Goal: Task Accomplishment & Management: Use online tool/utility

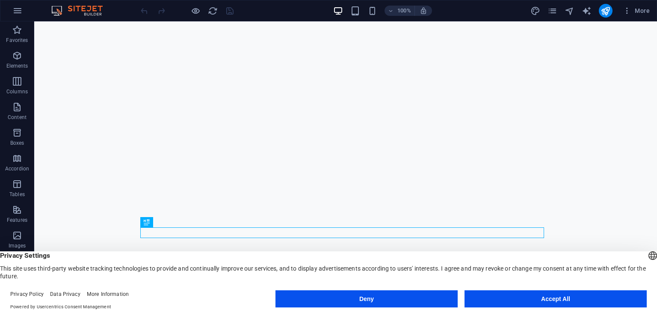
click at [600, 300] on button "Accept All" at bounding box center [555, 298] width 182 height 17
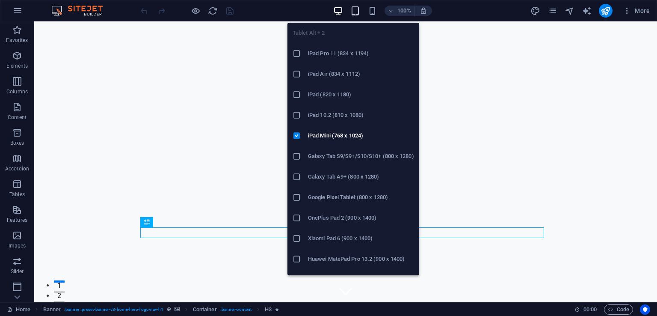
click at [356, 8] on icon "button" at bounding box center [355, 11] width 10 height 10
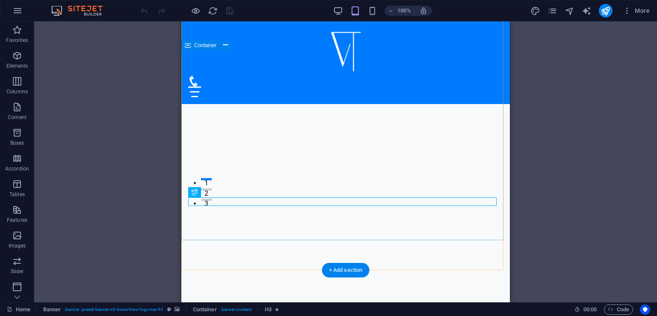
scroll to position [111, 0]
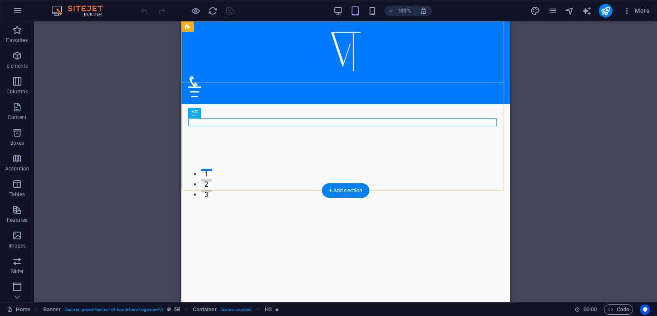
click at [311, 60] on div "Početna O nama Usluge Česta pitanja Kontakt" at bounding box center [345, 62] width 328 height 83
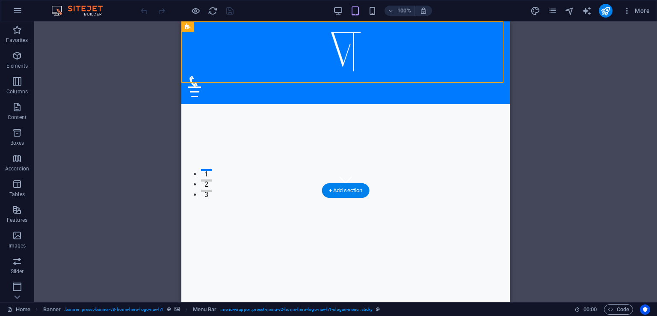
click at [311, 60] on div "Početna O nama Usluge Česta pitanja Kontakt" at bounding box center [345, 62] width 328 height 83
click at [215, 48] on div at bounding box center [345, 51] width 315 height 47
click at [334, 76] on div at bounding box center [345, 86] width 315 height 21
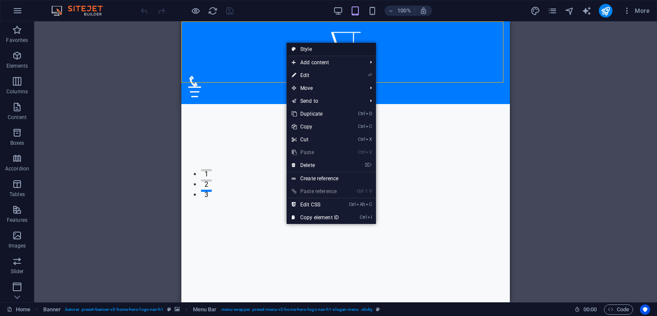
click at [334, 49] on link "Style" at bounding box center [330, 49] width 89 height 13
select select "rem"
select select "preset-menu-v2-home-hero-logo-nav-h1-slogan-menu"
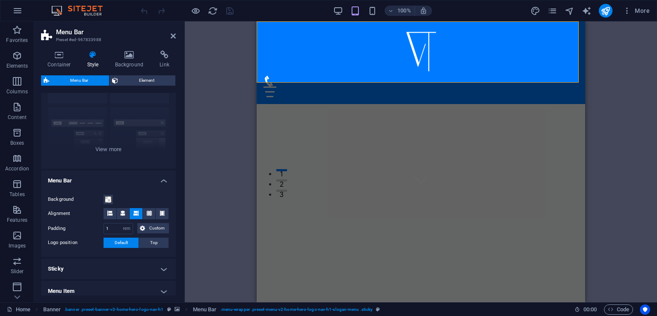
scroll to position [71, 0]
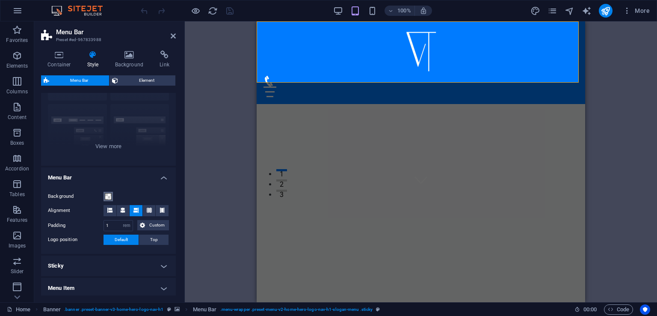
click at [109, 196] on span at bounding box center [108, 196] width 7 height 7
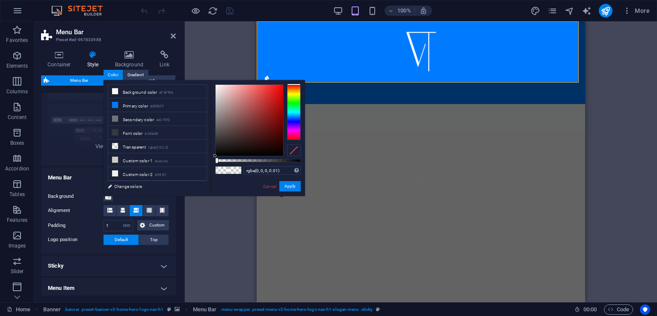
click at [227, 169] on span at bounding box center [221, 169] width 13 height 7
click at [154, 105] on small "#007BFF" at bounding box center [157, 106] width 14 height 6
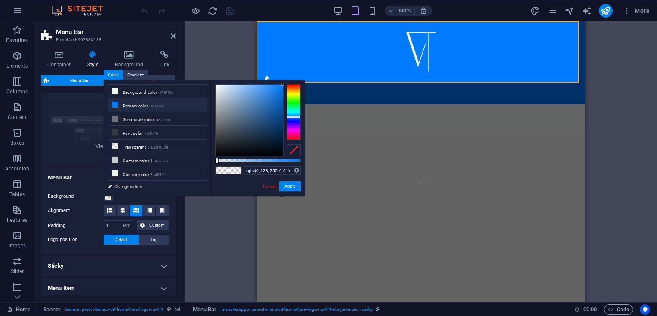
click at [231, 168] on span at bounding box center [234, 169] width 13 height 7
click at [257, 169] on input "rgba(0, 123, 255, 0.01)" at bounding box center [272, 170] width 57 height 9
click at [233, 166] on div at bounding box center [228, 170] width 27 height 8
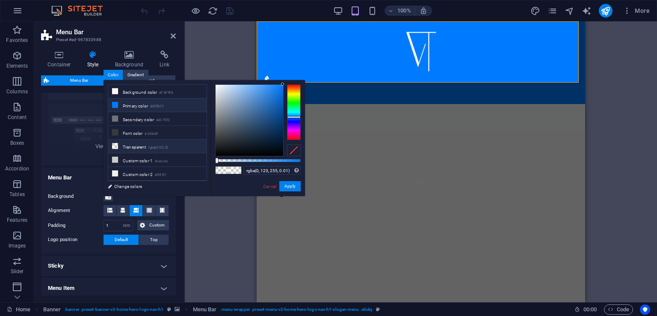
click at [168, 145] on small "rgba(0,0,0,.0)" at bounding box center [158, 148] width 20 height 6
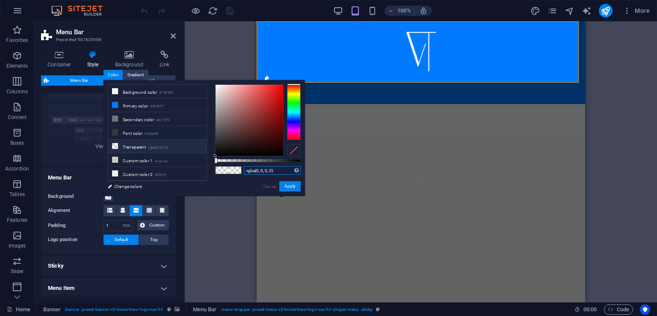
click at [272, 172] on input "rgba(0, 0, 0, 0)" at bounding box center [272, 170] width 57 height 9
click at [174, 100] on li "Primary color #007BFF" at bounding box center [157, 105] width 98 height 14
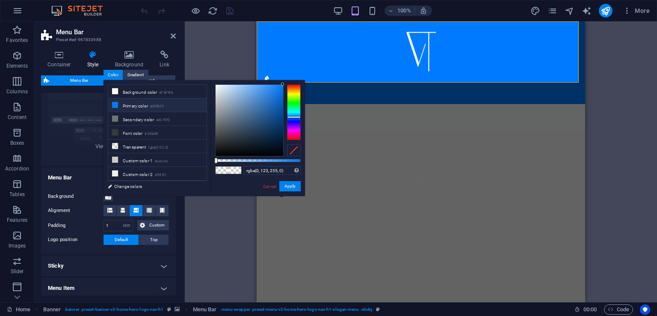
click at [264, 175] on div "rgba(0, 123, 255, 0) Supported formats #0852ed rgb(8, 82, 237) rgba(8, 82, 237,…" at bounding box center [272, 170] width 57 height 9
click at [276, 170] on input "rgba(0, 123, 255, 0)" at bounding box center [272, 170] width 57 height 9
paste input "0, 0"
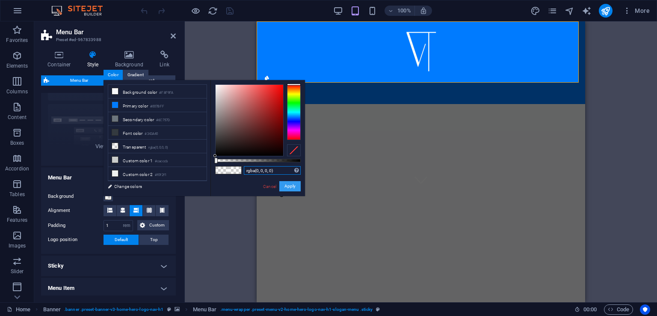
type input "rgba(0, 0, 0, 0)"
click at [292, 187] on button "Apply" at bounding box center [289, 186] width 21 height 10
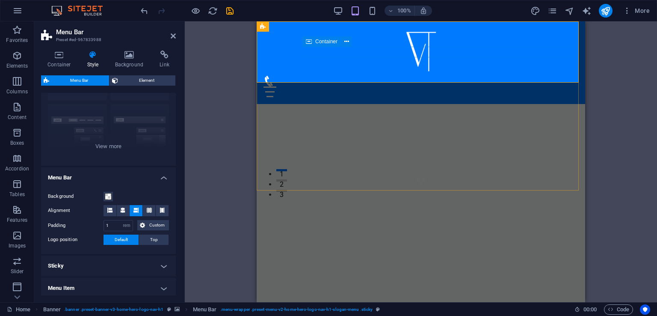
click at [364, 76] on div at bounding box center [420, 86] width 315 height 21
click at [97, 117] on div "Border Centered Default Fixed Loki Trigger Wide XXL" at bounding box center [108, 101] width 135 height 128
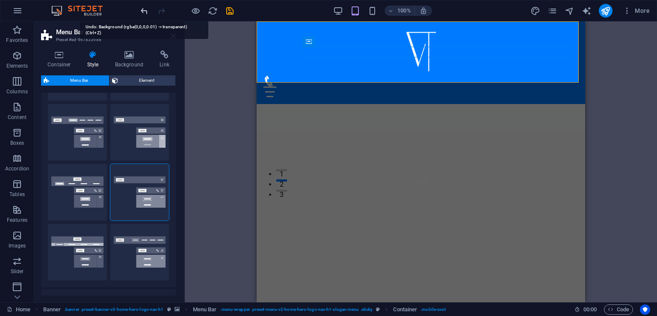
click at [145, 10] on icon "undo" at bounding box center [144, 11] width 10 height 10
click at [129, 59] on icon at bounding box center [129, 54] width 41 height 9
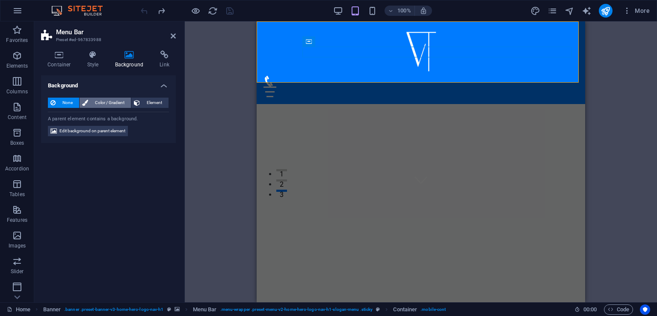
click at [102, 99] on span "Color / Gradient" at bounding box center [110, 102] width 38 height 10
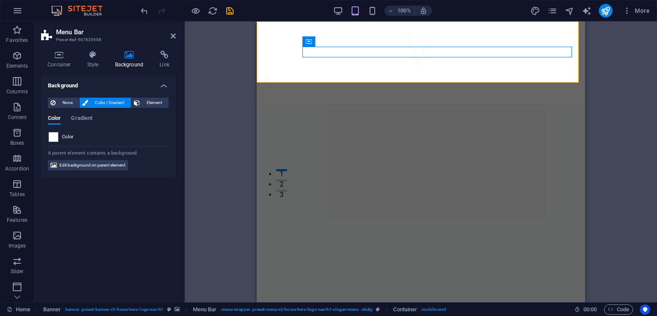
click at [50, 137] on span at bounding box center [53, 136] width 9 height 9
click at [78, 115] on span "Gradient" at bounding box center [81, 119] width 21 height 12
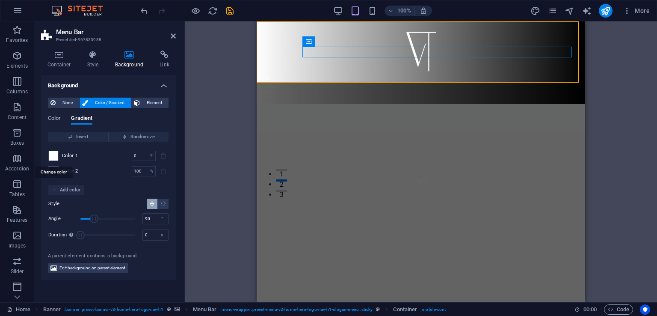
click at [52, 154] on span at bounding box center [53, 155] width 9 height 9
click at [69, 157] on span "Color 1" at bounding box center [70, 155] width 16 height 7
drag, startPoint x: 69, startPoint y: 157, endPoint x: 53, endPoint y: 155, distance: 16.4
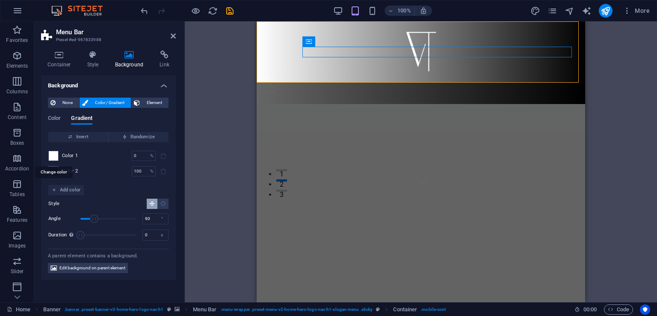
click at [53, 155] on div "Color 1 0 % ​" at bounding box center [108, 156] width 120 height 10
click at [53, 155] on span at bounding box center [53, 155] width 9 height 9
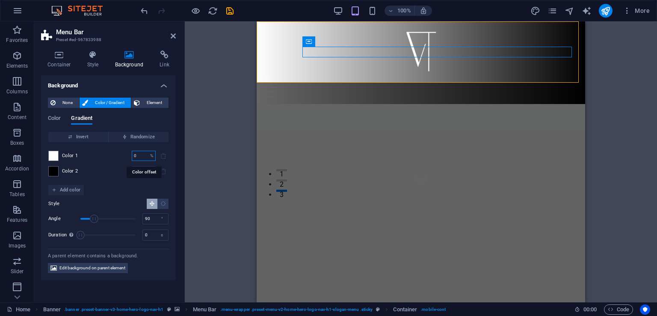
click at [138, 154] on input "0" at bounding box center [139, 156] width 15 height 10
type input "0"
click at [53, 153] on span at bounding box center [53, 155] width 9 height 9
click at [52, 170] on span at bounding box center [53, 170] width 9 height 9
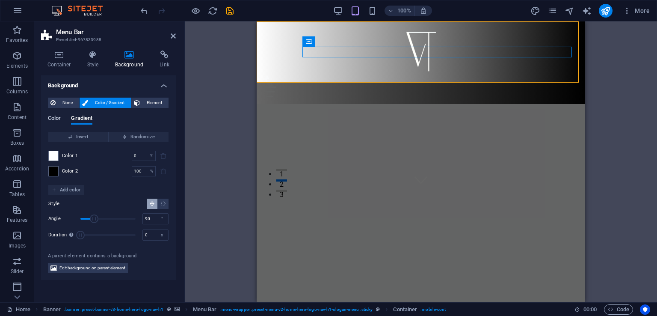
click at [56, 121] on span "Color" at bounding box center [54, 119] width 13 height 12
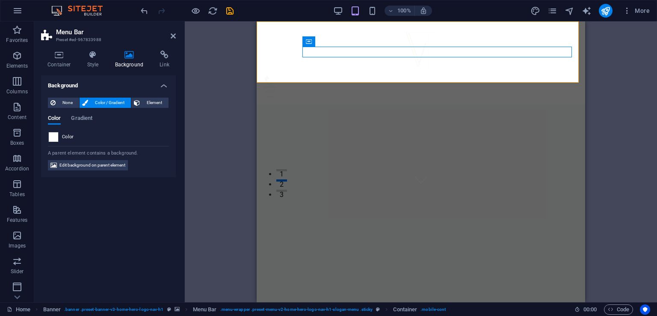
click at [53, 136] on span at bounding box center [53, 136] width 9 height 9
click at [85, 118] on span "Gradient" at bounding box center [81, 119] width 21 height 12
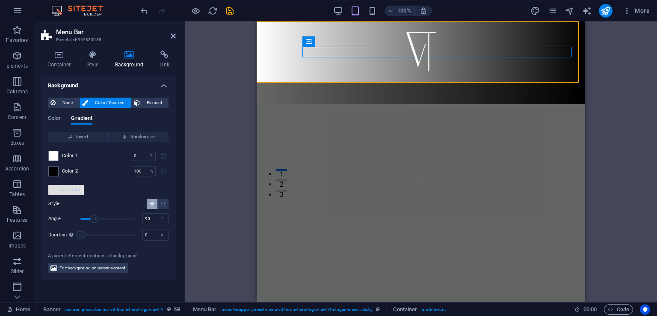
click at [73, 192] on span "Add color" at bounding box center [66, 190] width 29 height 10
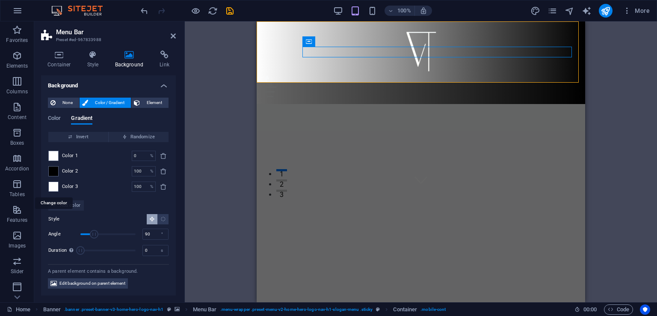
click at [56, 182] on span at bounding box center [53, 186] width 9 height 9
click at [164, 188] on icon "delete" at bounding box center [163, 186] width 7 height 7
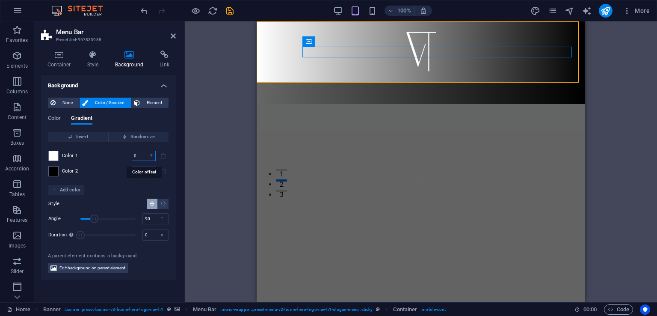
click at [139, 152] on input "0" at bounding box center [139, 156] width 15 height 10
type input "0"
click at [95, 65] on h4 "Style" at bounding box center [95, 59] width 28 height 18
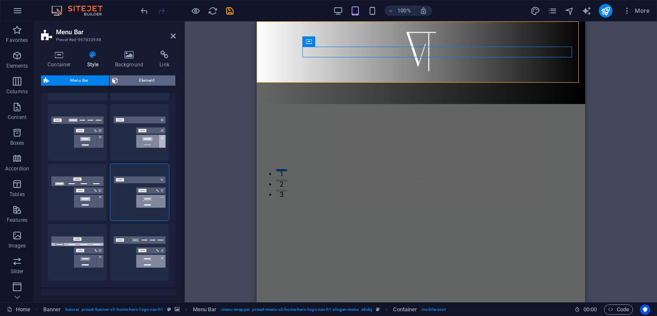
click at [139, 85] on span "Element" at bounding box center [147, 80] width 52 height 10
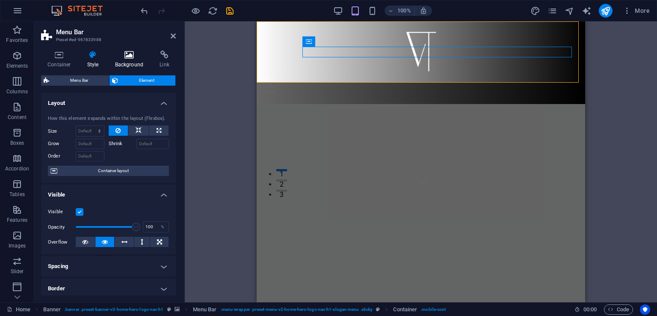
click at [133, 56] on icon at bounding box center [129, 54] width 41 height 9
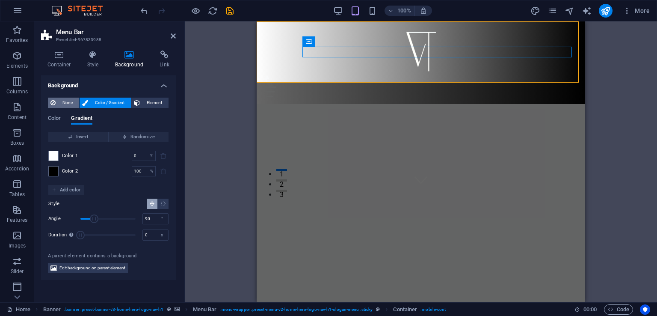
click at [53, 101] on icon at bounding box center [52, 102] width 5 height 10
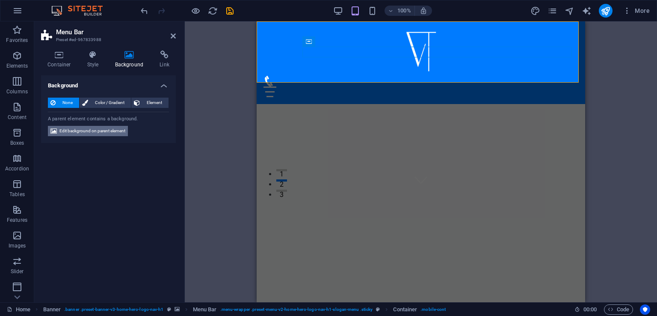
click at [91, 132] on span "Edit background on parent element" at bounding box center [92, 131] width 66 height 10
select select "ms"
select select "s"
select select "progressive"
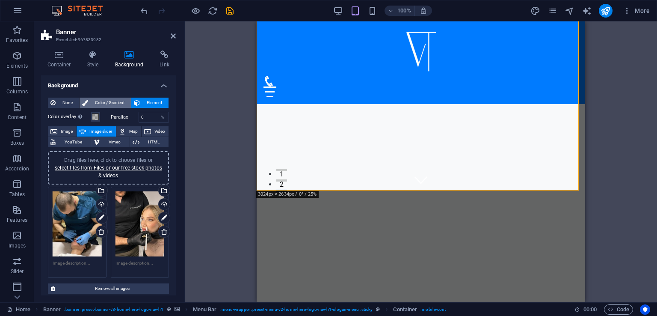
click at [105, 105] on span "Color / Gradient" at bounding box center [110, 102] width 38 height 10
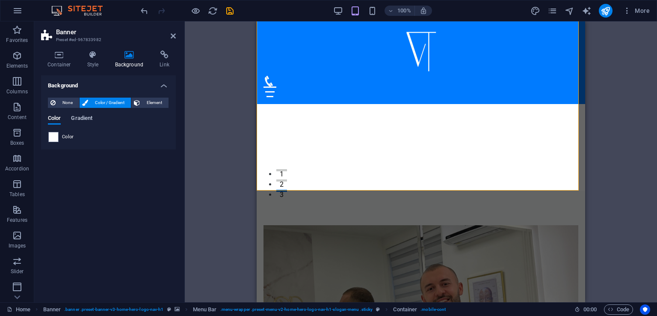
click at [80, 118] on span "Gradient" at bounding box center [81, 119] width 21 height 12
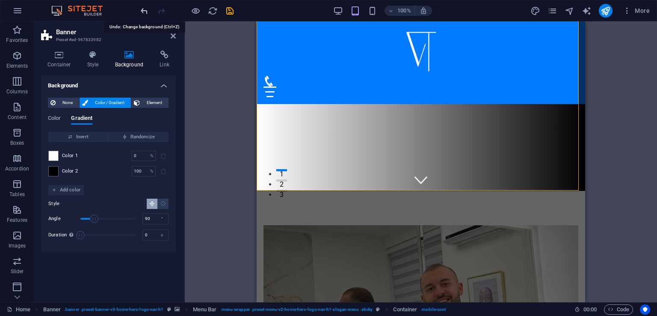
click at [140, 12] on icon "undo" at bounding box center [144, 11] width 10 height 10
click at [146, 9] on icon "undo" at bounding box center [144, 11] width 10 height 10
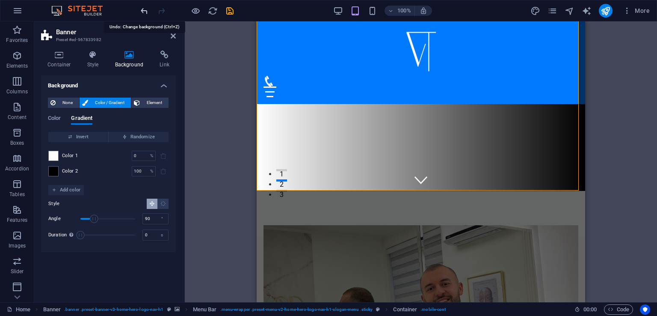
click at [146, 9] on icon "undo" at bounding box center [144, 11] width 10 height 10
click at [69, 102] on span "None" at bounding box center [67, 102] width 18 height 10
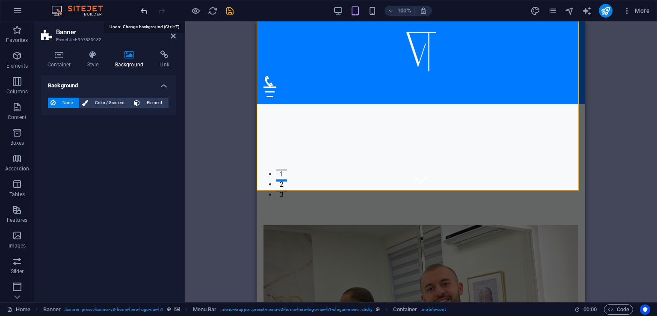
click at [147, 11] on icon "undo" at bounding box center [144, 11] width 10 height 10
click at [146, 106] on span "Element" at bounding box center [154, 102] width 24 height 10
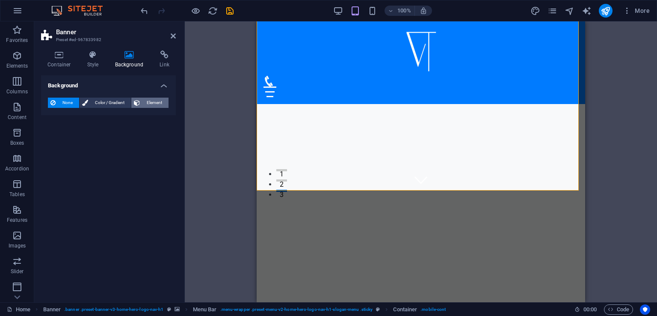
select select "ms"
select select "s"
select select "progressive"
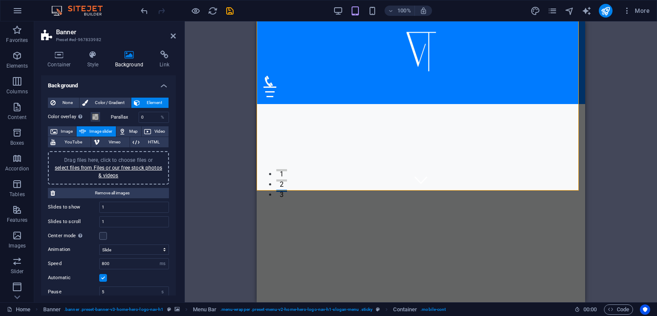
click at [164, 84] on h4 "Background" at bounding box center [108, 82] width 135 height 15
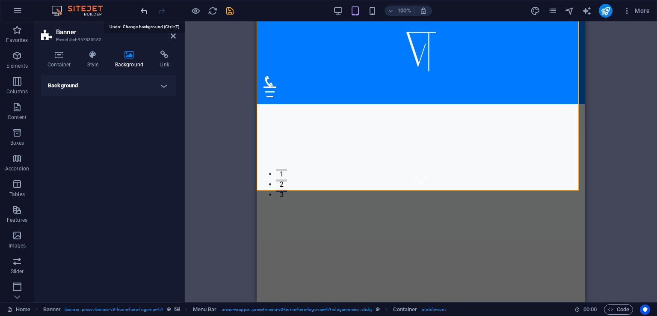
click at [144, 11] on icon "undo" at bounding box center [144, 11] width 10 height 10
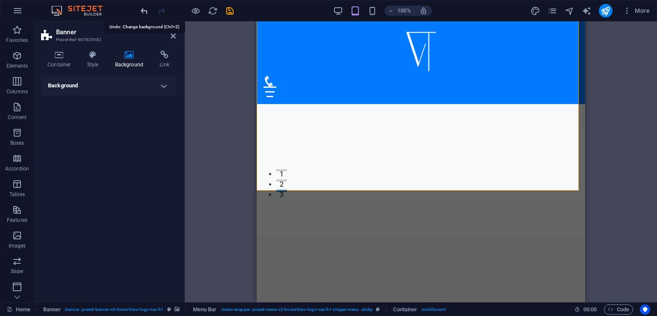
click at [144, 11] on icon "undo" at bounding box center [144, 11] width 10 height 10
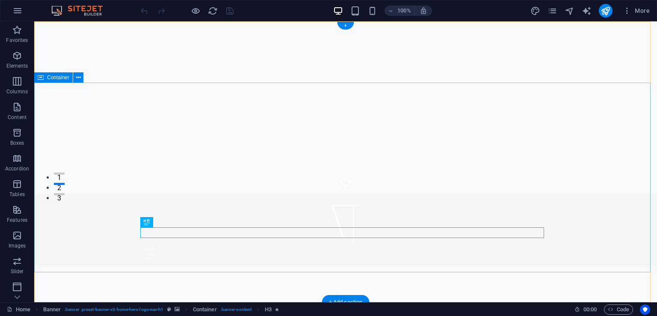
scroll to position [115, 0]
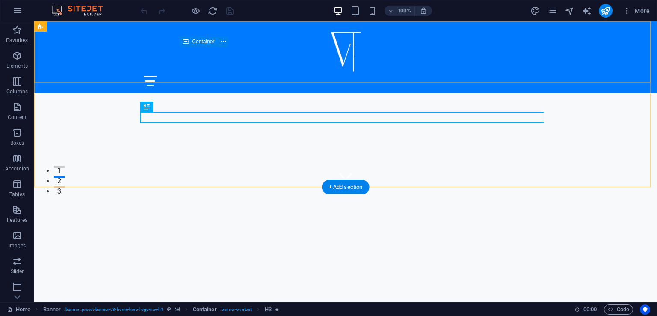
click at [299, 76] on div at bounding box center [346, 81] width 404 height 11
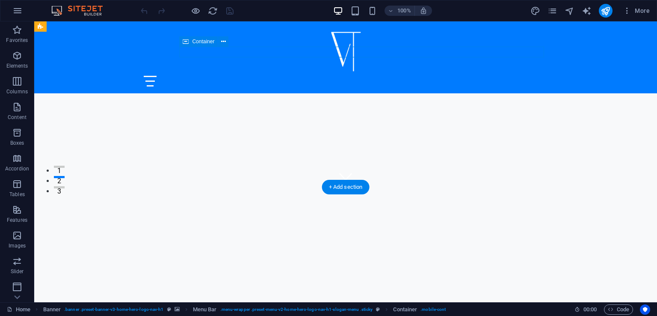
click at [299, 76] on div at bounding box center [346, 81] width 404 height 11
click at [275, 44] on div "Početna O nama Usluge Česta pitanja Kontakt" at bounding box center [345, 57] width 623 height 72
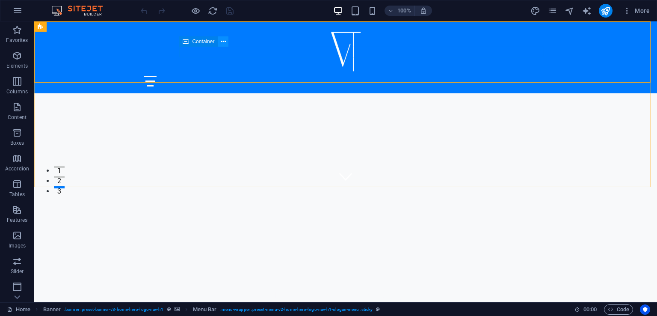
click at [221, 43] on button at bounding box center [223, 41] width 10 height 10
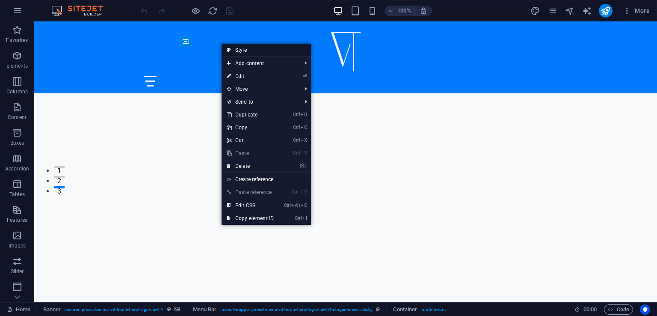
click at [235, 48] on link "Style" at bounding box center [265, 50] width 89 height 13
select select "rem"
select select "preset-menu-v2-home-hero-logo-nav-h1-slogan-menu"
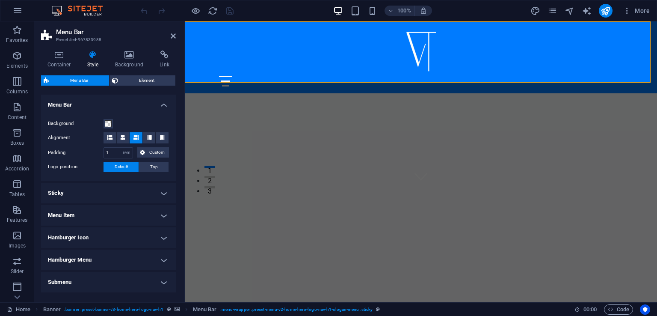
scroll to position [144, 0]
click at [108, 122] on span at bounding box center [108, 123] width 7 height 7
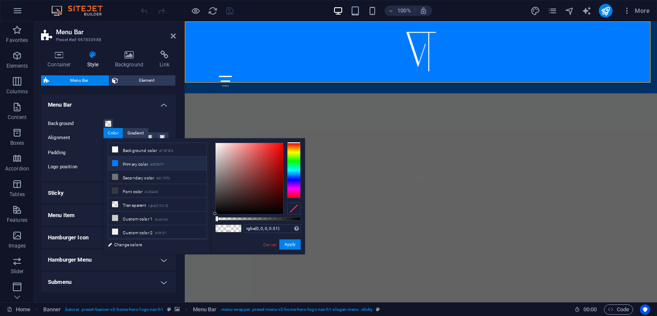
click at [156, 162] on small "#007BFF" at bounding box center [157, 165] width 14 height 6
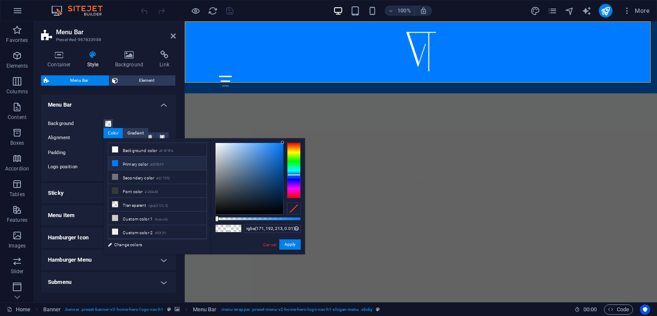
click at [228, 154] on div at bounding box center [249, 178] width 68 height 71
click at [217, 187] on div "Estetska medicina sa poverenjem" at bounding box center [421, 260] width 472 height 147
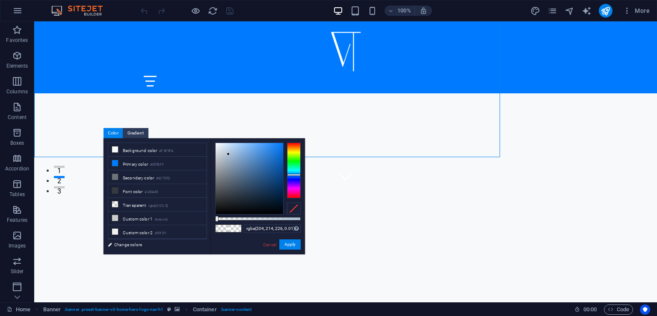
click at [221, 151] on div at bounding box center [249, 178] width 68 height 71
click at [222, 146] on div at bounding box center [249, 178] width 68 height 71
click at [276, 145] on div at bounding box center [249, 178] width 68 height 71
click at [282, 143] on div at bounding box center [249, 178] width 68 height 71
type input "rgba(250, 252, 255, 0.01)"
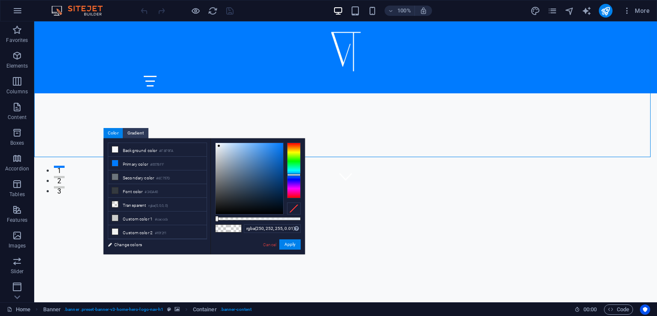
drag, startPoint x: 229, startPoint y: 163, endPoint x: 216, endPoint y: 142, distance: 24.3
click at [216, 143] on div at bounding box center [249, 178] width 68 height 71
click at [283, 236] on div "rgba(250, 252, 255, 0.01) Supported formats #0852ed rgb(8, 82, 237) rgba(8, 82,…" at bounding box center [257, 258] width 94 height 240
click at [286, 247] on button "Apply" at bounding box center [289, 244] width 21 height 10
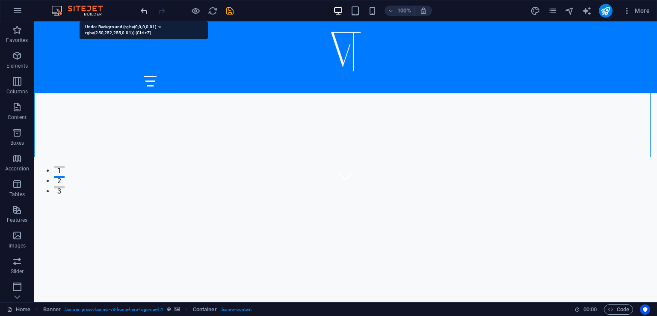
click at [146, 13] on icon "undo" at bounding box center [144, 11] width 10 height 10
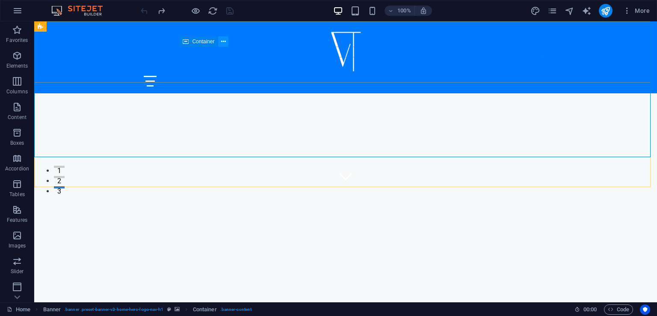
click at [220, 41] on button at bounding box center [223, 41] width 10 height 10
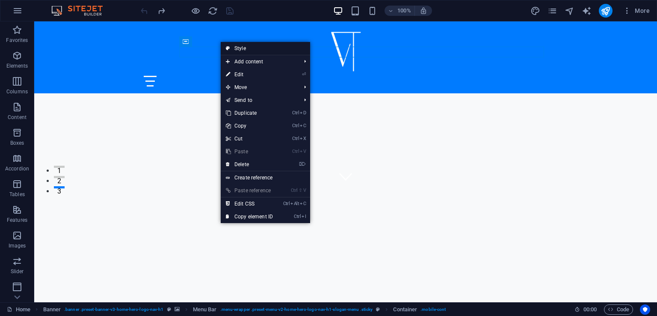
click at [234, 48] on link "Style" at bounding box center [265, 48] width 89 height 13
select select "rem"
select select "preset-menu-v2-home-hero-logo-nav-h1-slogan-menu"
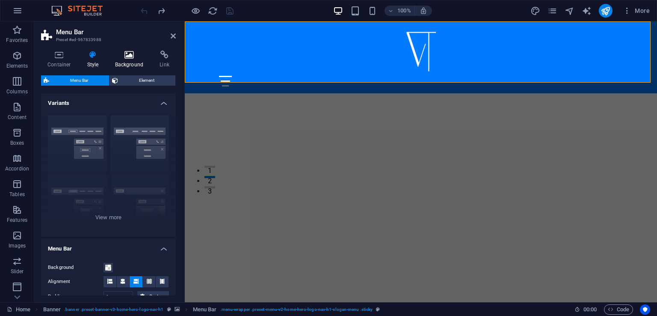
click at [131, 60] on h4 "Background" at bounding box center [131, 59] width 45 height 18
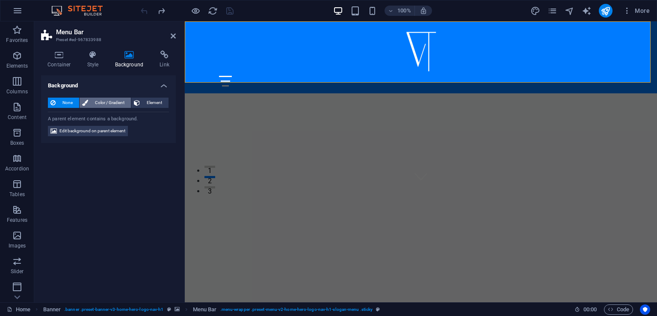
click at [110, 100] on span "Color / Gradient" at bounding box center [110, 102] width 38 height 10
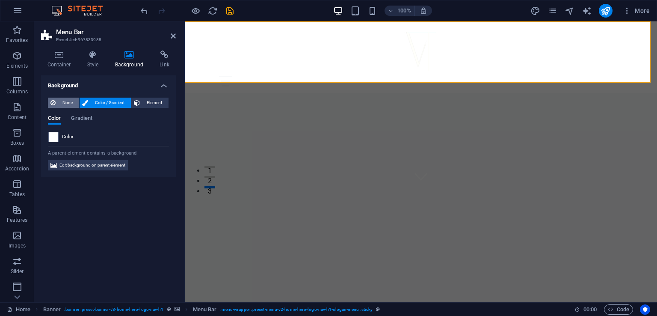
click at [60, 104] on span "None" at bounding box center [67, 102] width 18 height 10
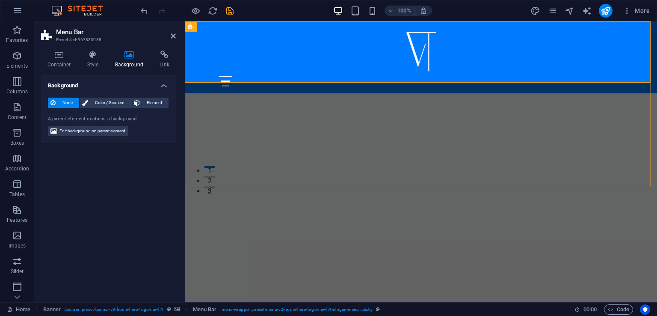
click at [326, 61] on div "Početna O nama Usluge Česta pitanja Kontakt" at bounding box center [421, 57] width 472 height 72
click at [115, 130] on span "Edit background on parent element" at bounding box center [92, 131] width 66 height 10
select select "ms"
select select "s"
select select "progressive"
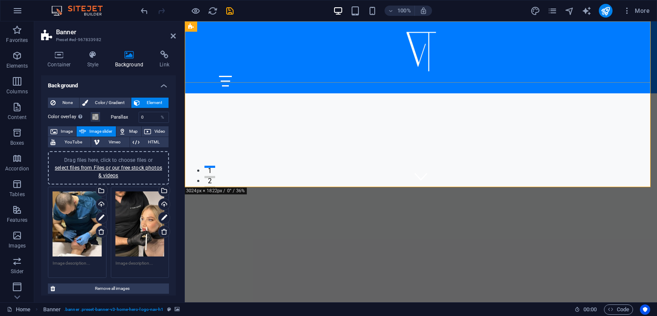
click at [431, 60] on div "Početna O nama Usluge Česta pitanja Kontakt" at bounding box center [421, 57] width 472 height 72
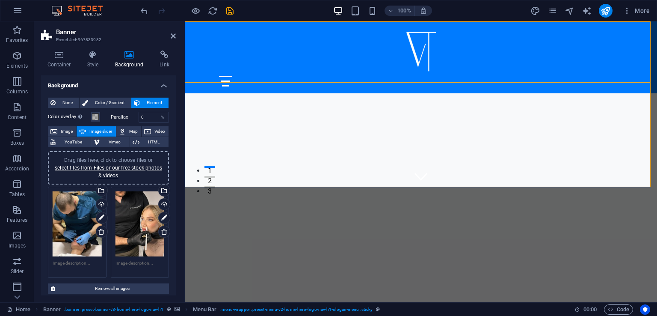
click at [130, 54] on icon at bounding box center [129, 54] width 41 height 9
click at [92, 63] on h4 "Style" at bounding box center [95, 59] width 28 height 18
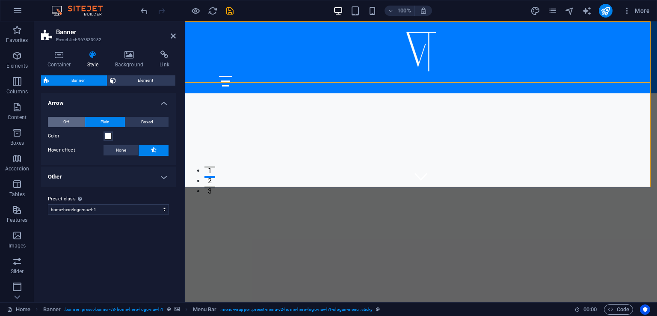
click at [71, 121] on button "Off" at bounding box center [66, 122] width 37 height 10
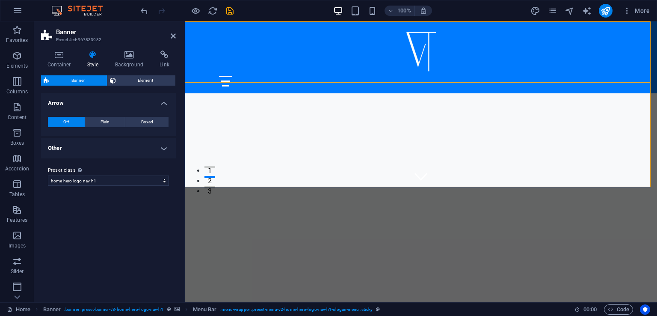
click at [71, 121] on button "Off" at bounding box center [66, 122] width 37 height 10
click at [130, 55] on icon at bounding box center [129, 54] width 41 height 9
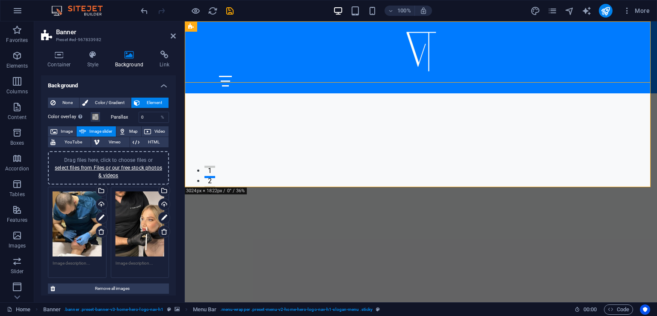
click at [337, 39] on div "Početna O nama Usluge Česta pitanja Kontakt" at bounding box center [421, 57] width 472 height 72
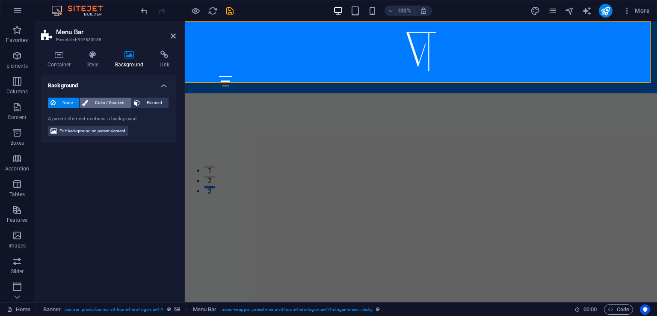
click at [106, 103] on span "Color / Gradient" at bounding box center [110, 102] width 38 height 10
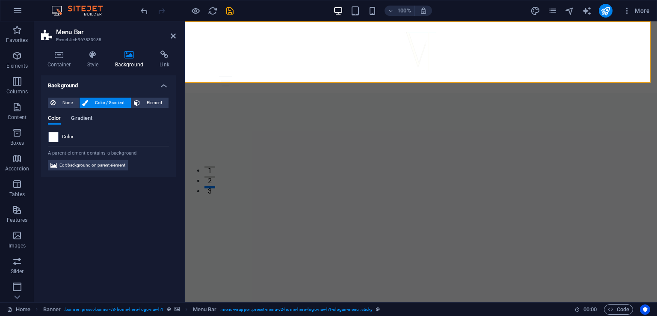
click at [80, 119] on span "Gradient" at bounding box center [81, 119] width 21 height 12
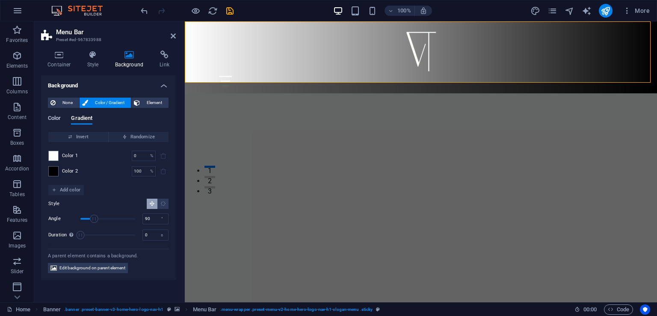
click at [56, 119] on span "Color" at bounding box center [54, 119] width 13 height 12
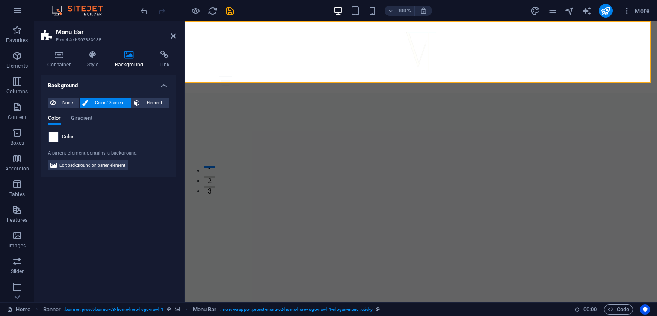
click at [56, 140] on span at bounding box center [53, 136] width 9 height 9
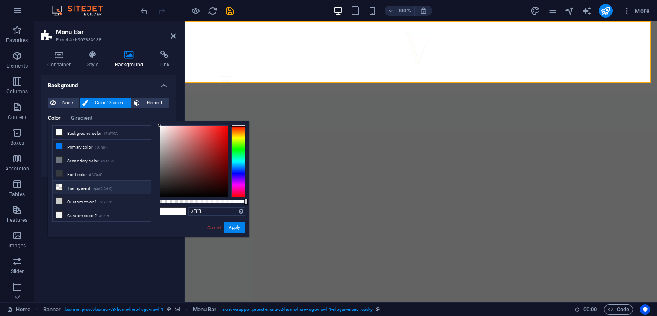
click at [84, 182] on li "Transparent rgba(0,0,0,.0)" at bounding box center [102, 187] width 98 height 14
type input "rgba(0, 0, 0, 0)"
click at [145, 101] on span "Element" at bounding box center [154, 102] width 24 height 10
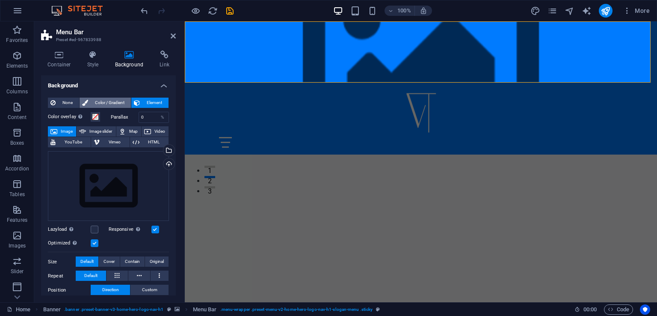
click at [106, 100] on span "Color / Gradient" at bounding box center [110, 102] width 38 height 10
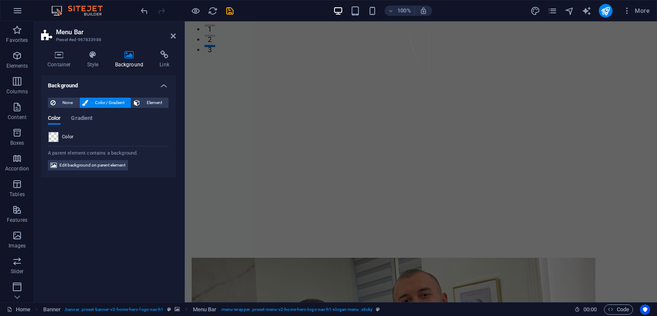
scroll to position [0, 0]
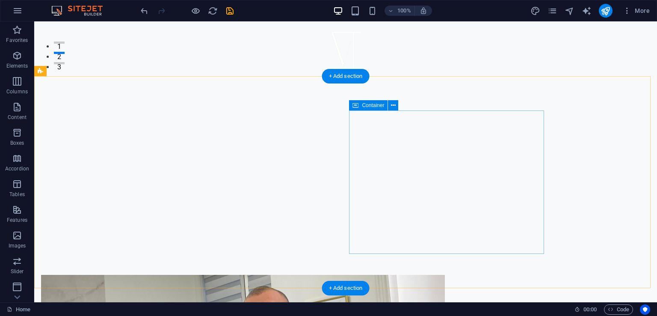
scroll to position [254, 0]
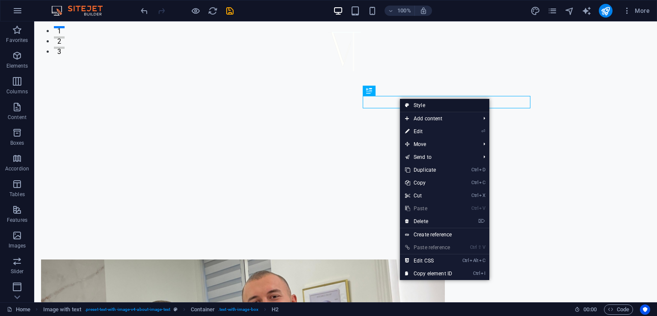
click at [435, 102] on link "Style" at bounding box center [444, 105] width 89 height 13
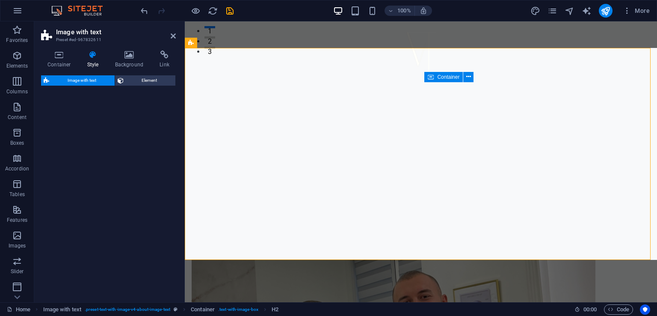
select select "rem"
select select "px"
select select "preset-text-with-image-v4-about-image-text"
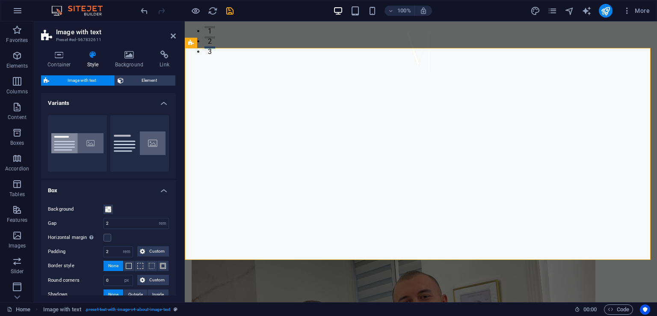
scroll to position [69, 0]
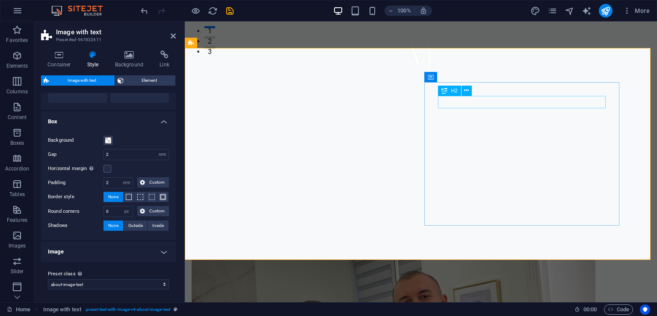
click at [467, 88] on icon at bounding box center [466, 90] width 5 height 9
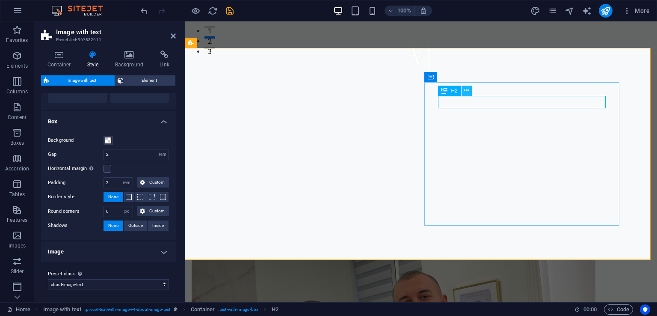
click at [469, 92] on button at bounding box center [466, 91] width 10 height 10
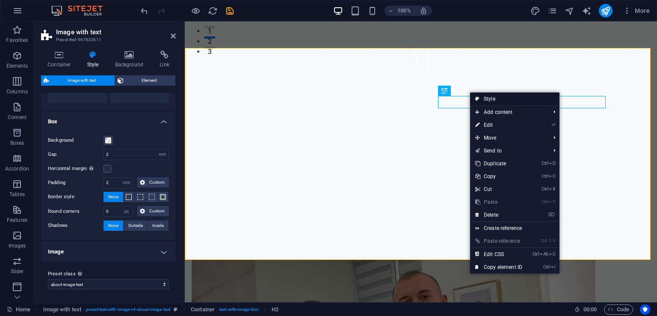
click at [482, 98] on link "Style" at bounding box center [514, 98] width 89 height 13
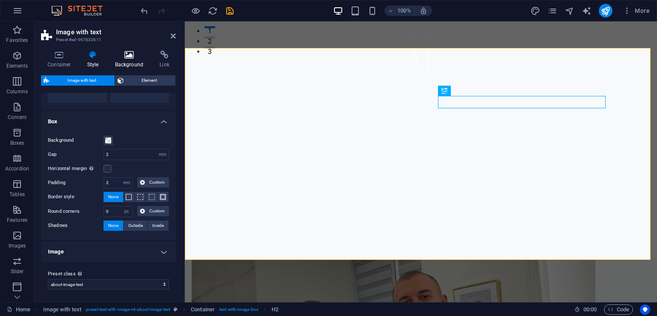
click at [127, 59] on h4 "Background" at bounding box center [131, 59] width 45 height 18
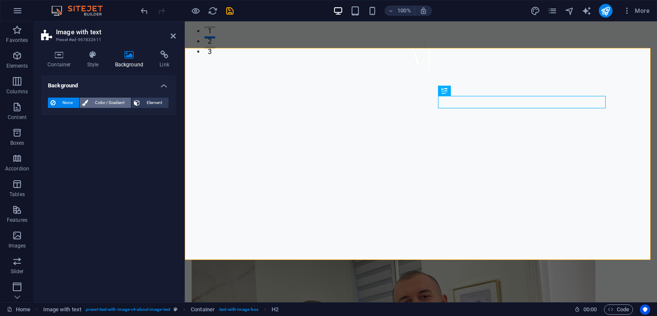
click at [120, 102] on span "Color / Gradient" at bounding box center [110, 102] width 38 height 10
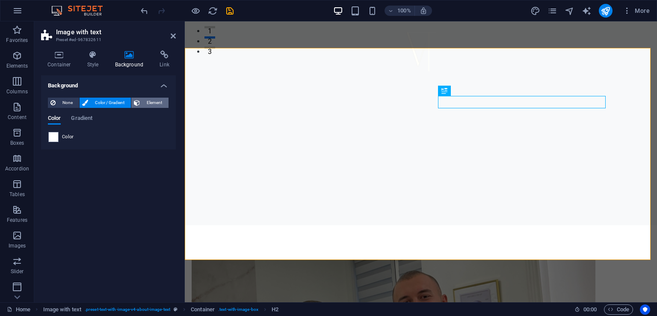
click at [135, 100] on icon at bounding box center [137, 102] width 6 height 10
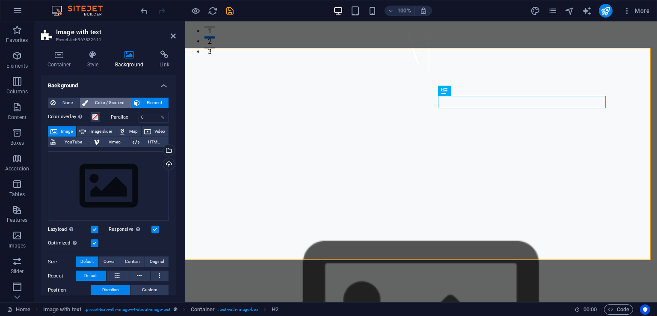
click at [121, 100] on span "Color / Gradient" at bounding box center [110, 102] width 38 height 10
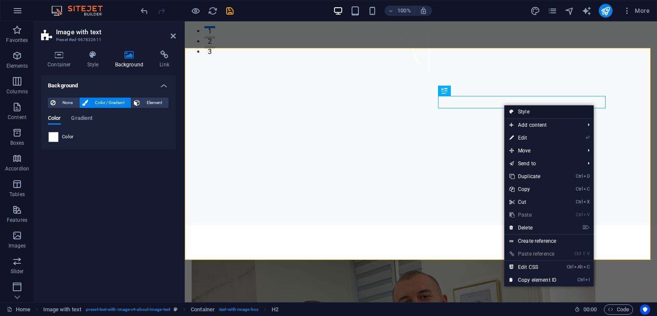
click at [539, 113] on link "Style" at bounding box center [548, 111] width 89 height 13
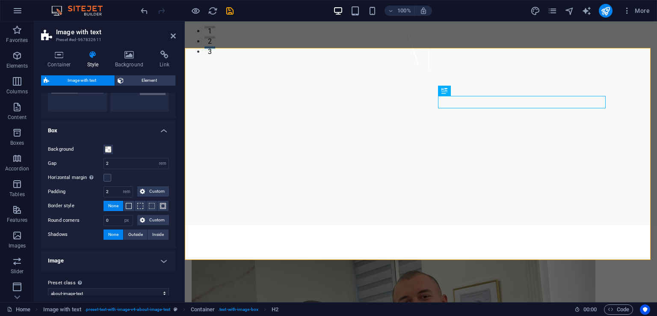
scroll to position [68, 0]
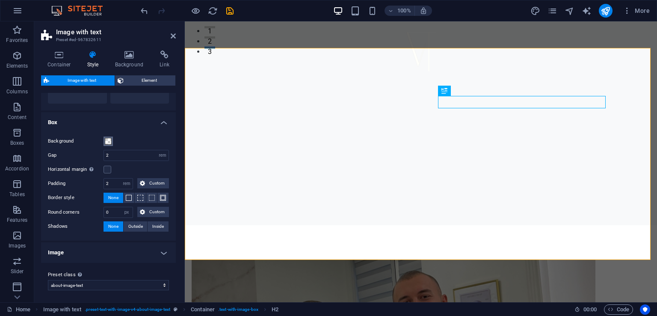
click at [107, 142] on span at bounding box center [108, 141] width 7 height 7
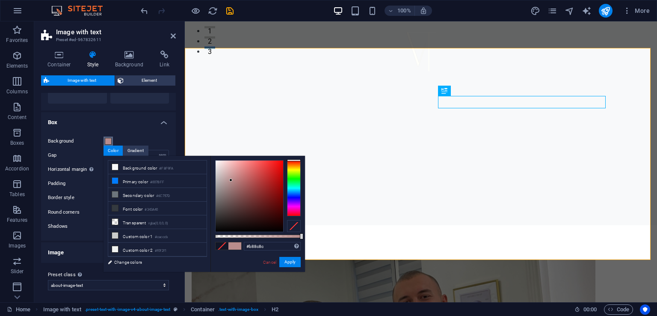
click at [231, 180] on div at bounding box center [249, 195] width 68 height 71
type input "#aa1616"
click at [274, 184] on div at bounding box center [249, 195] width 68 height 71
click at [284, 262] on button "Apply" at bounding box center [289, 262] width 21 height 10
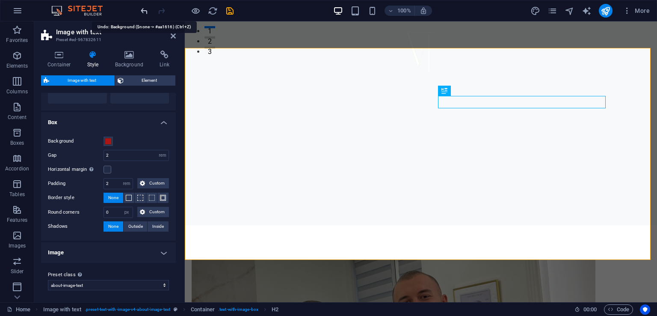
click at [144, 12] on icon "undo" at bounding box center [144, 11] width 10 height 10
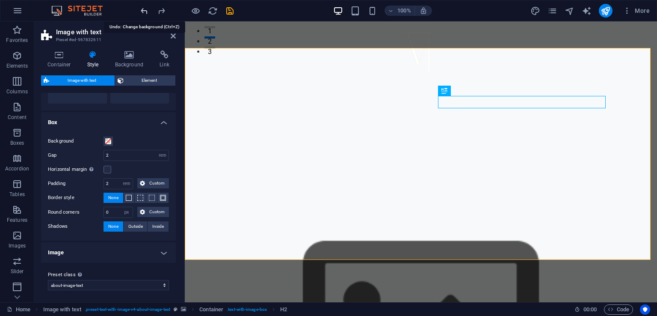
click at [144, 12] on icon "undo" at bounding box center [144, 11] width 10 height 10
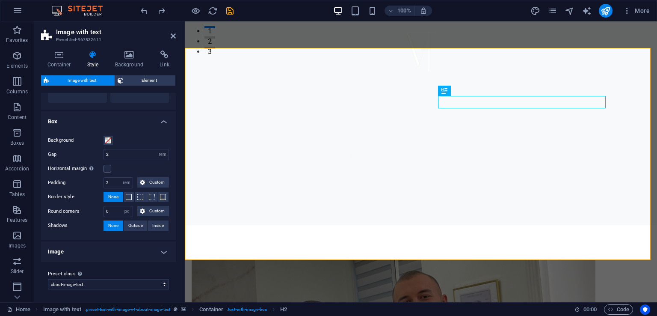
scroll to position [0, 0]
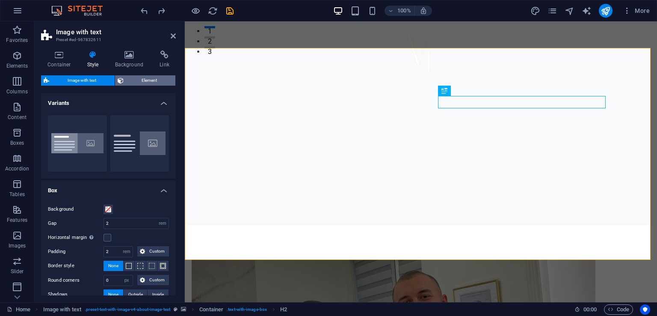
click at [142, 83] on span "Element" at bounding box center [149, 80] width 47 height 10
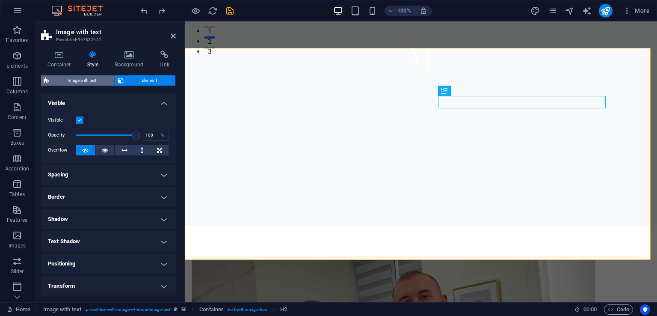
click at [99, 83] on span "Image with text" at bounding box center [82, 80] width 60 height 10
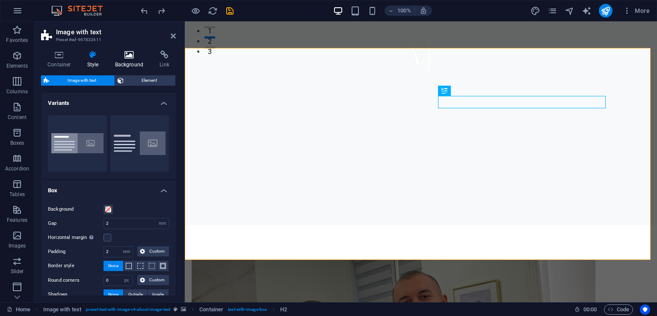
click at [130, 51] on icon at bounding box center [129, 54] width 41 height 9
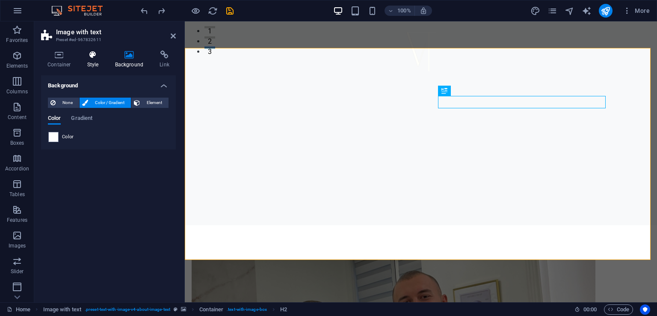
click at [102, 62] on h4 "Style" at bounding box center [95, 59] width 28 height 18
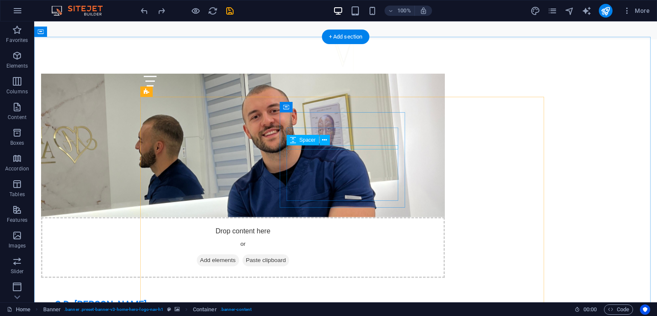
scroll to position [434, 0]
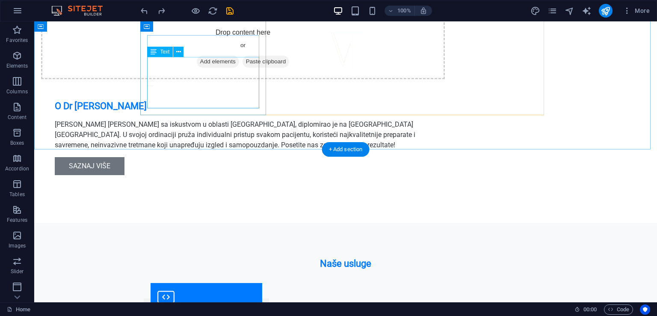
scroll to position [769, 0]
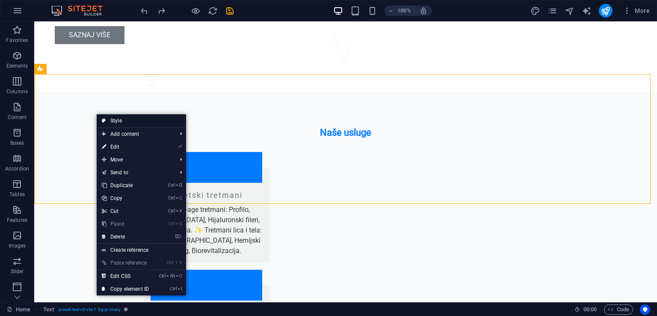
click at [127, 122] on link "Style" at bounding box center [141, 120] width 89 height 13
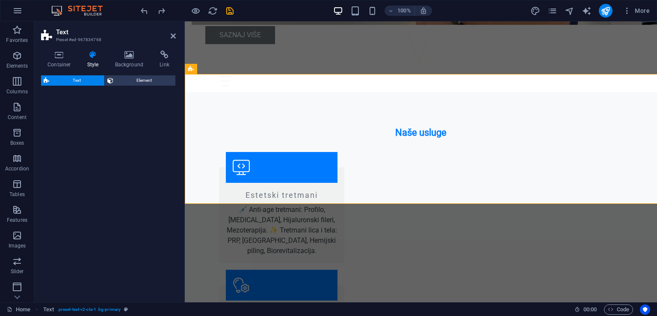
select select "preset-text-v2-cta-1"
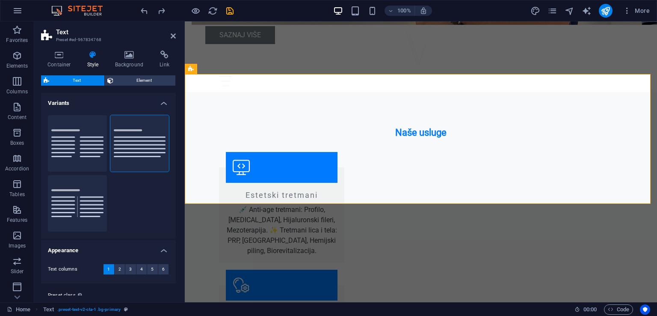
scroll to position [22, 0]
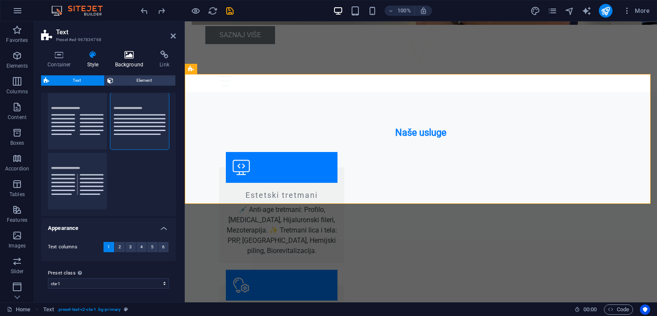
click at [133, 65] on h4 "Background" at bounding box center [131, 59] width 45 height 18
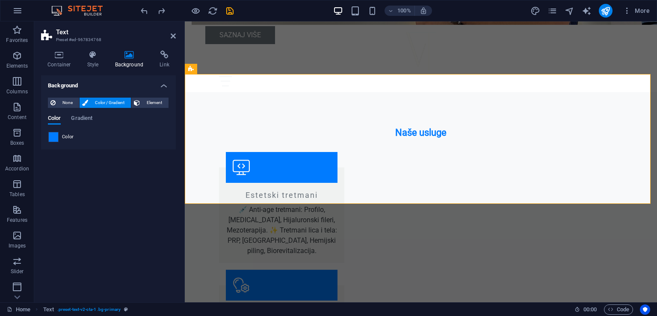
click at [51, 136] on span at bounding box center [53, 136] width 9 height 9
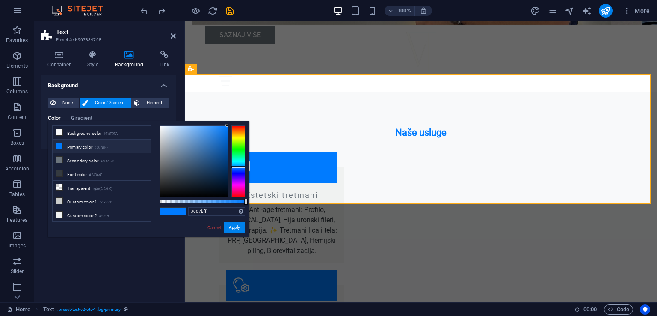
click at [97, 145] on small "#007BFF" at bounding box center [101, 148] width 14 height 6
click at [211, 214] on input "#007bff" at bounding box center [216, 211] width 57 height 9
click at [224, 149] on div at bounding box center [194, 161] width 68 height 71
drag, startPoint x: 224, startPoint y: 149, endPoint x: 227, endPoint y: 177, distance: 27.6
click at [227, 177] on div at bounding box center [226, 176] width 3 height 3
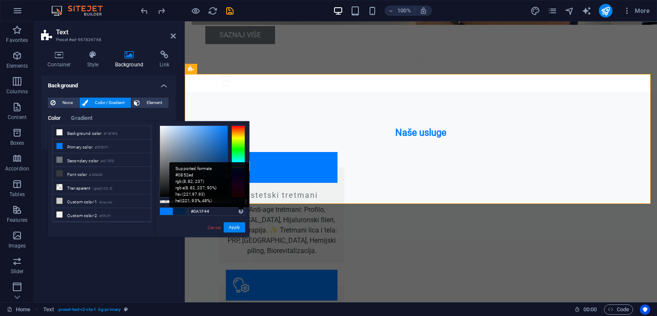
type input "#0a1f44"
click at [239, 207] on div "Supported formats #0852ed rgb(8, 82, 237) rgba(8, 82, 237, 90%) hsv(221,97,93) …" at bounding box center [209, 184] width 80 height 45
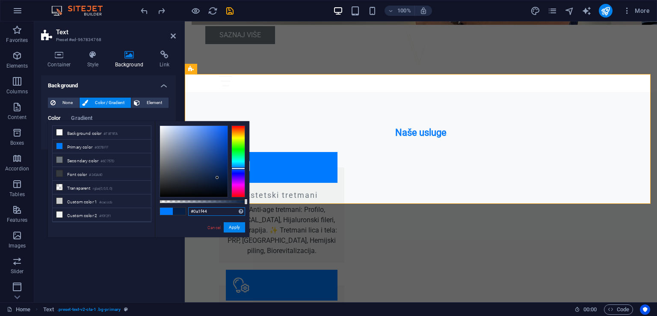
click at [228, 213] on input "#0a1f44" at bounding box center [216, 211] width 57 height 9
click at [213, 211] on input "#0a1f44" at bounding box center [216, 211] width 57 height 9
click at [181, 208] on span at bounding box center [179, 210] width 13 height 7
click at [234, 232] on button "Apply" at bounding box center [234, 227] width 21 height 10
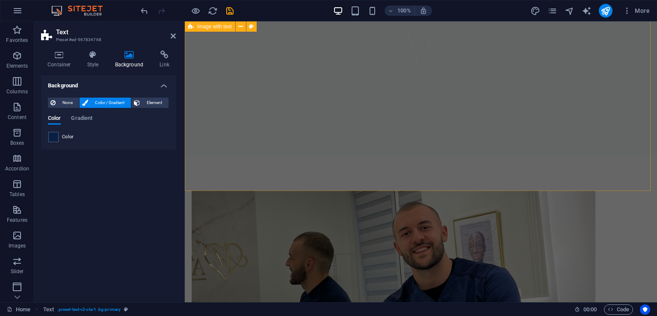
scroll to position [323, 0]
click at [318, 190] on figure at bounding box center [394, 261] width 404 height 143
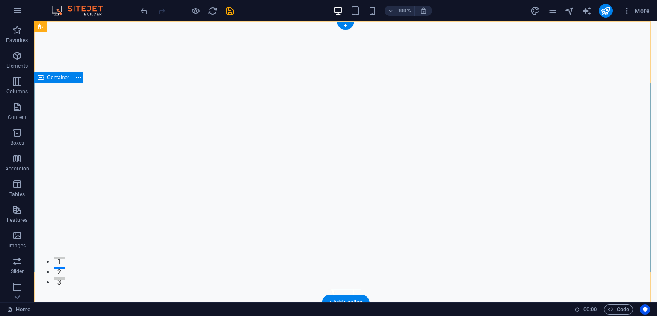
scroll to position [0, 0]
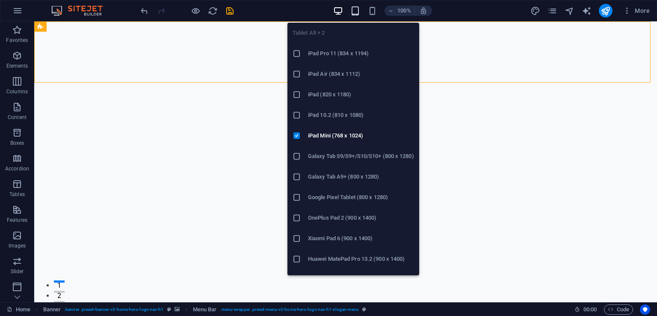
click at [359, 9] on icon "button" at bounding box center [355, 11] width 10 height 10
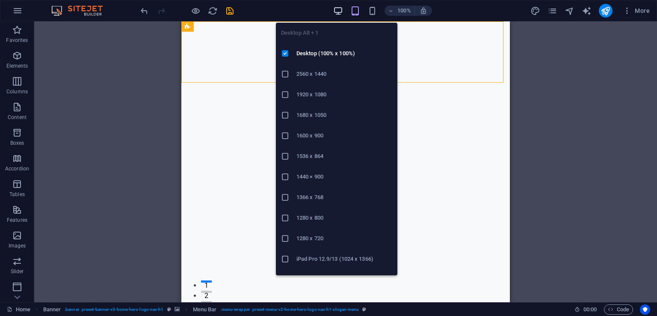
click at [342, 7] on icon "button" at bounding box center [338, 11] width 10 height 10
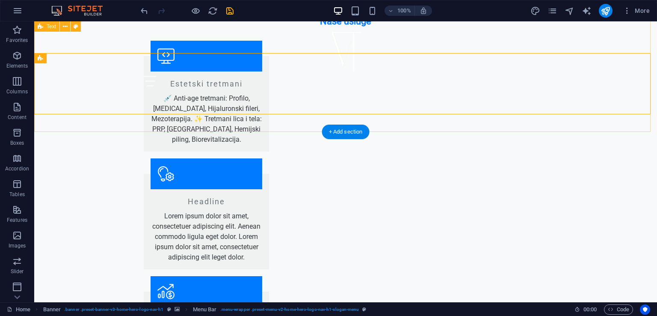
scroll to position [817, 0]
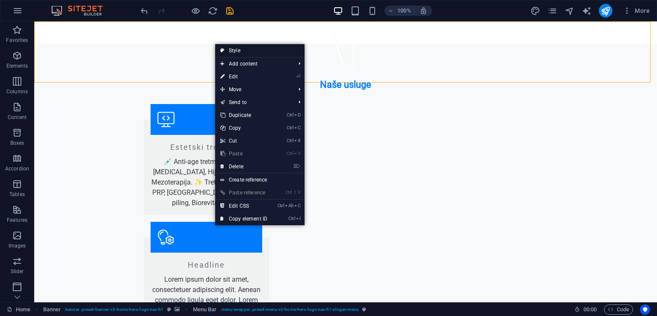
click at [255, 50] on link "Style" at bounding box center [259, 50] width 89 height 13
select select "rem"
select select "preset-menu-v2-home-hero-logo-nav-h1-slogan-menu"
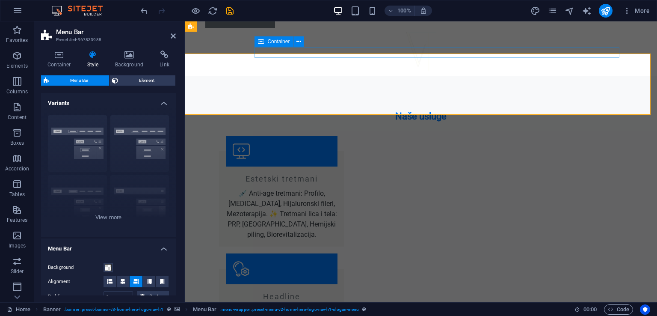
scroll to position [785, 0]
click at [123, 57] on icon at bounding box center [129, 54] width 41 height 9
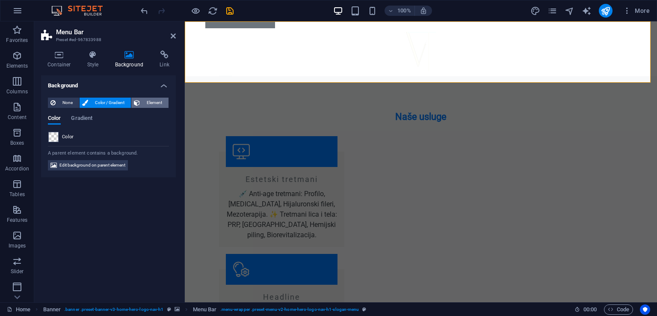
click at [148, 99] on span "Element" at bounding box center [154, 102] width 24 height 10
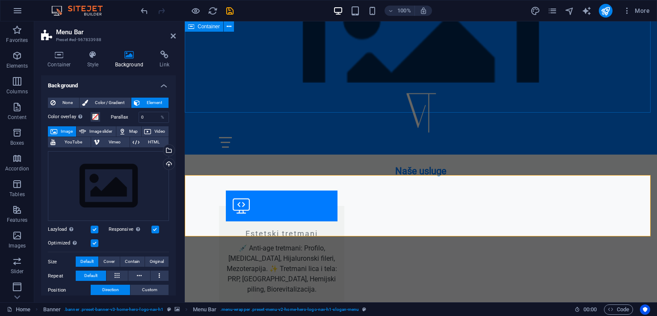
scroll to position [585, 0]
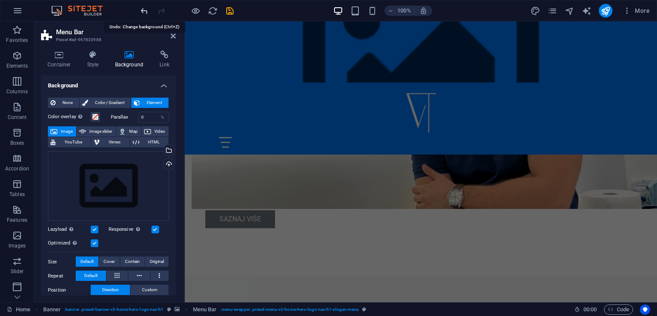
click at [145, 12] on icon "undo" at bounding box center [144, 11] width 10 height 10
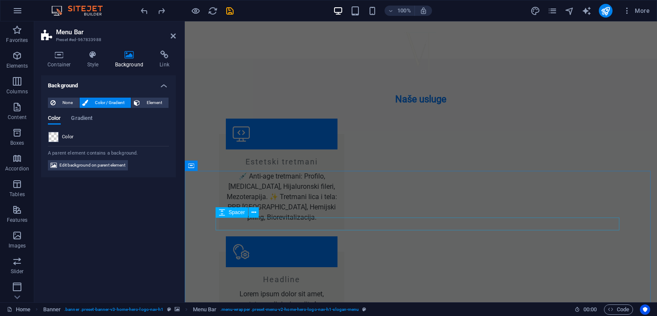
scroll to position [802, 0]
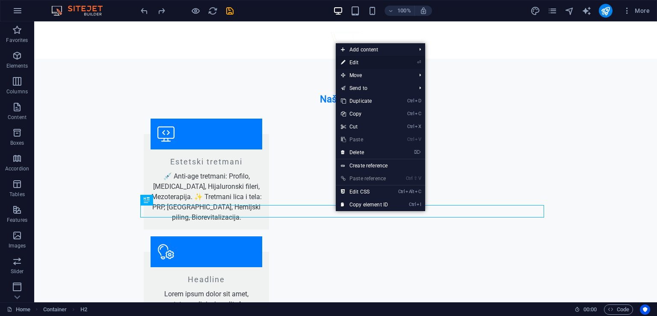
click at [357, 58] on link "⏎ Edit" at bounding box center [364, 62] width 57 height 13
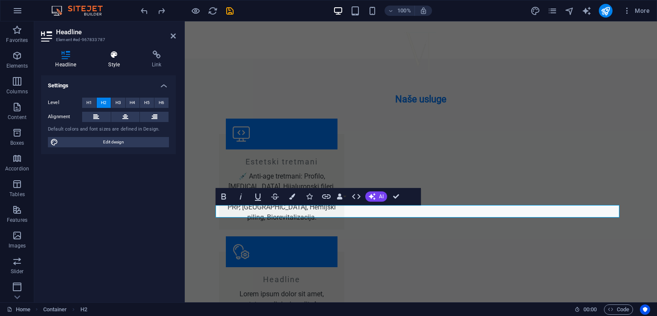
click at [111, 61] on h4 "Style" at bounding box center [116, 59] width 44 height 18
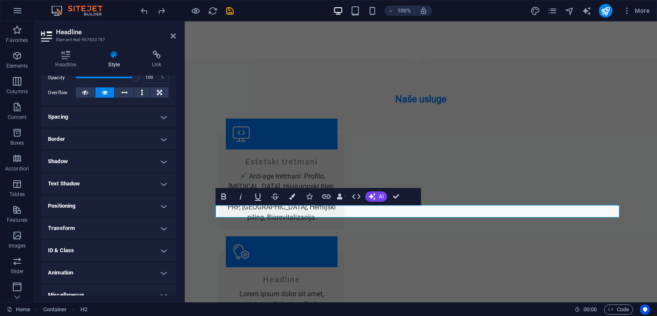
scroll to position [141, 0]
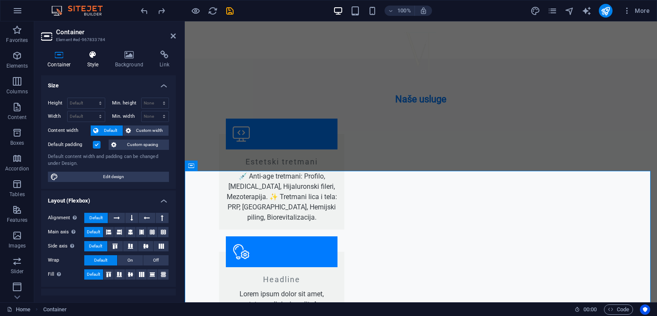
click at [99, 65] on h4 "Style" at bounding box center [95, 59] width 28 height 18
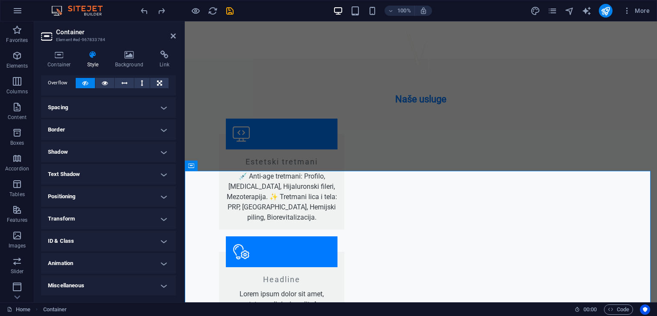
scroll to position [0, 0]
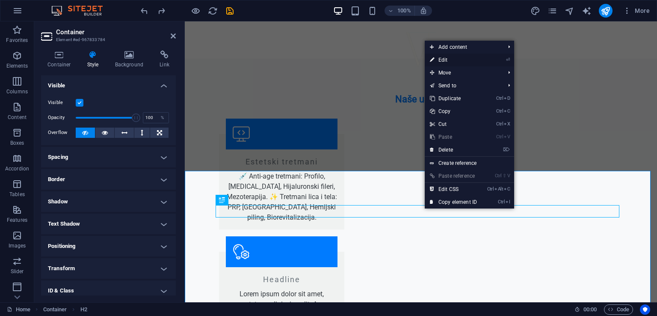
click at [454, 58] on link "⏎ Edit" at bounding box center [453, 59] width 57 height 13
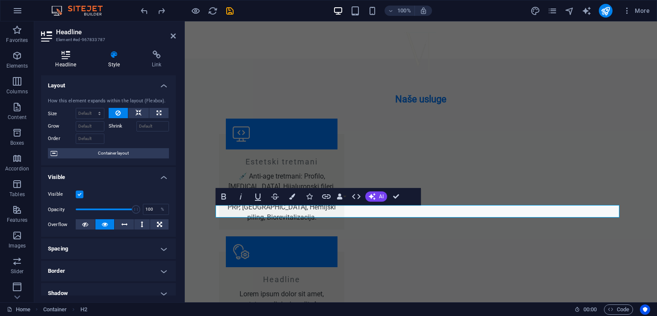
click at [59, 61] on h4 "Headline" at bounding box center [67, 59] width 53 height 18
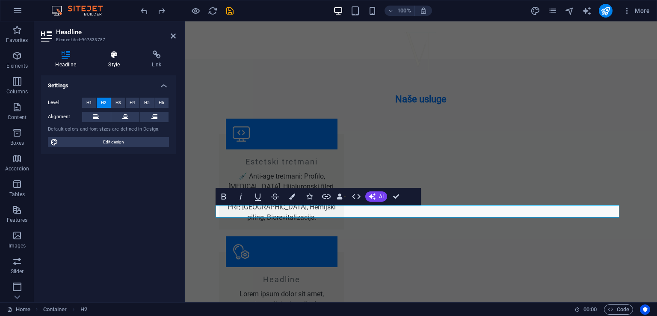
click at [107, 54] on icon at bounding box center [114, 54] width 40 height 9
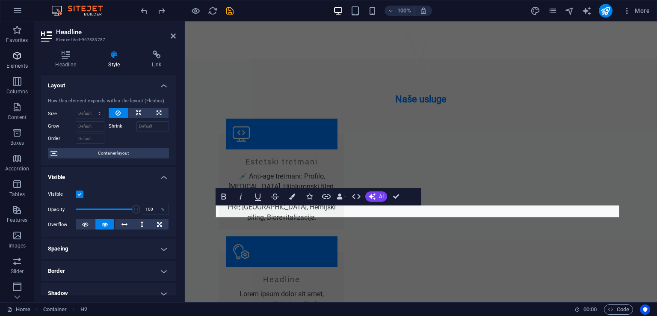
click at [17, 64] on p "Elements" at bounding box center [17, 65] width 22 height 7
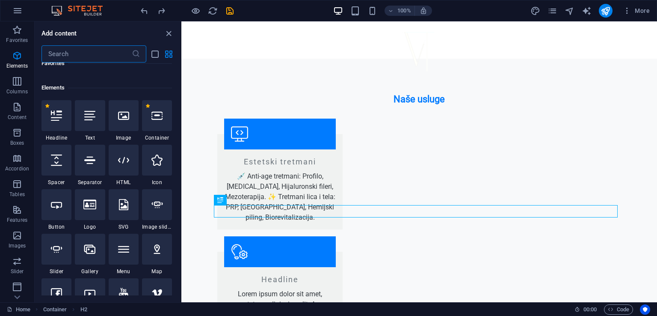
scroll to position [91, 0]
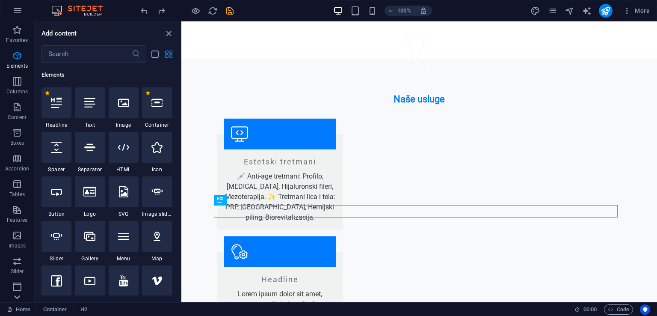
click at [18, 295] on icon at bounding box center [17, 297] width 12 height 12
click at [166, 32] on icon "close panel" at bounding box center [169, 34] width 10 height 10
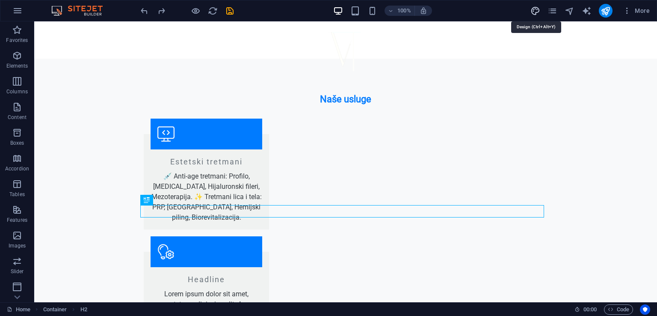
click at [533, 7] on icon "design" at bounding box center [535, 11] width 10 height 10
select select "px"
select select "200"
select select "px"
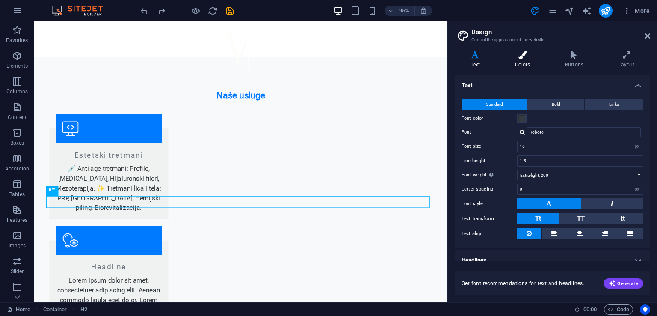
click at [521, 65] on h4 "Colors" at bounding box center [524, 59] width 50 height 18
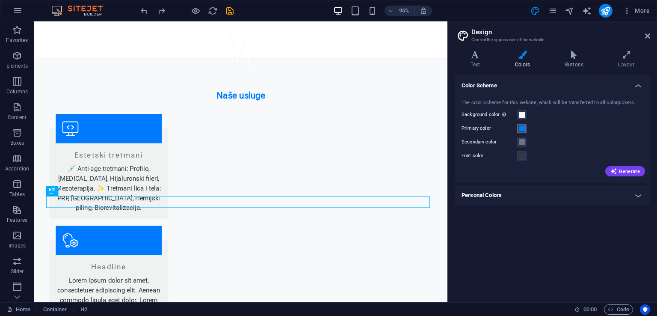
click at [522, 127] on span at bounding box center [521, 128] width 7 height 7
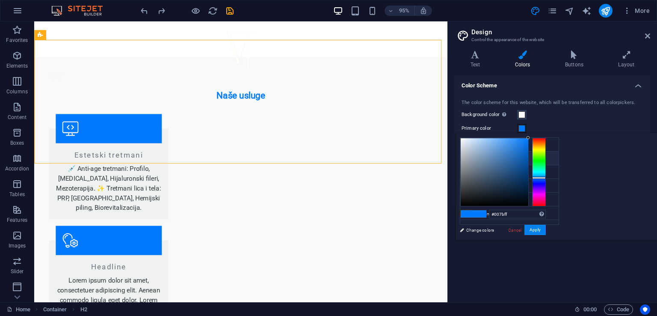
click at [467, 157] on icon at bounding box center [467, 158] width 6 height 6
click at [546, 215] on input "#007bff" at bounding box center [517, 214] width 57 height 9
type input "#06305d"
drag, startPoint x: 633, startPoint y: 136, endPoint x: 630, endPoint y: 180, distance: 45.0
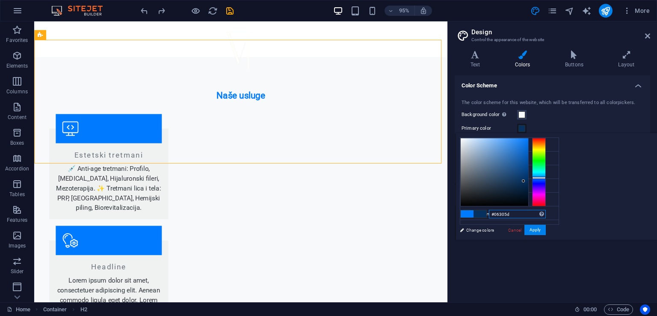
click at [525, 180] on div at bounding box center [523, 180] width 3 height 3
click at [546, 228] on button "Apply" at bounding box center [534, 229] width 21 height 10
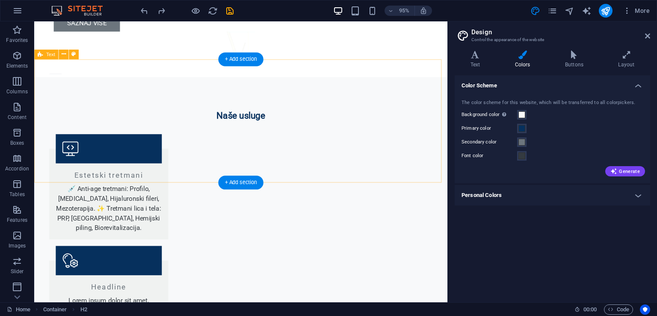
scroll to position [783, 0]
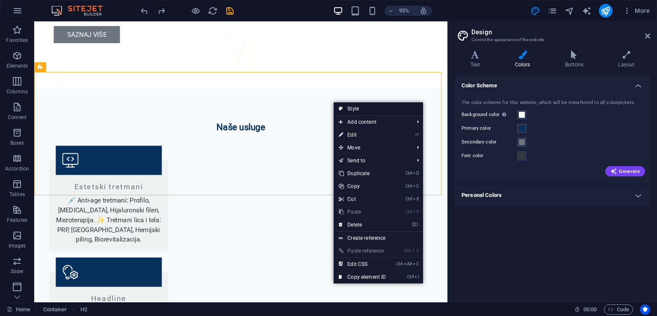
click at [349, 108] on link "Style" at bounding box center [378, 108] width 89 height 13
select select "preset-text-v2-cta-1"
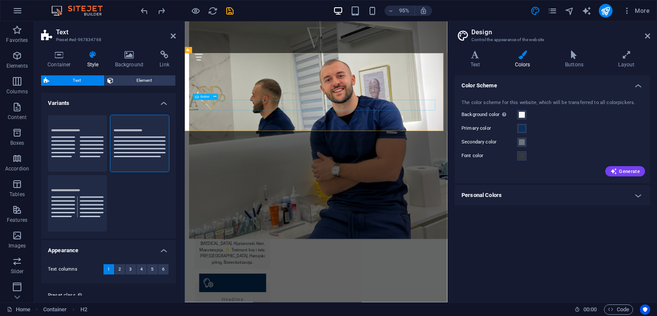
scroll to position [955, 0]
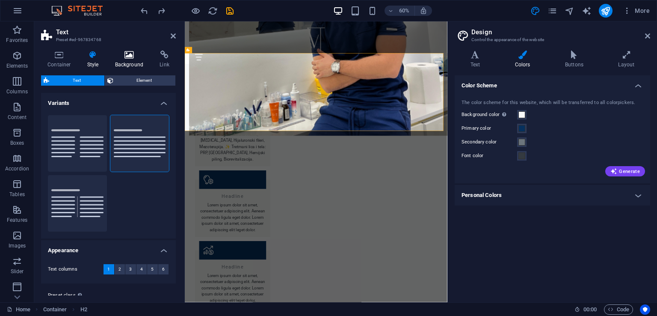
click at [121, 62] on h4 "Background" at bounding box center [131, 59] width 45 height 18
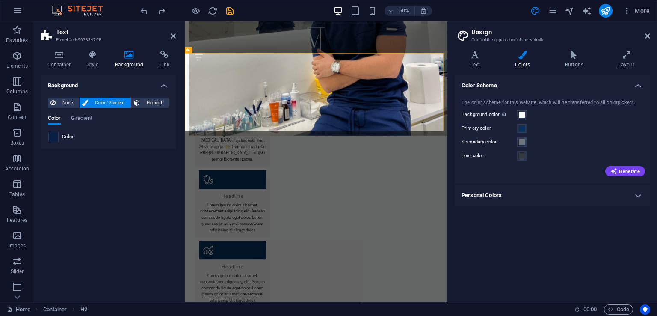
drag, startPoint x: 62, startPoint y: 135, endPoint x: 55, endPoint y: 135, distance: 6.8
click at [55, 135] on div "Color" at bounding box center [108, 137] width 120 height 10
click at [55, 135] on span at bounding box center [53, 136] width 9 height 9
click at [92, 122] on span "Gradient" at bounding box center [81, 119] width 21 height 12
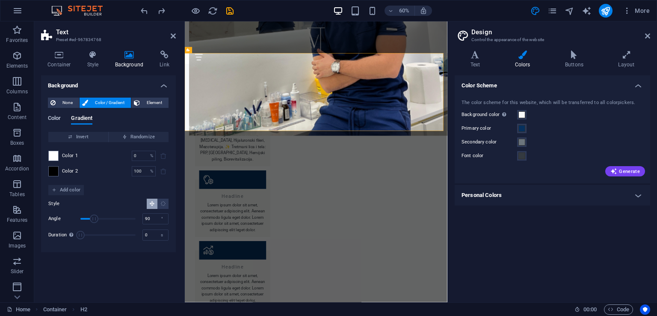
click at [58, 118] on span "Color" at bounding box center [54, 119] width 13 height 12
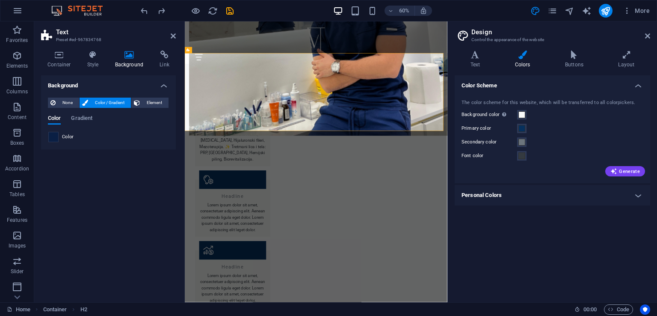
click at [56, 136] on span at bounding box center [53, 136] width 9 height 9
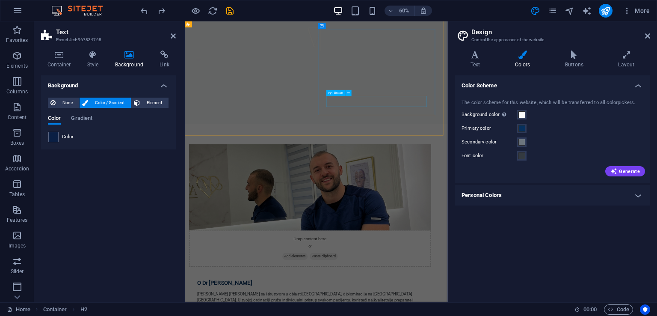
scroll to position [489, 0]
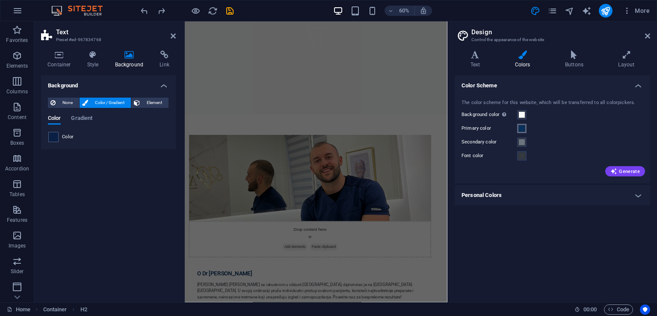
click at [518, 127] on span at bounding box center [521, 128] width 7 height 7
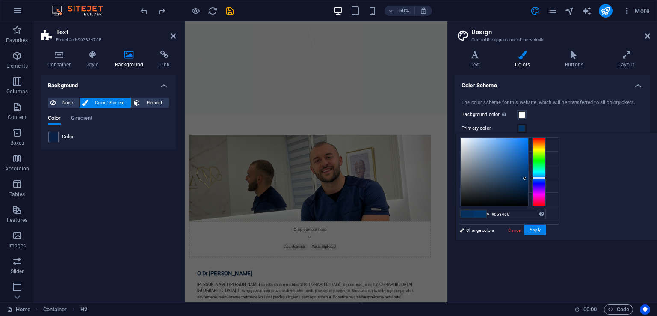
click at [528, 178] on div at bounding box center [494, 172] width 68 height 68
type input "#082d56"
click at [528, 182] on div at bounding box center [494, 172] width 68 height 68
click at [546, 231] on button "Apply" at bounding box center [534, 229] width 21 height 10
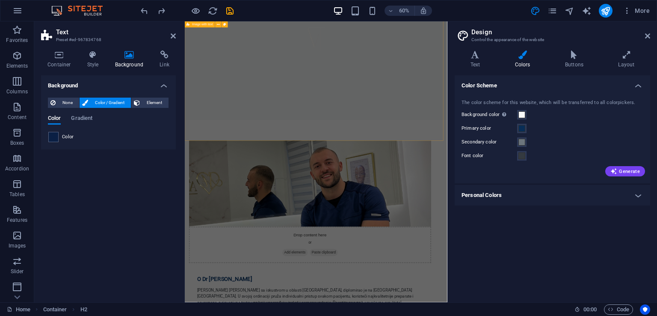
scroll to position [479, 0]
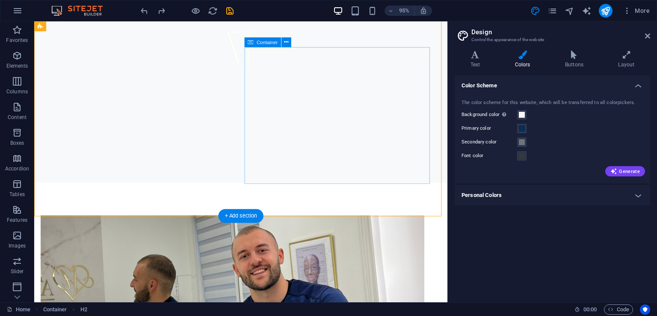
scroll to position [302, 0]
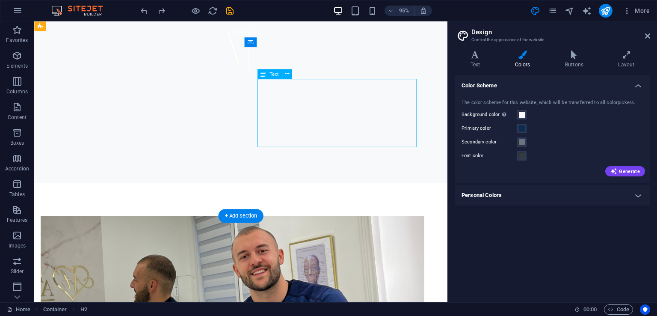
click at [275, 75] on span "Text" at bounding box center [273, 73] width 9 height 5
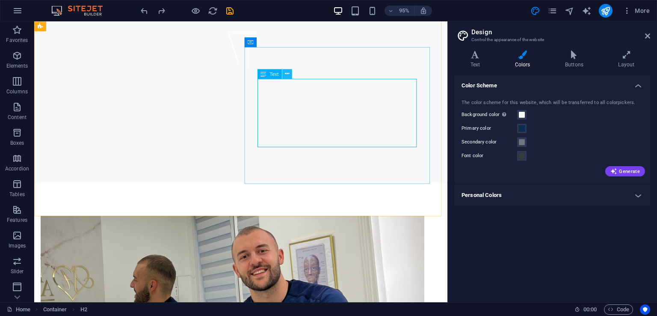
click at [283, 71] on button at bounding box center [287, 74] width 10 height 10
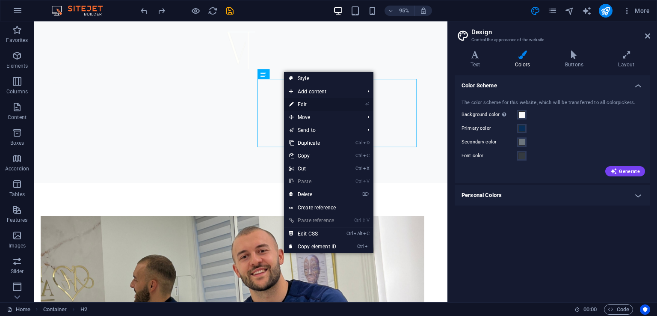
click at [328, 105] on link "⏎ Edit" at bounding box center [312, 104] width 57 height 13
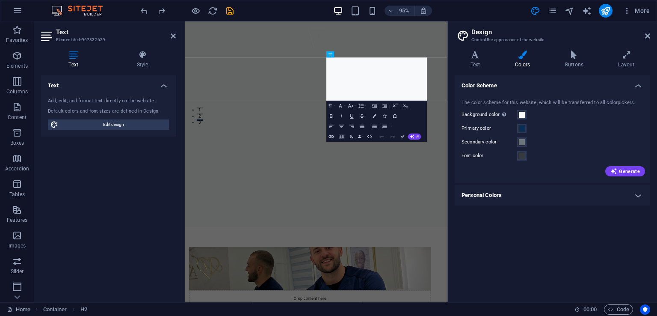
scroll to position [474, 0]
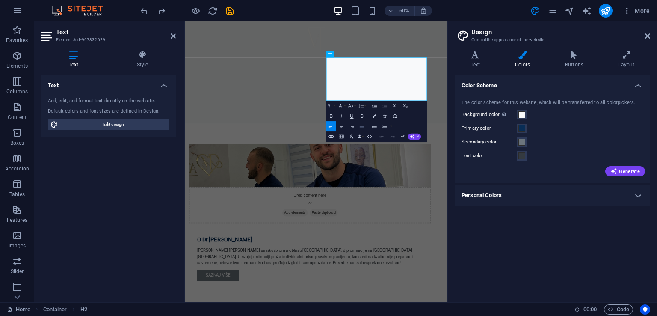
click at [365, 127] on icon "button" at bounding box center [362, 126] width 6 height 6
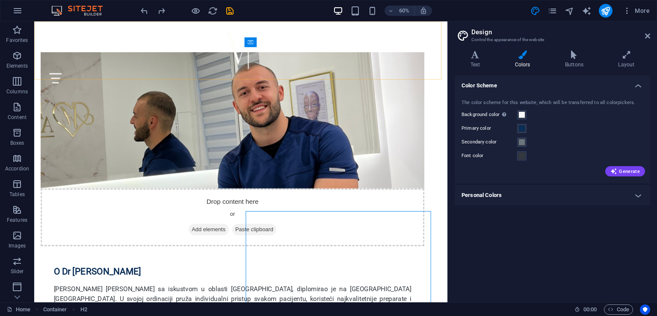
scroll to position [302, 0]
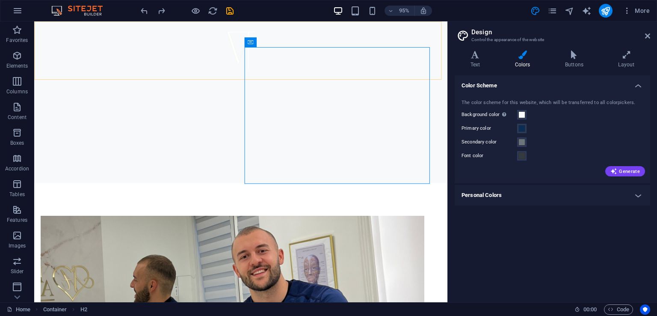
click at [345, 70] on div "Početna O nama Usluge Česta pitanja Kontakt" at bounding box center [251, 57] width 435 height 72
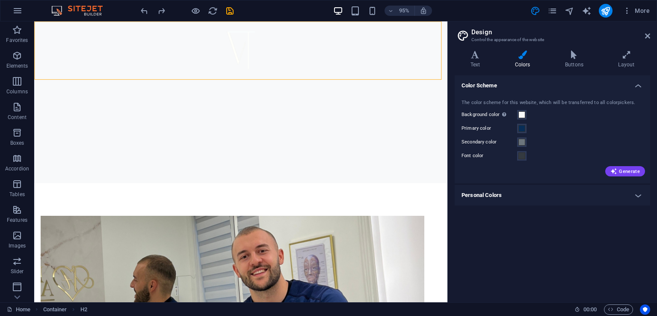
click at [345, 70] on div "Početna O nama Usluge Česta pitanja Kontakt" at bounding box center [251, 57] width 435 height 72
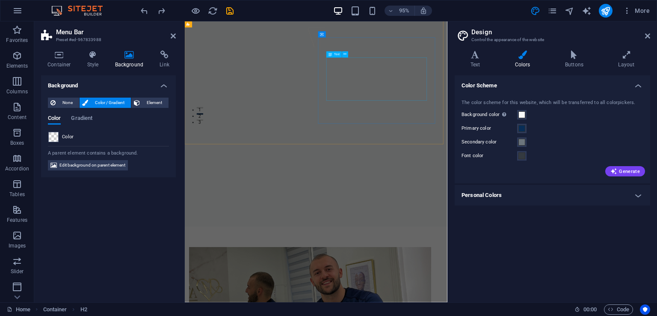
scroll to position [474, 0]
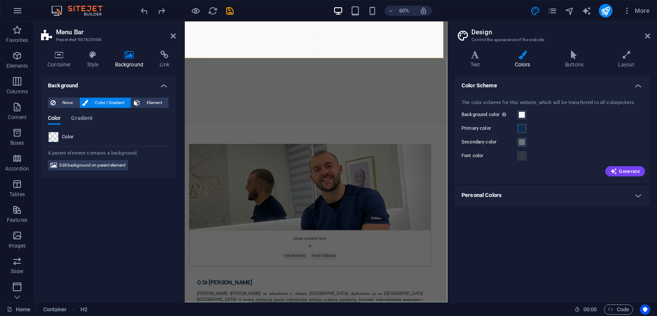
click at [522, 62] on div "Početna O nama Usluge Česta pitanja Kontakt" at bounding box center [403, 57] width 437 height 72
click at [533, 71] on div "Početna O nama Usluge Česta pitanja Kontakt" at bounding box center [403, 57] width 437 height 72
click at [484, 66] on div "Početna O nama Usluge Česta pitanja Kontakt" at bounding box center [403, 57] width 437 height 72
click at [494, 66] on div "Početna O nama Usluge Česta pitanja Kontakt" at bounding box center [403, 57] width 437 height 72
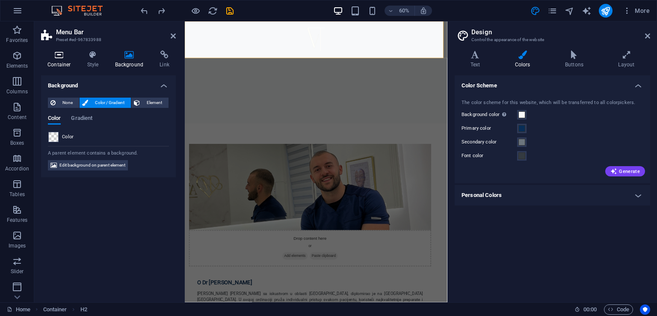
click at [69, 59] on h4 "Container" at bounding box center [61, 59] width 40 height 18
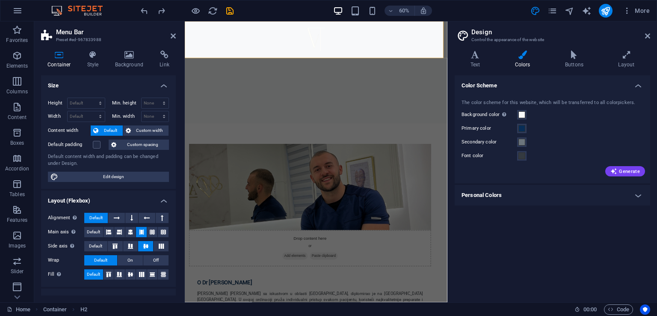
scroll to position [0, 0]
click at [103, 50] on icon at bounding box center [93, 54] width 24 height 9
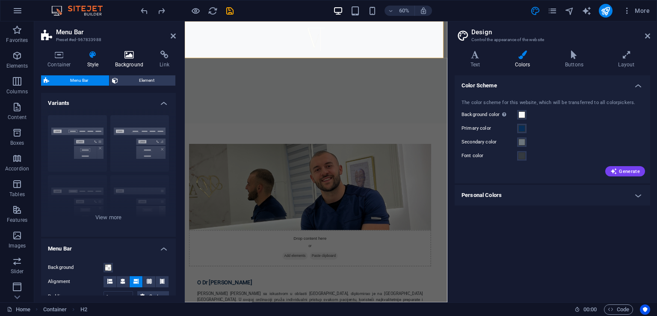
click at [130, 55] on icon at bounding box center [129, 54] width 41 height 9
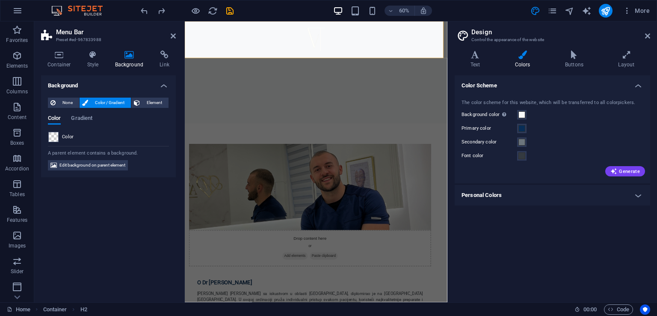
click at [495, 66] on div "Početna O nama Usluge Česta pitanja Kontakt" at bounding box center [403, 57] width 437 height 72
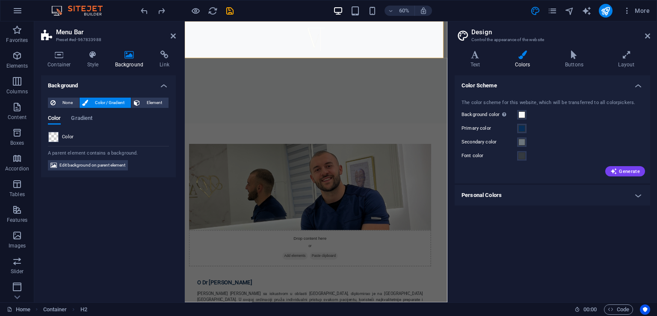
click at [495, 66] on div "Početna O nama Usluge Česta pitanja Kontakt" at bounding box center [403, 57] width 437 height 72
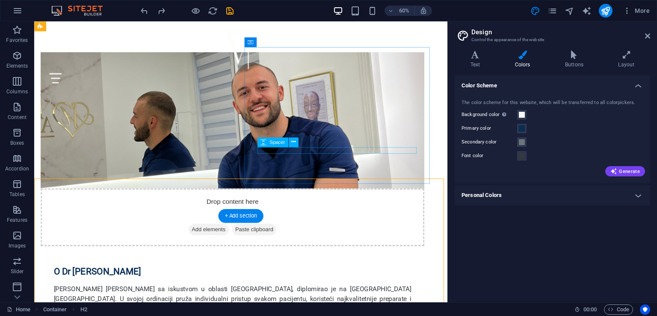
scroll to position [302, 0]
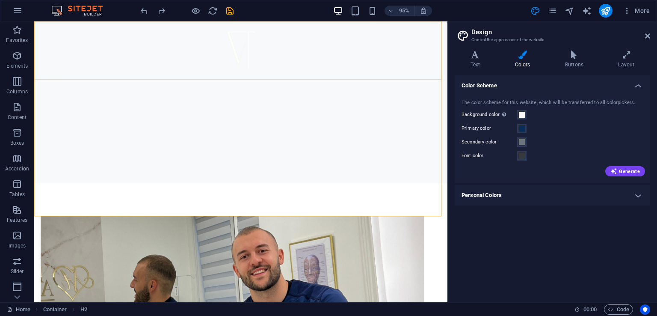
click at [352, 73] on div "Početna O nama Usluge Česta pitanja Kontakt" at bounding box center [251, 57] width 435 height 72
click at [354, 71] on div "Početna O nama Usluge Česta pitanja Kontakt" at bounding box center [251, 57] width 435 height 72
click at [358, 69] on div "Početna O nama Usluge Česta pitanja Kontakt" at bounding box center [251, 57] width 435 height 72
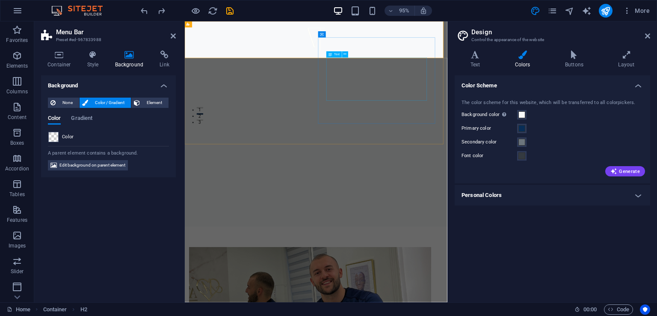
scroll to position [474, 0]
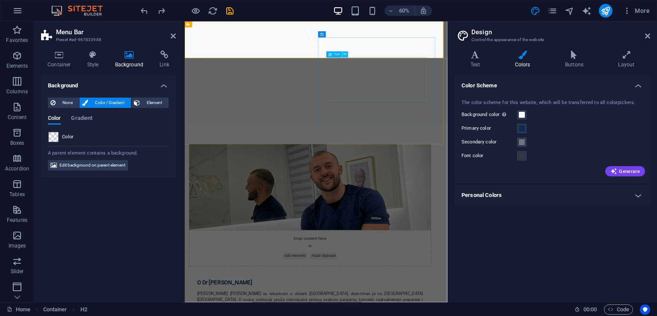
click at [344, 52] on icon at bounding box center [345, 55] width 3 height 6
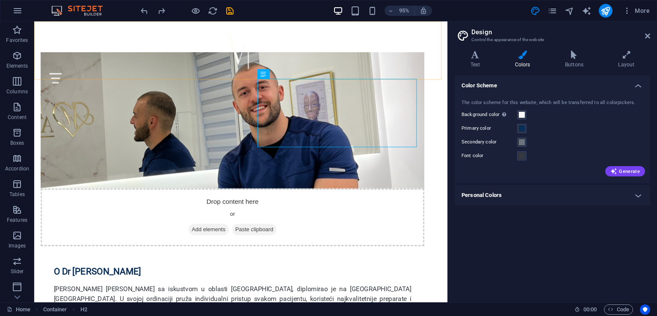
scroll to position [302, 0]
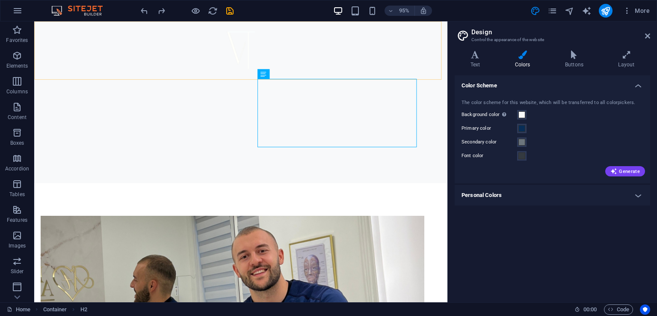
click at [347, 65] on div "Početna O nama Usluge Česta pitanja Kontakt" at bounding box center [251, 57] width 435 height 72
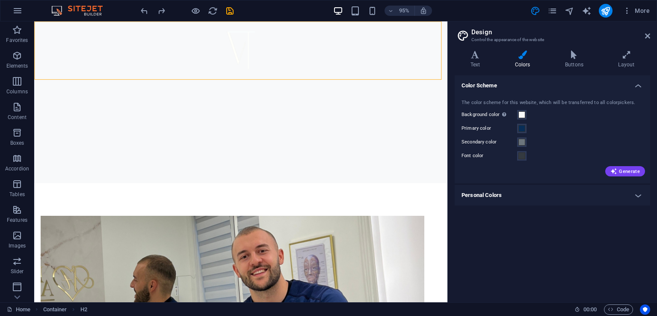
click at [347, 68] on div "Početna O nama Usluge Česta pitanja Kontakt" at bounding box center [251, 57] width 435 height 72
click at [349, 73] on div "Početna O nama Usluge Česta pitanja Kontakt" at bounding box center [251, 57] width 435 height 72
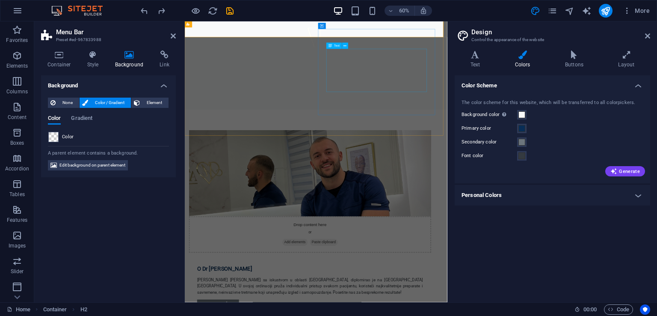
scroll to position [475, 0]
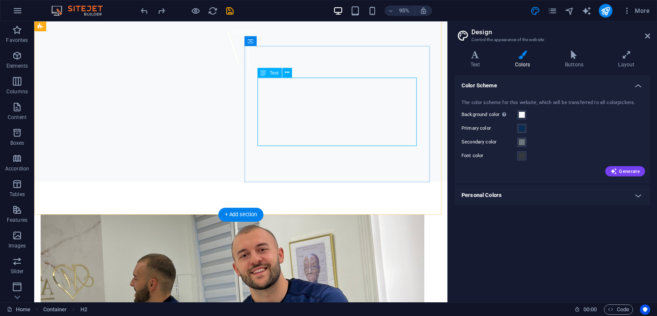
click at [367, 68] on div "Početna O nama Usluge Česta pitanja Kontakt" at bounding box center [251, 57] width 435 height 72
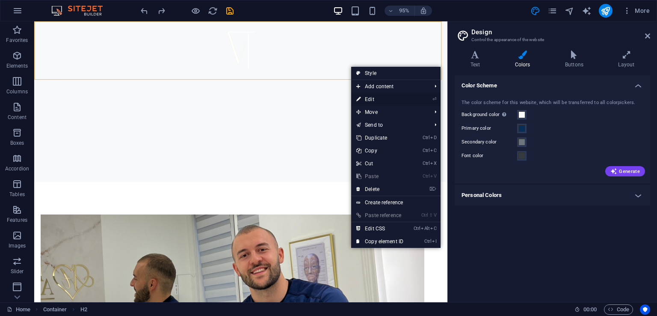
click at [383, 98] on link "⏎ Edit" at bounding box center [379, 99] width 57 height 13
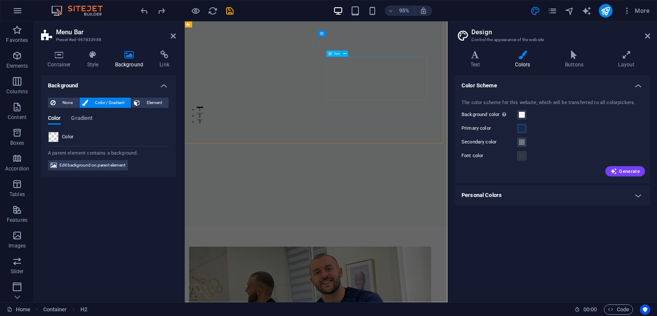
scroll to position [475, 0]
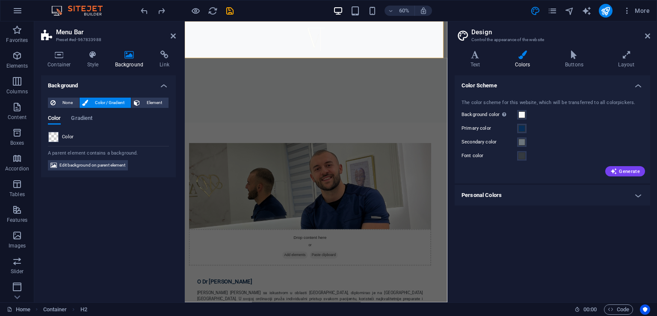
click at [66, 70] on div "Container Style Background Link Size Height Default px rem % vh vw Min. height …" at bounding box center [108, 172] width 135 height 245
click at [49, 57] on icon at bounding box center [59, 54] width 36 height 9
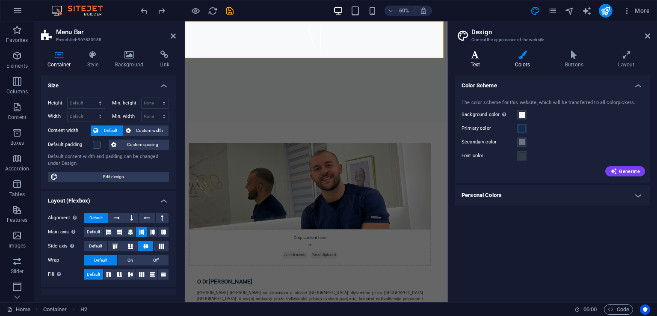
click at [464, 58] on icon at bounding box center [475, 54] width 41 height 9
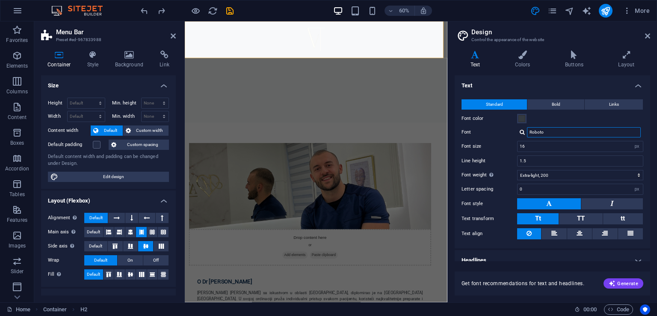
click at [552, 130] on input "Roboto" at bounding box center [584, 132] width 114 height 10
click at [520, 133] on div at bounding box center [521, 132] width 5 height 6
drag, startPoint x: 549, startPoint y: 133, endPoint x: 495, endPoint y: 122, distance: 55.5
click at [495, 122] on div "Standard Bold Links Font color Font Roboto Poppins Roboto Manage fonts → Font s…" at bounding box center [552, 169] width 199 height 157
type input "MONSER"
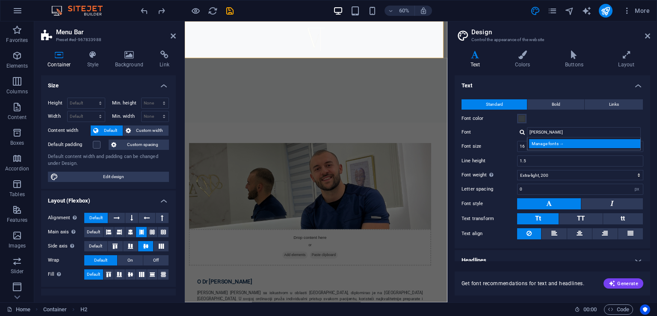
click at [538, 147] on div "Manage fonts →" at bounding box center [585, 143] width 113 height 9
select select "popularity"
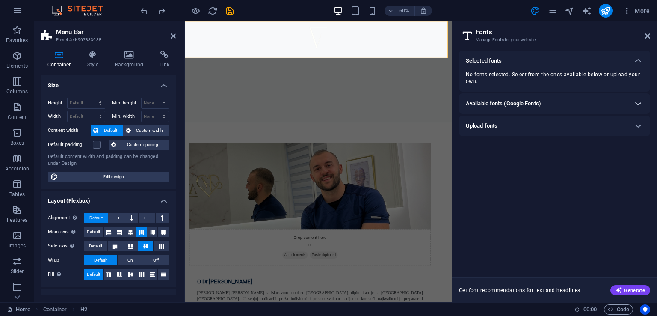
click at [635, 101] on icon at bounding box center [638, 103] width 10 height 10
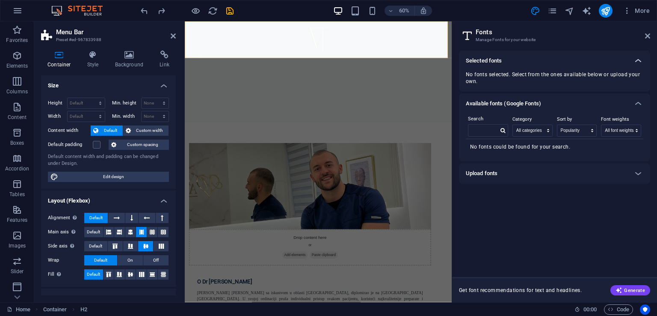
click at [641, 65] on icon at bounding box center [638, 61] width 10 height 10
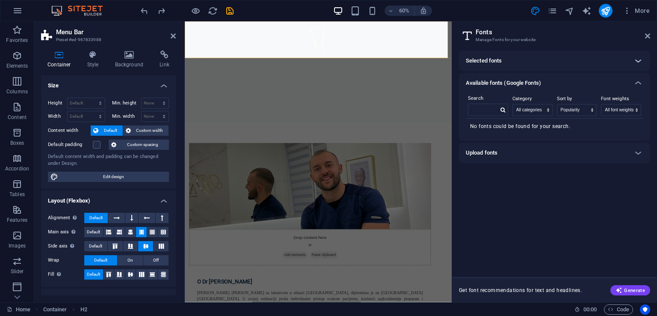
click at [645, 62] on div at bounding box center [638, 60] width 21 height 21
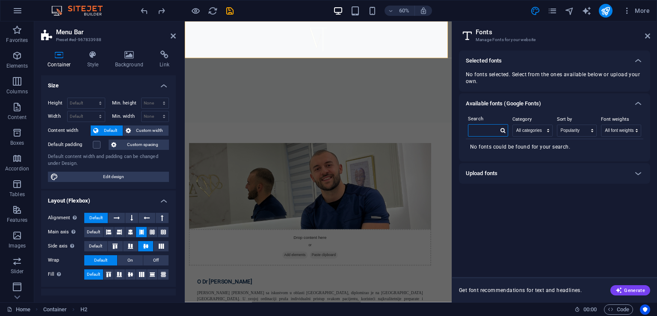
click at [489, 132] on input "text" at bounding box center [483, 129] width 30 height 11
type input "MONSERAT"
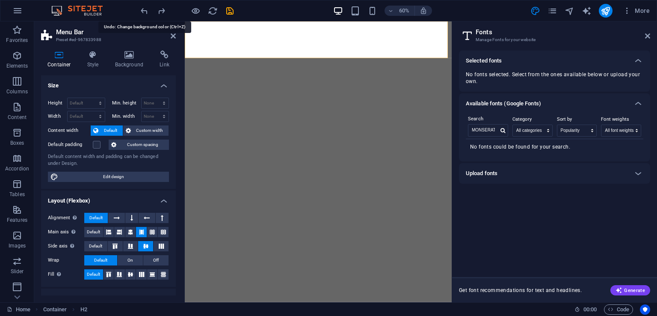
select select "popularity"
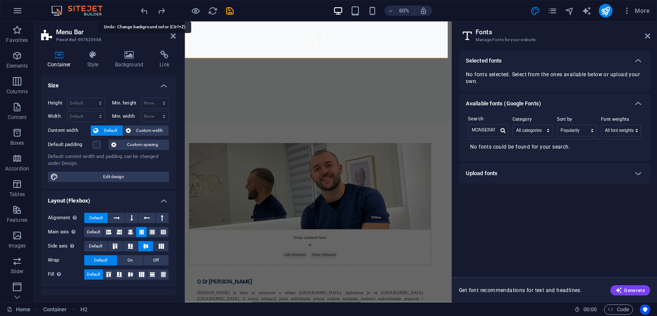
click at [144, 12] on icon "undo" at bounding box center [144, 11] width 10 height 10
click at [649, 37] on icon at bounding box center [647, 35] width 5 height 7
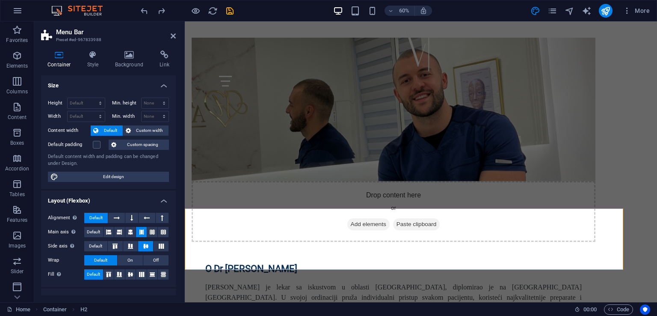
scroll to position [289, 0]
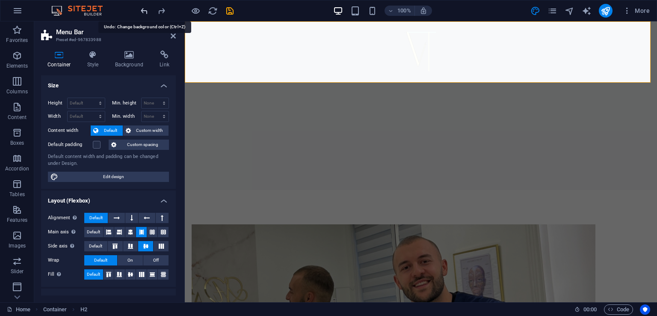
click at [142, 12] on icon "undo" at bounding box center [144, 11] width 10 height 10
click at [143, 13] on icon "undo" at bounding box center [144, 11] width 10 height 10
click at [144, 13] on icon "undo" at bounding box center [144, 11] width 10 height 10
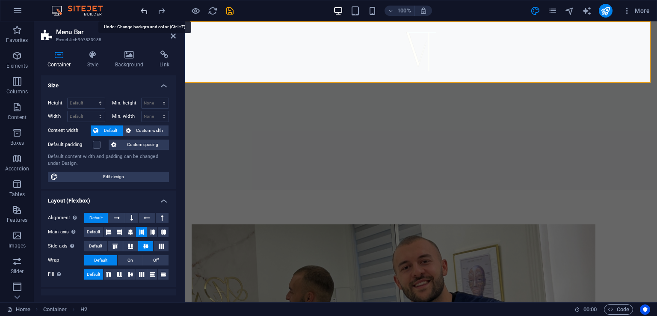
click at [144, 13] on icon "undo" at bounding box center [144, 11] width 10 height 10
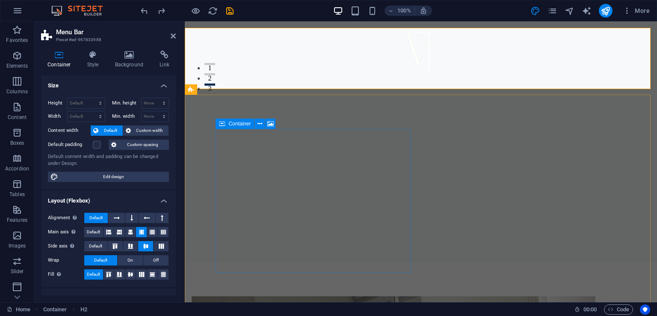
scroll to position [251, 0]
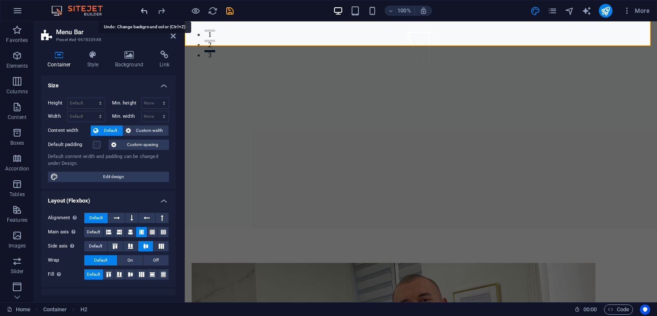
click at [145, 8] on icon "undo" at bounding box center [144, 11] width 10 height 10
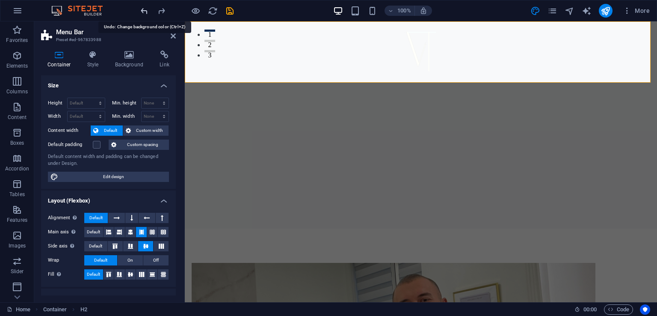
click at [145, 8] on icon "undo" at bounding box center [144, 11] width 10 height 10
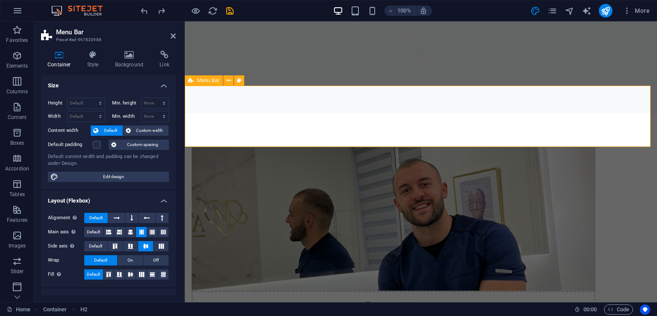
scroll to position [301, 0]
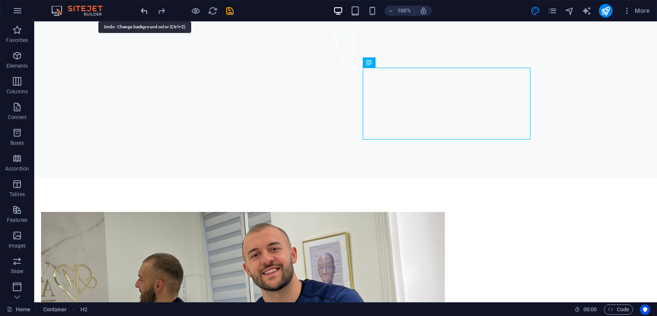
click at [148, 10] on icon "undo" at bounding box center [144, 11] width 10 height 10
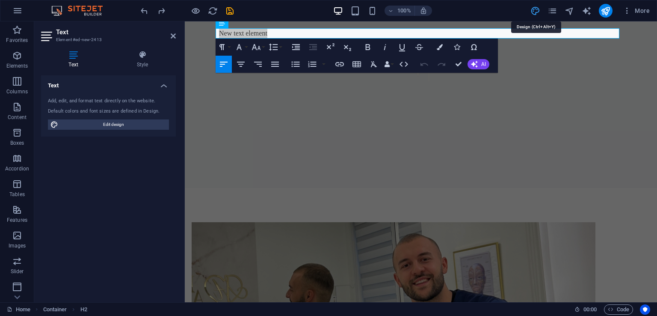
click at [539, 8] on icon "design" at bounding box center [535, 11] width 10 height 10
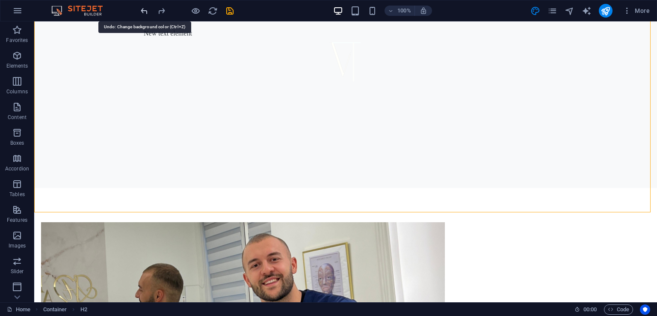
click at [144, 14] on icon "undo" at bounding box center [144, 11] width 10 height 10
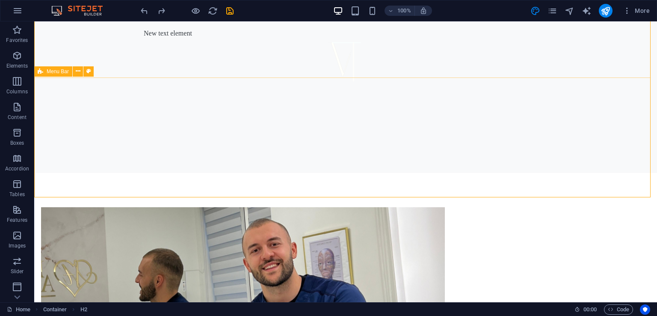
scroll to position [310, 0]
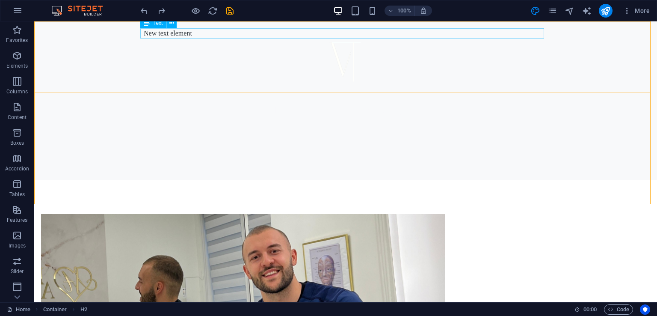
click at [177, 32] on div "New text element" at bounding box center [346, 33] width 404 height 10
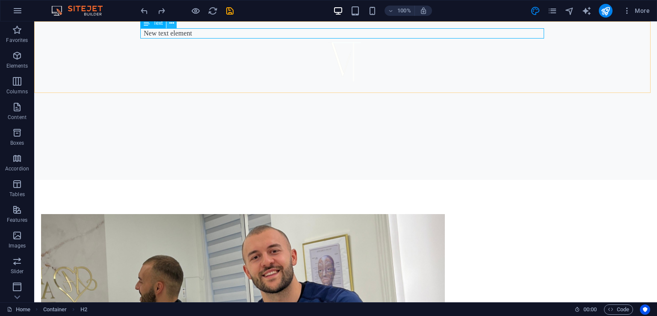
click at [173, 23] on icon at bounding box center [171, 23] width 5 height 9
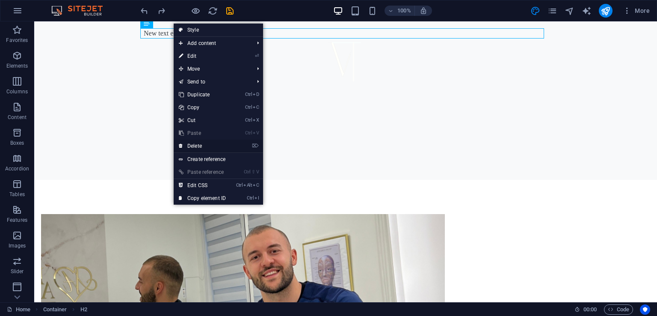
click at [195, 144] on link "⌦ Delete" at bounding box center [202, 145] width 57 height 13
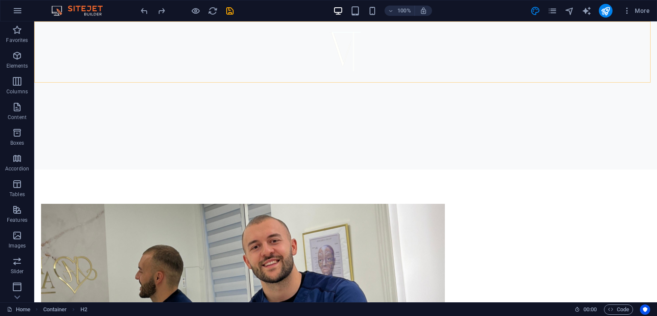
click at [422, 74] on div "Početna O nama Usluge Česta pitanja Kontakt" at bounding box center [345, 57] width 623 height 72
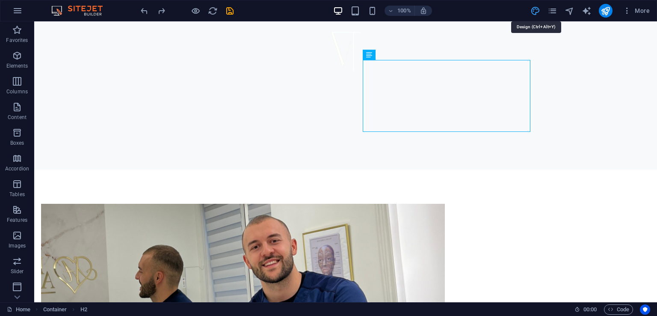
click at [538, 9] on icon "design" at bounding box center [535, 11] width 10 height 10
click at [553, 12] on icon "pages" at bounding box center [552, 11] width 10 height 10
click at [533, 12] on icon "design" at bounding box center [535, 11] width 10 height 10
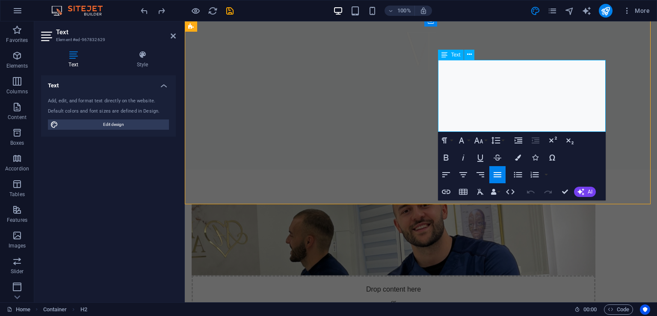
drag, startPoint x: 600, startPoint y: 104, endPoint x: 449, endPoint y: 104, distance: 150.5
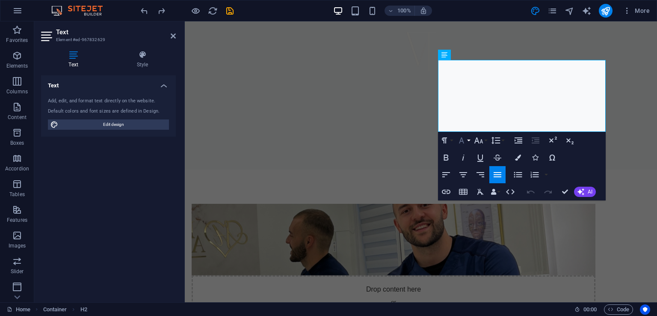
click at [467, 141] on button "Font Family" at bounding box center [463, 140] width 16 height 17
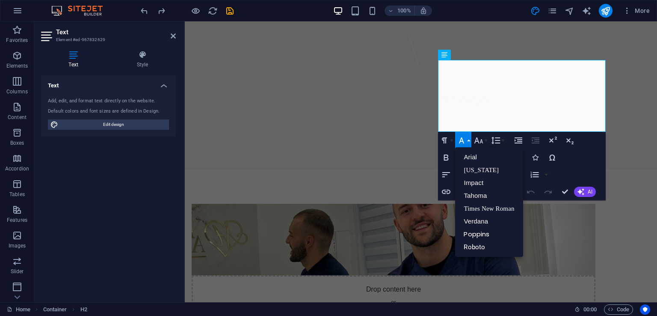
click at [467, 141] on button "Font Family" at bounding box center [463, 140] width 16 height 17
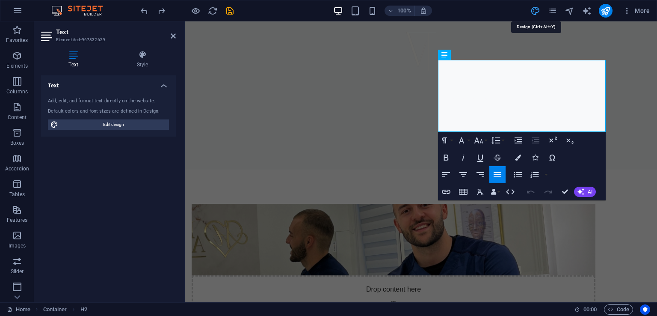
click at [531, 10] on icon "design" at bounding box center [535, 11] width 10 height 10
click at [637, 60] on div "Početna O nama Usluge Česta pitanja Kontakt" at bounding box center [421, 57] width 472 height 72
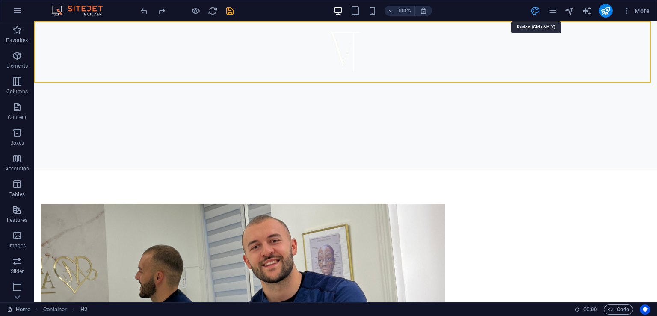
click at [537, 13] on icon "design" at bounding box center [535, 11] width 10 height 10
click at [553, 11] on icon "pages" at bounding box center [552, 11] width 10 height 10
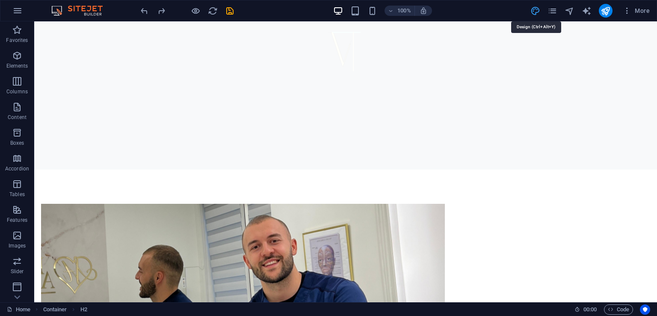
click at [535, 14] on icon "design" at bounding box center [535, 11] width 10 height 10
click at [550, 14] on icon "pages" at bounding box center [552, 11] width 10 height 10
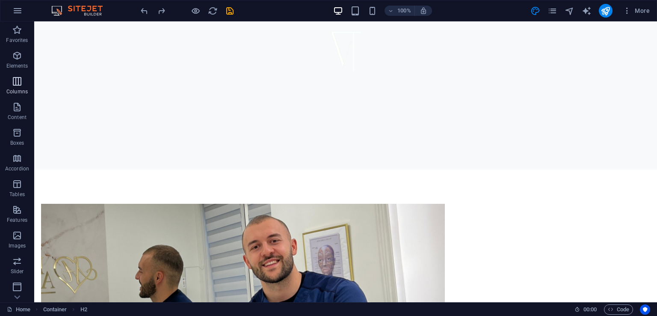
click at [12, 86] on span "Columns" at bounding box center [17, 86] width 34 height 21
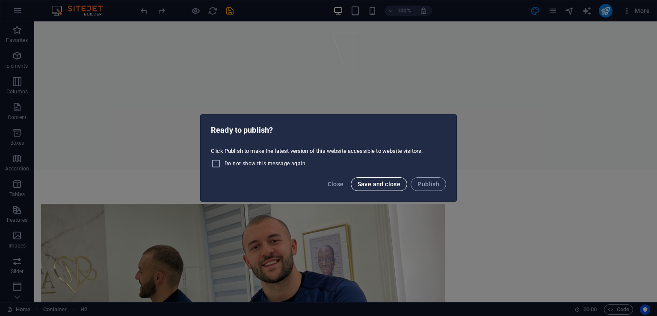
click at [381, 180] on span "Save and close" at bounding box center [378, 183] width 43 height 7
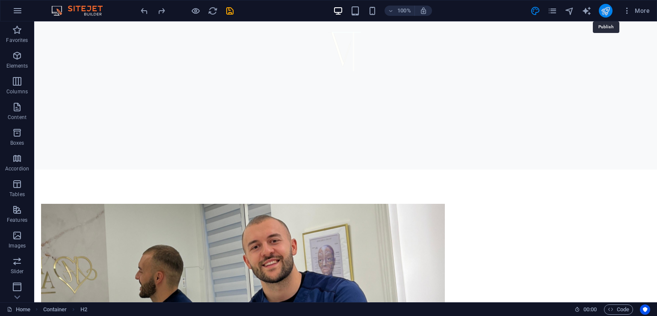
click at [607, 11] on icon "publish" at bounding box center [605, 11] width 10 height 10
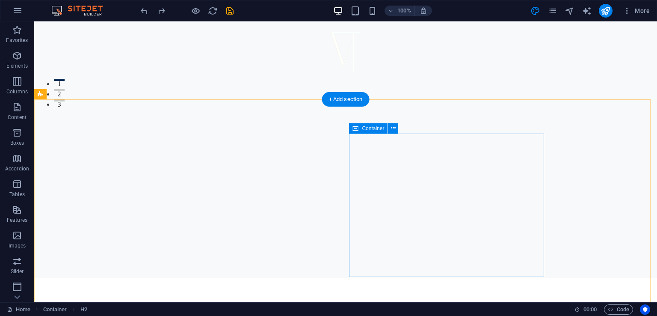
scroll to position [169, 0]
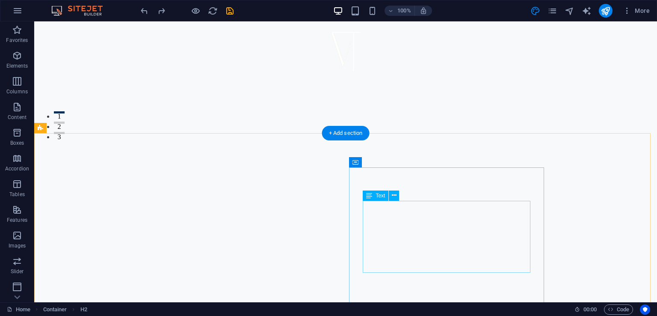
click at [397, 194] on button at bounding box center [394, 195] width 10 height 10
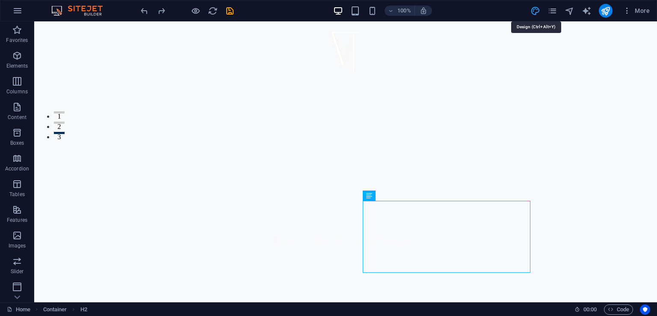
click at [534, 12] on icon "design" at bounding box center [535, 11] width 10 height 10
click at [554, 6] on icon "pages" at bounding box center [552, 11] width 10 height 10
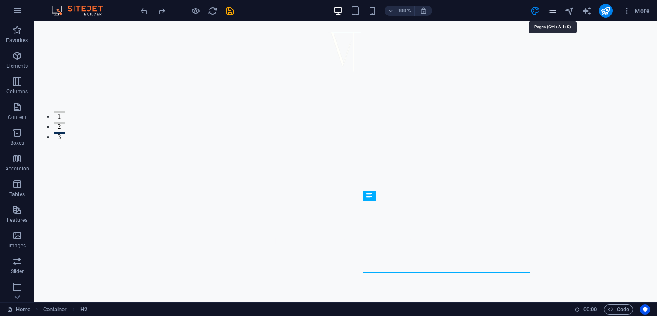
click at [554, 6] on icon "pages" at bounding box center [552, 11] width 10 height 10
click at [602, 12] on icon "publish" at bounding box center [605, 11] width 10 height 10
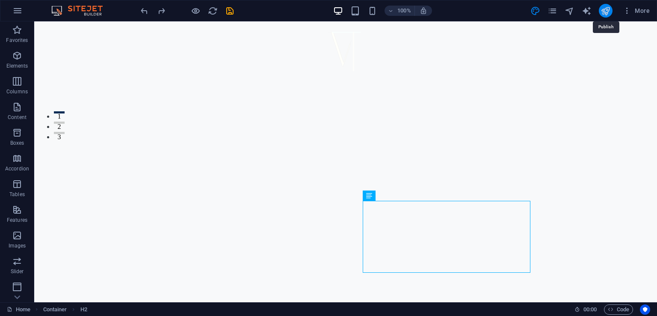
click at [602, 12] on icon "publish" at bounding box center [605, 11] width 10 height 10
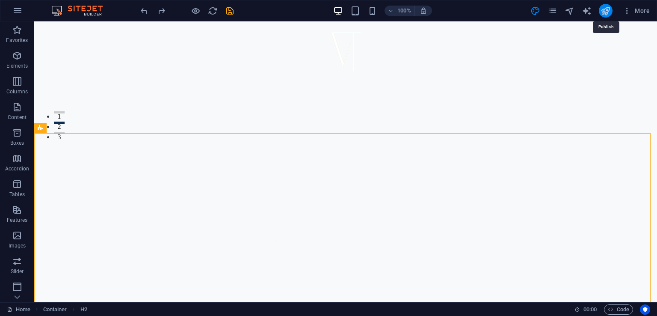
click at [604, 15] on icon "publish" at bounding box center [605, 11] width 10 height 10
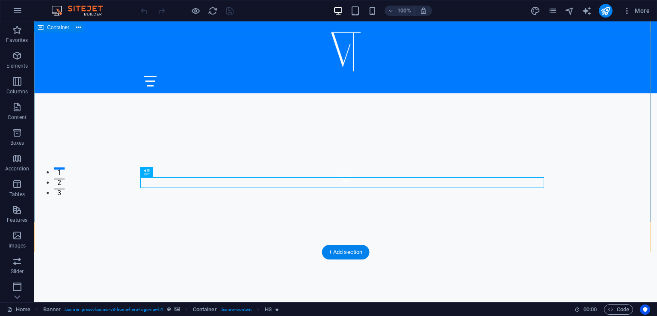
scroll to position [121, 0]
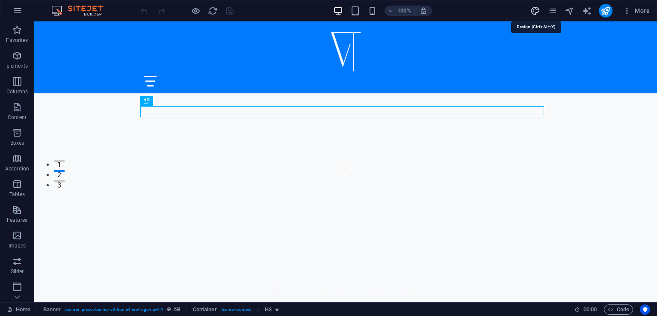
click at [539, 11] on icon "design" at bounding box center [535, 11] width 10 height 10
select select "px"
select select "200"
select select "px"
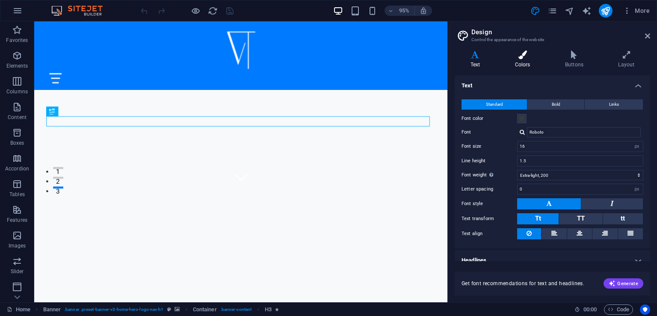
click at [523, 60] on h4 "Colors" at bounding box center [524, 59] width 50 height 18
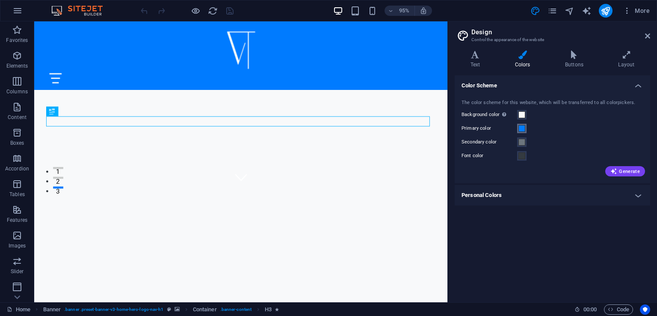
click at [519, 124] on button "Primary color" at bounding box center [521, 128] width 9 height 9
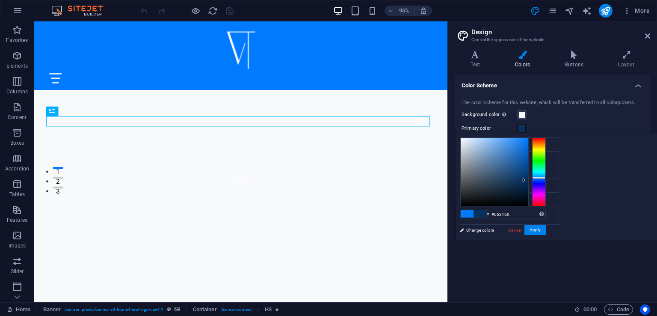
click at [528, 180] on div at bounding box center [494, 172] width 68 height 68
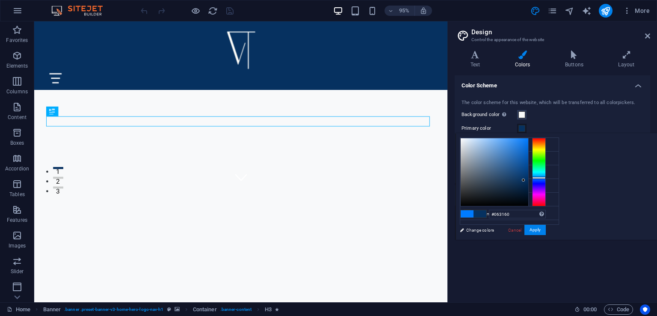
type input "#05305e"
click at [525, 180] on div at bounding box center [523, 180] width 3 height 3
click at [546, 231] on button "Apply" at bounding box center [534, 229] width 21 height 10
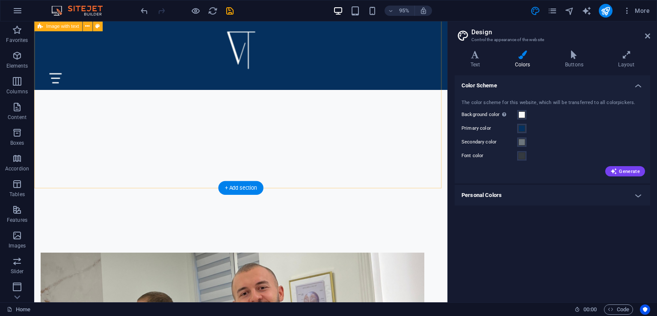
scroll to position [264, 0]
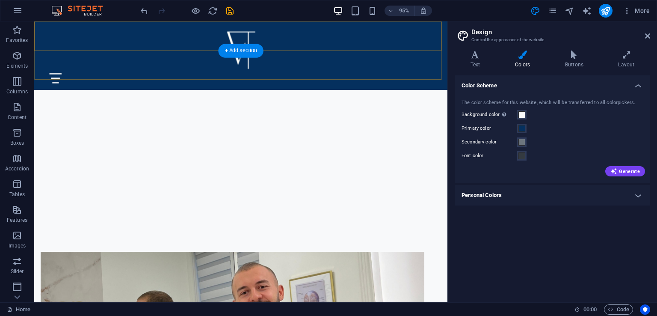
click at [301, 38] on div "Početna O nama Usluge Česta pitanja Kontakt" at bounding box center [251, 57] width 435 height 72
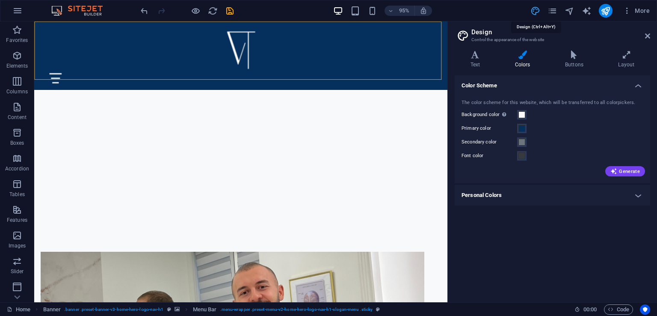
click at [534, 9] on icon "design" at bounding box center [535, 11] width 10 height 10
click at [646, 35] on icon at bounding box center [647, 35] width 5 height 7
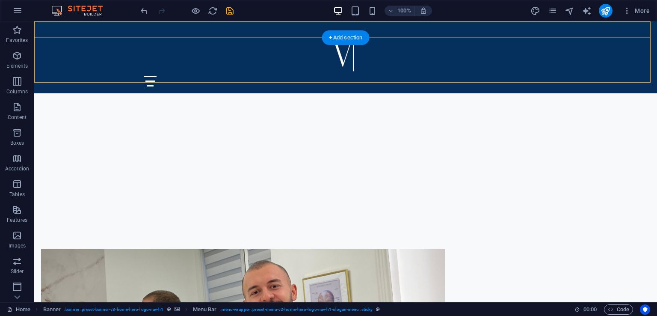
click at [372, 67] on div "Početna O nama Usluge Česta pitanja Kontakt" at bounding box center [345, 57] width 623 height 72
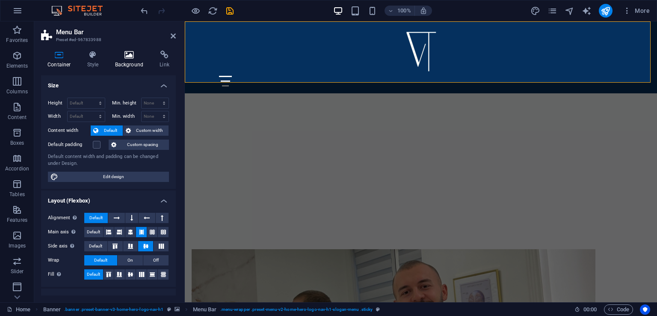
click at [132, 52] on icon at bounding box center [129, 54] width 41 height 9
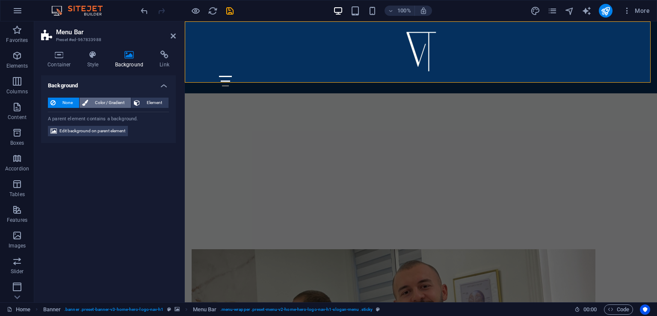
click at [112, 101] on span "Color / Gradient" at bounding box center [110, 102] width 38 height 10
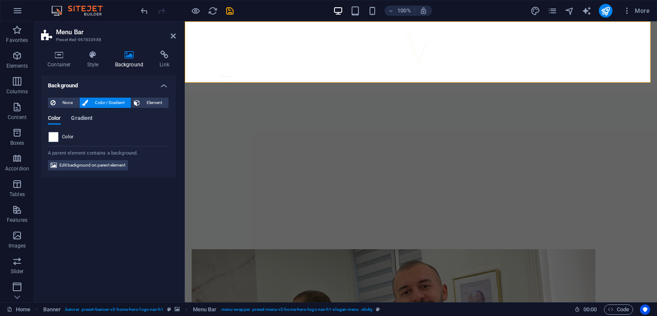
click at [81, 118] on span "Gradient" at bounding box center [81, 119] width 21 height 12
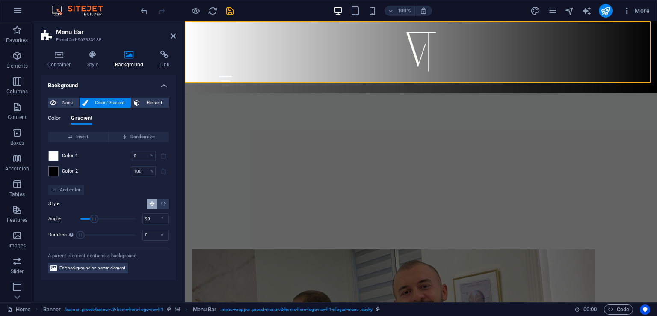
click at [48, 120] on span "Color" at bounding box center [54, 119] width 13 height 12
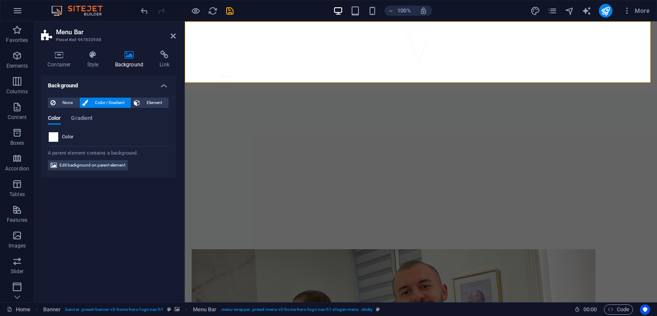
click at [51, 137] on span at bounding box center [53, 136] width 9 height 9
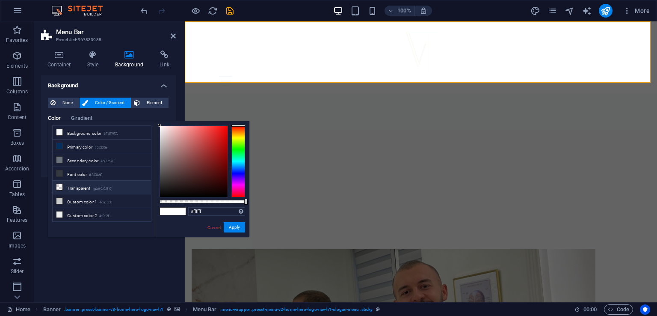
click at [90, 180] on li "Transparent rgba(0,0,0,.0)" at bounding box center [102, 187] width 98 height 14
type input "rgba(0, 0, 0, 0)"
click at [225, 228] on button "Apply" at bounding box center [234, 227] width 21 height 10
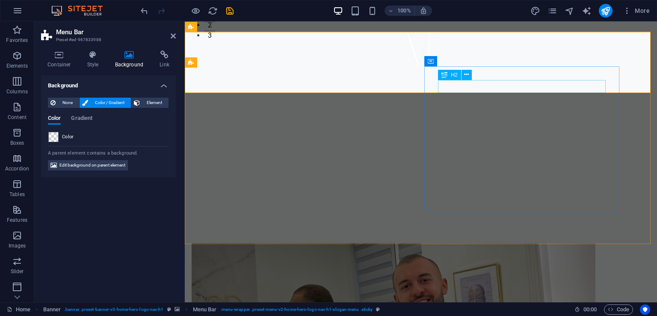
scroll to position [270, 0]
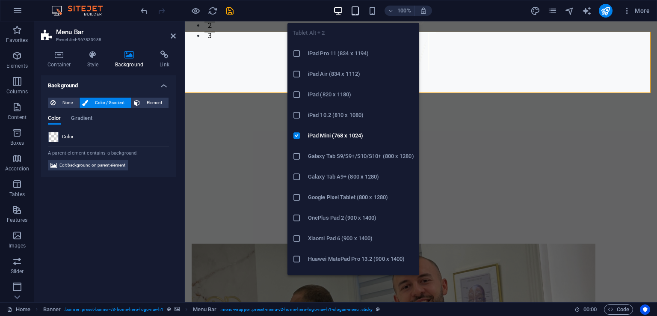
click at [359, 8] on icon "button" at bounding box center [355, 11] width 10 height 10
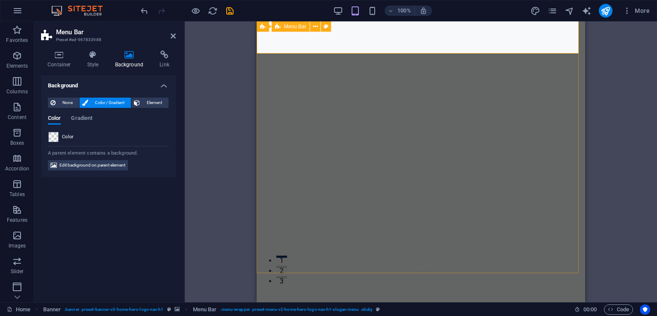
scroll to position [0, 0]
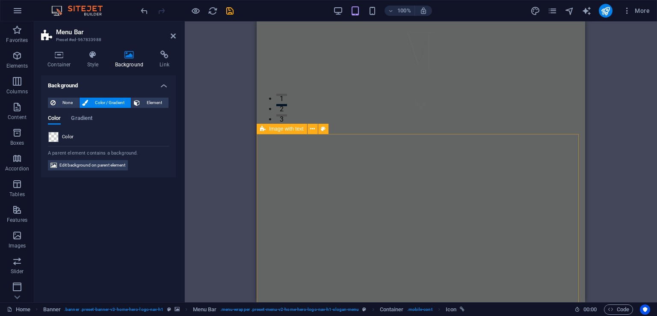
scroll to position [190, 0]
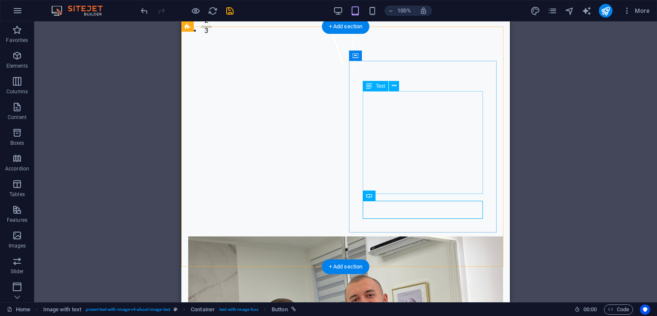
scroll to position [270, 0]
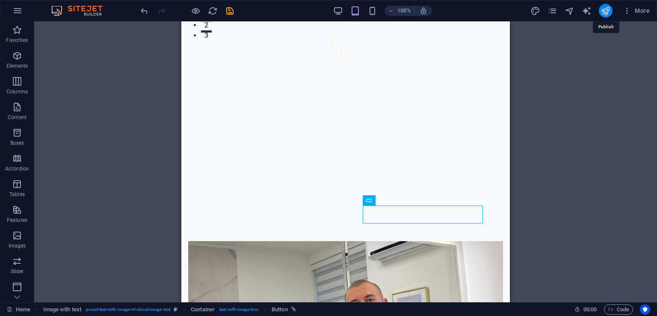
click at [608, 14] on icon "publish" at bounding box center [605, 11] width 10 height 10
checkbox input "false"
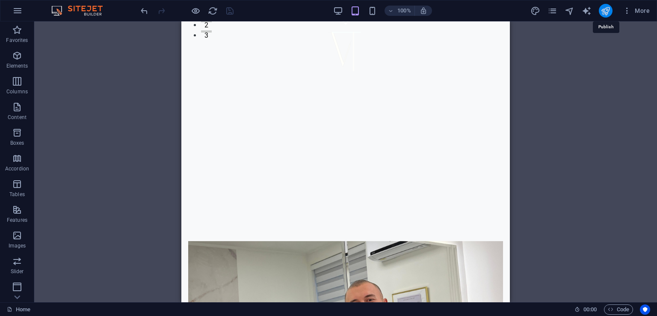
click at [602, 14] on icon "publish" at bounding box center [605, 11] width 10 height 10
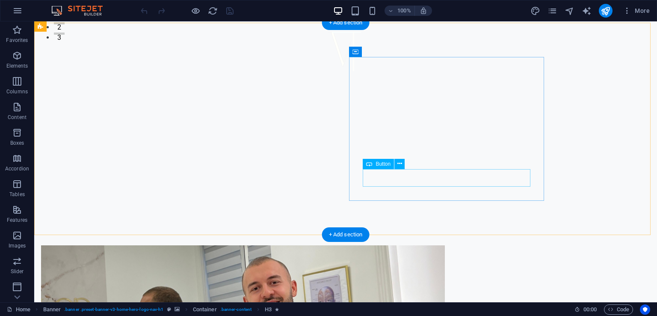
scroll to position [265, 0]
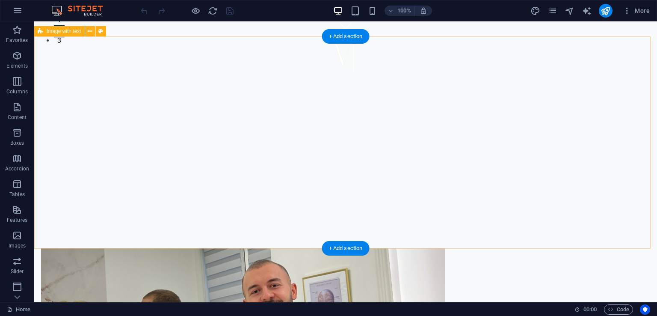
click at [248, 248] on figure at bounding box center [243, 319] width 404 height 143
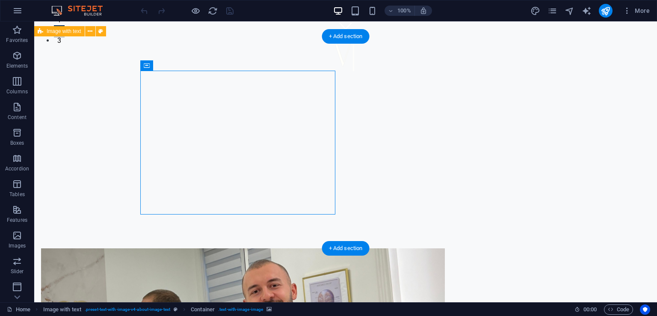
click at [248, 248] on figure at bounding box center [243, 319] width 404 height 143
click at [274, 248] on figure at bounding box center [243, 319] width 404 height 143
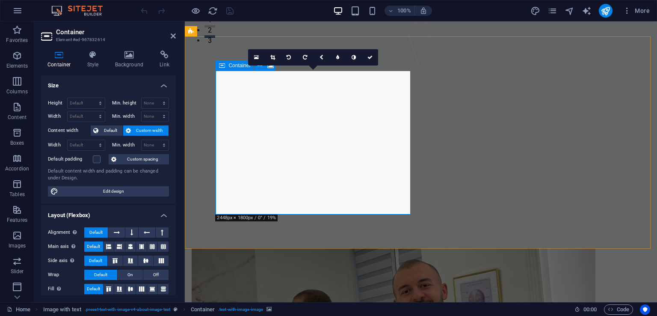
drag, startPoint x: 308, startPoint y: 159, endPoint x: 309, endPoint y: 117, distance: 42.8
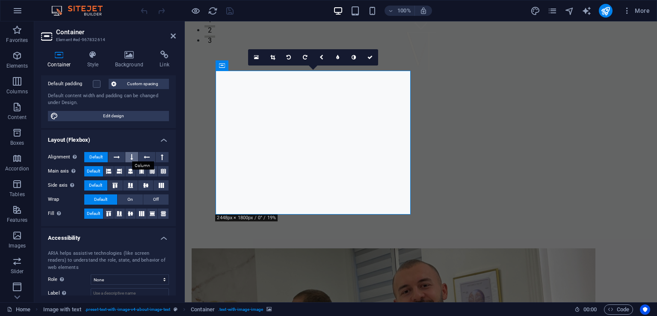
click at [134, 156] on button at bounding box center [131, 157] width 13 height 10
click at [121, 156] on button at bounding box center [116, 157] width 16 height 10
click at [95, 152] on span "Default" at bounding box center [95, 157] width 13 height 10
click at [115, 213] on button at bounding box center [119, 213] width 11 height 10
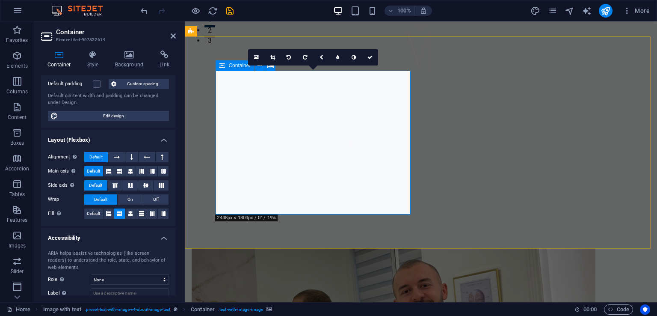
click at [347, 248] on figure at bounding box center [394, 319] width 404 height 143
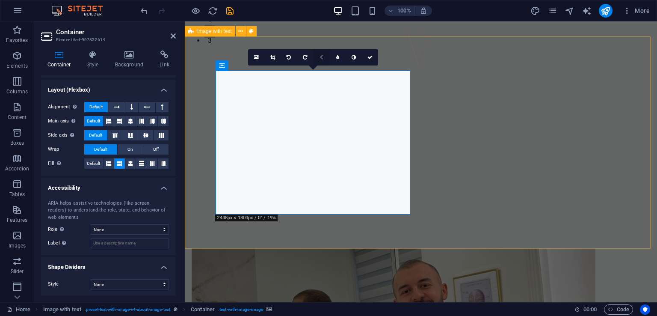
click at [323, 57] on icon at bounding box center [321, 57] width 4 height 5
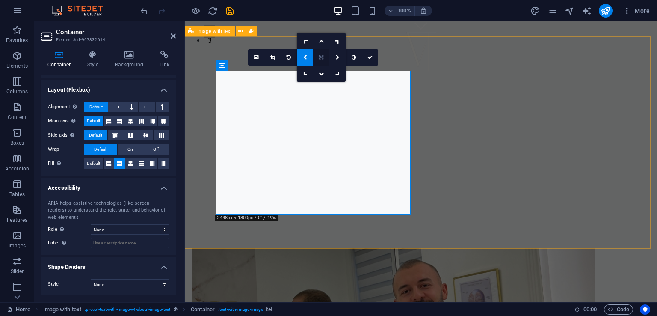
click at [323, 57] on icon at bounding box center [321, 57] width 4 height 5
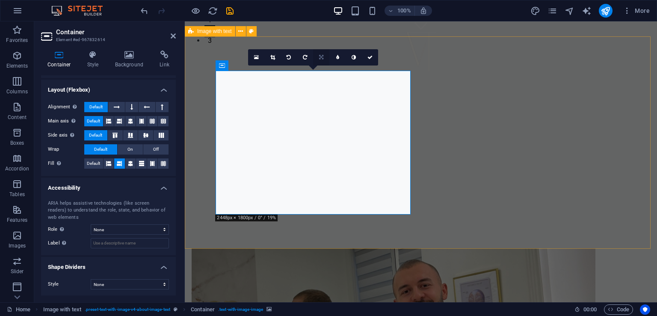
click at [323, 57] on icon at bounding box center [321, 57] width 4 height 5
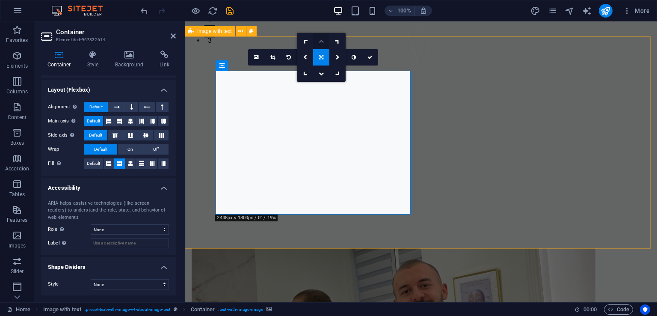
click at [322, 42] on icon at bounding box center [321, 40] width 5 height 5
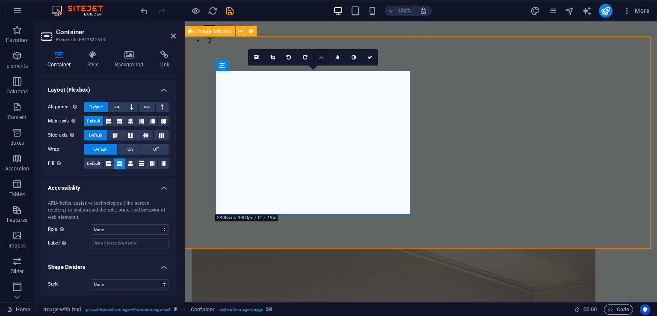
click at [319, 59] on icon at bounding box center [321, 57] width 5 height 5
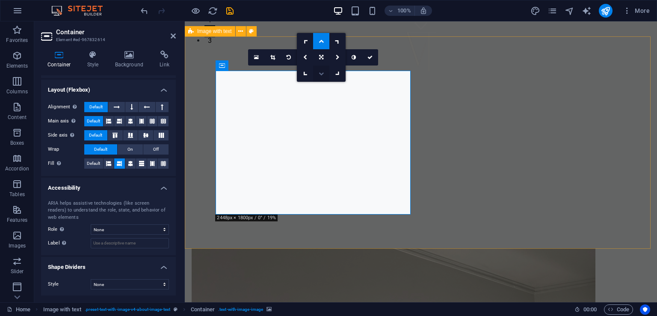
click at [320, 70] on link at bounding box center [321, 73] width 16 height 16
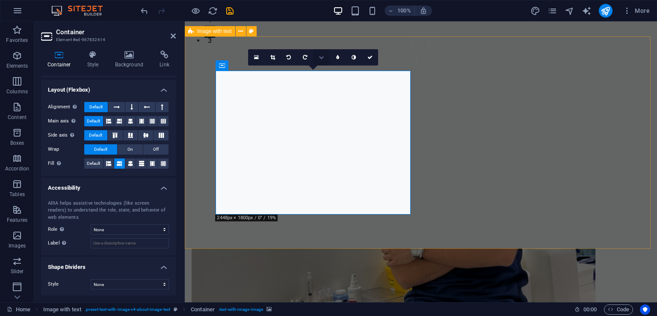
click at [320, 55] on icon at bounding box center [321, 57] width 5 height 5
click at [319, 49] on link at bounding box center [321, 57] width 16 height 16
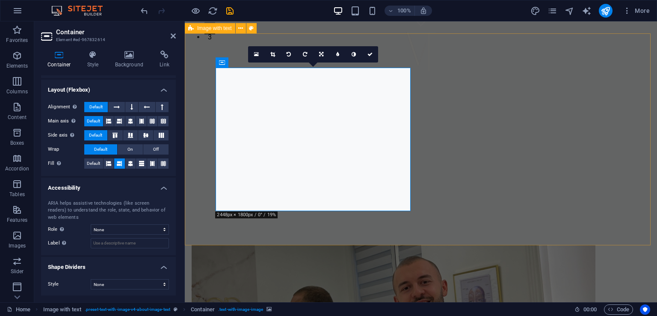
scroll to position [270, 0]
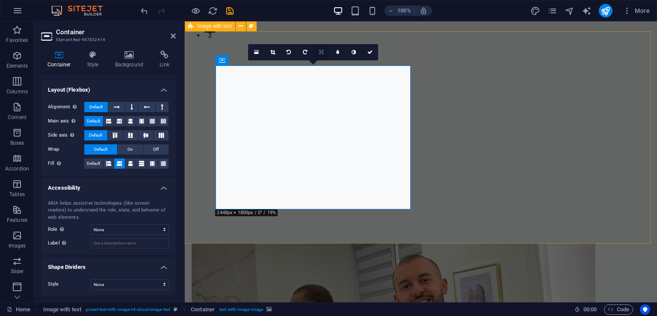
click at [321, 54] on icon at bounding box center [321, 52] width 4 height 5
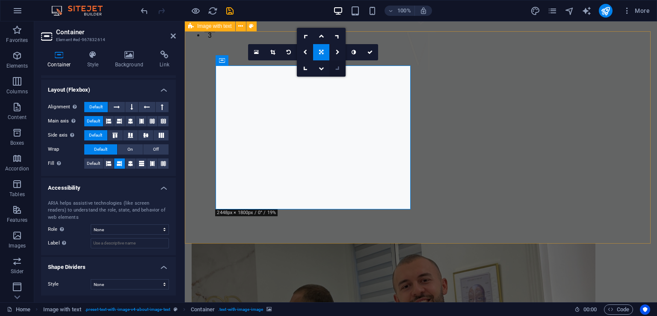
click at [335, 64] on link at bounding box center [337, 68] width 16 height 16
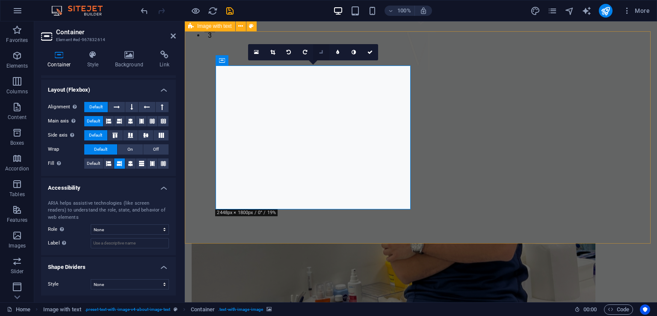
click at [322, 51] on icon at bounding box center [321, 52] width 7 height 7
click at [329, 48] on link at bounding box center [321, 52] width 16 height 16
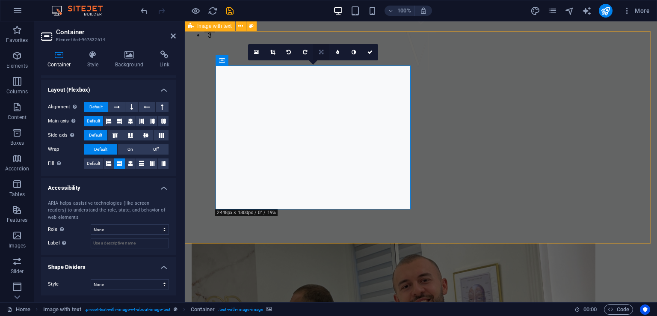
click at [320, 47] on link at bounding box center [321, 52] width 16 height 16
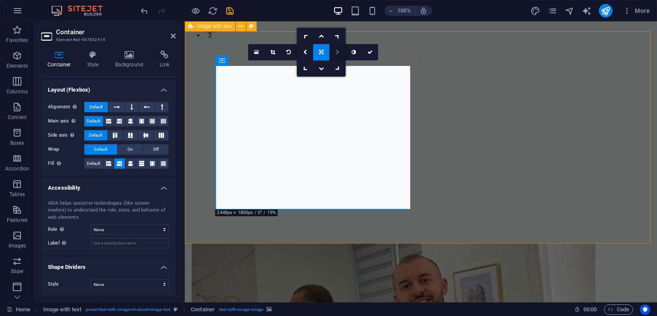
click at [337, 48] on link at bounding box center [337, 52] width 16 height 16
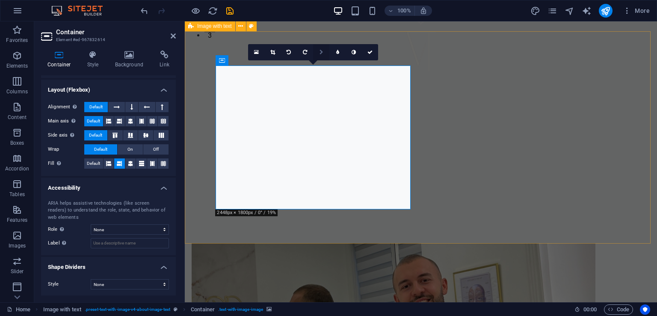
click at [318, 52] on link at bounding box center [321, 52] width 16 height 16
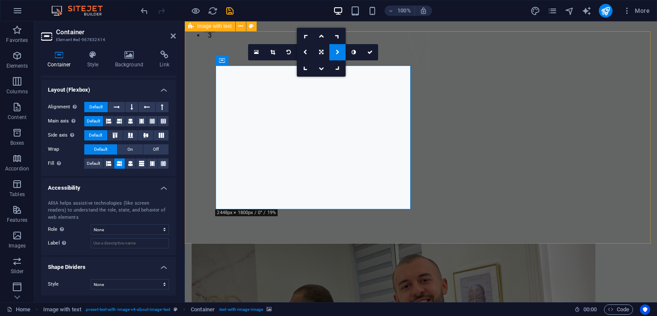
click at [339, 53] on icon at bounding box center [338, 52] width 4 height 5
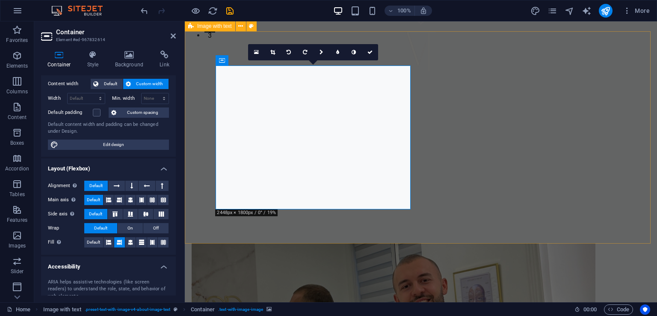
scroll to position [0, 0]
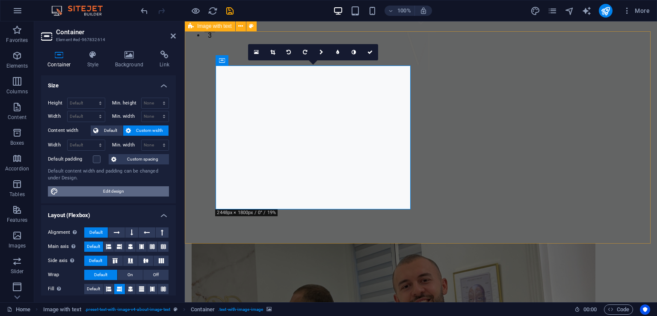
drag, startPoint x: 94, startPoint y: 191, endPoint x: 145, endPoint y: 281, distance: 103.9
click at [94, 191] on span "Edit design" at bounding box center [114, 191] width 106 height 10
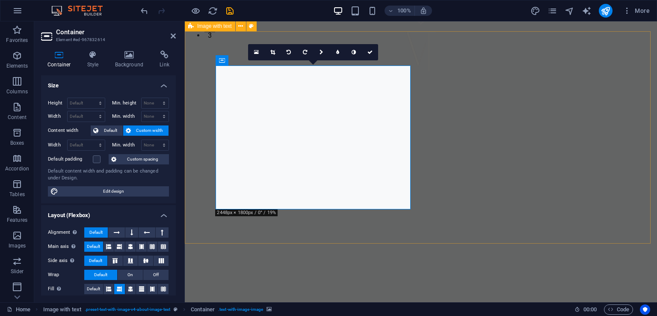
select select "rem"
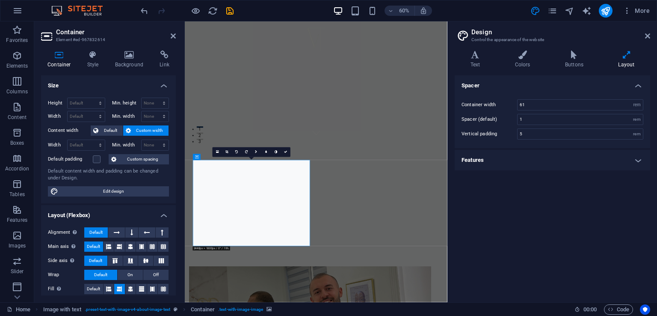
drag, startPoint x: 326, startPoint y: 328, endPoint x: 327, endPoint y: 295, distance: 32.9
click at [509, 57] on icon at bounding box center [522, 54] width 47 height 9
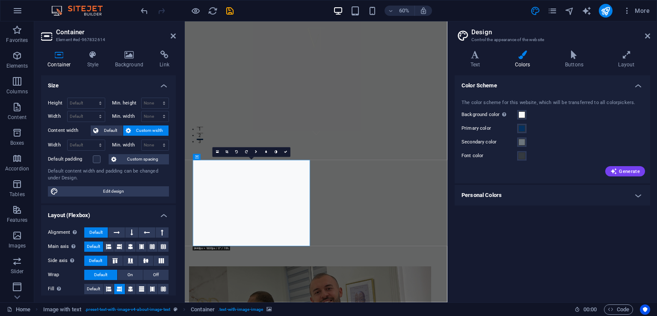
click at [625, 50] on div "Variants Text Colors Buttons Layout Text Standard Bold Links Font color Font Ro…" at bounding box center [552, 173] width 209 height 258
click at [626, 55] on icon at bounding box center [625, 54] width 47 height 9
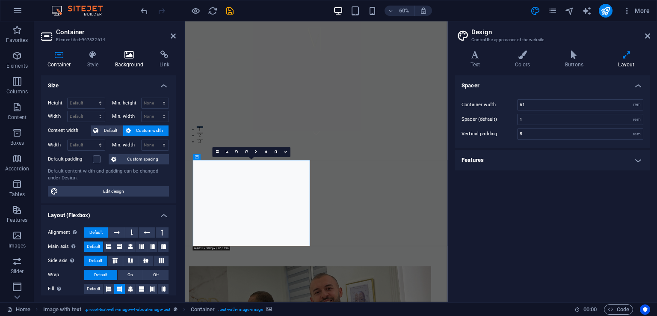
click at [134, 54] on icon at bounding box center [129, 54] width 41 height 9
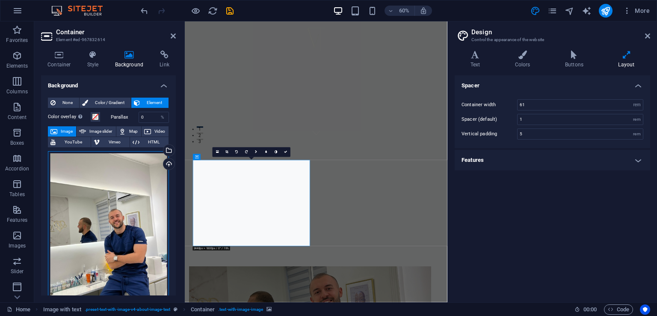
drag, startPoint x: 112, startPoint y: 234, endPoint x: 115, endPoint y: 228, distance: 6.5
click at [115, 228] on div "Drag files here, click to choose files or select files from Files or our free s…" at bounding box center [108, 226] width 121 height 150
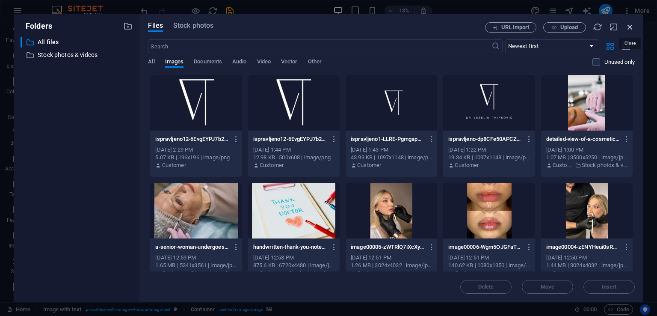
click at [629, 28] on icon "button" at bounding box center [629, 26] width 9 height 9
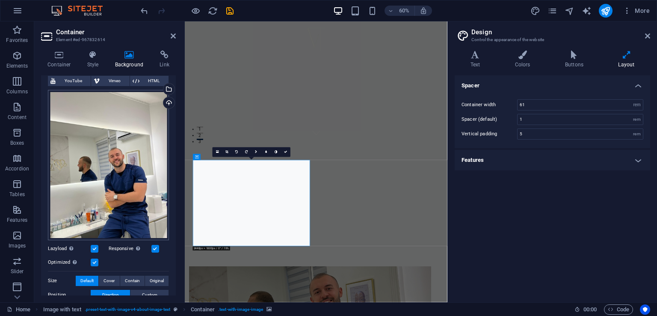
scroll to position [71, 0]
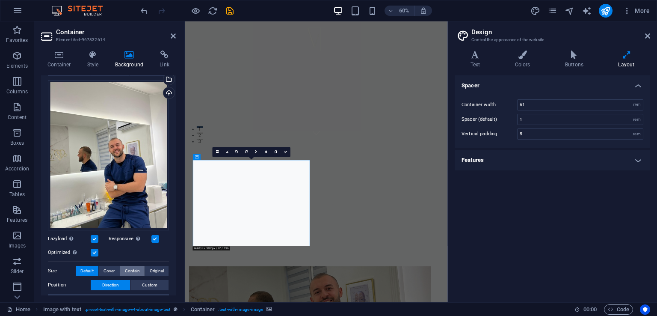
click at [125, 272] on span "Contain" at bounding box center [132, 271] width 15 height 10
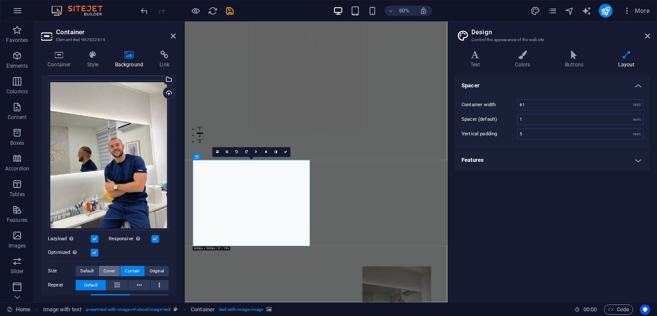
click at [102, 266] on button "Cover" at bounding box center [109, 271] width 21 height 10
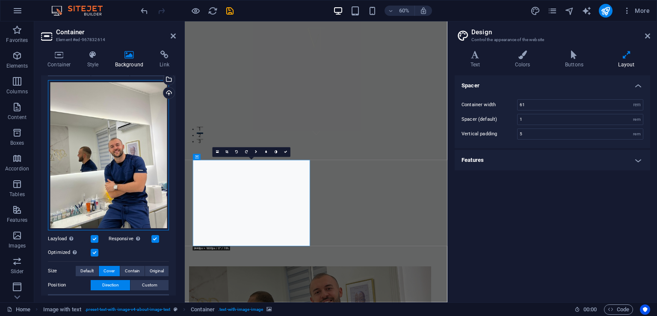
drag, startPoint x: 82, startPoint y: 187, endPoint x: 79, endPoint y: 173, distance: 14.8
click at [79, 173] on div "Drag files here, click to choose files or select files from Files or our free s…" at bounding box center [108, 155] width 121 height 150
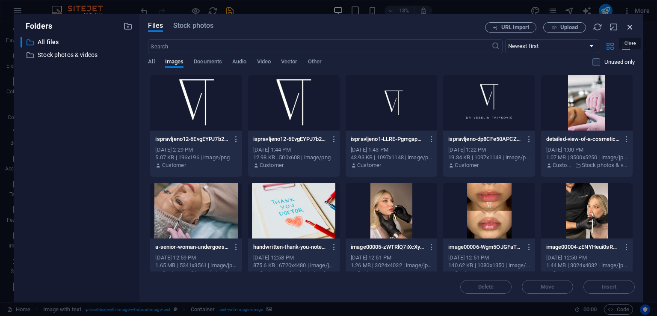
click at [629, 30] on icon "button" at bounding box center [629, 26] width 9 height 9
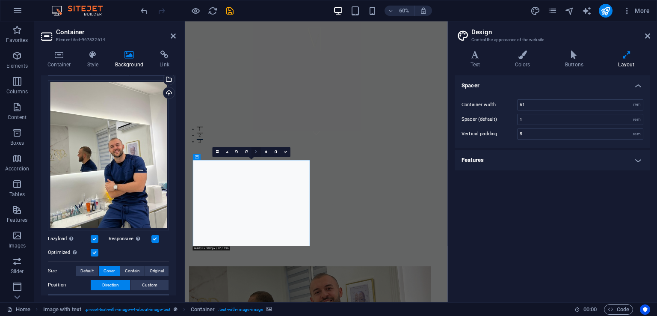
click at [254, 151] on link at bounding box center [256, 152] width 10 height 10
click at [257, 148] on link at bounding box center [256, 152] width 10 height 10
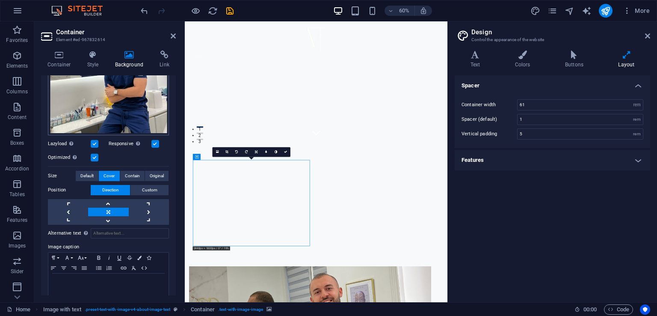
scroll to position [165, 0]
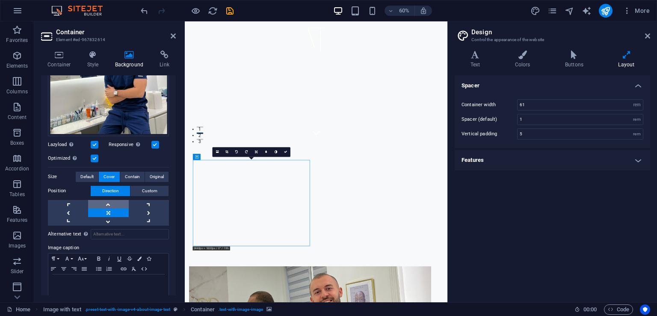
click at [103, 202] on link at bounding box center [108, 204] width 40 height 9
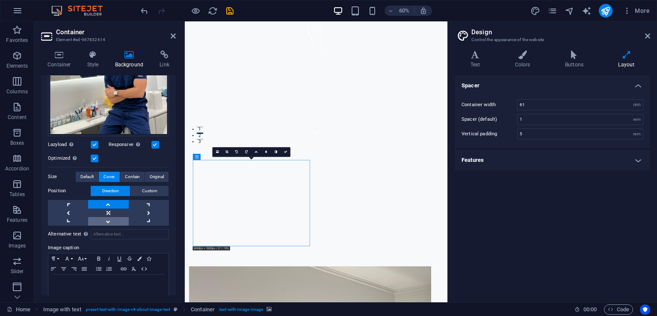
click at [113, 217] on link at bounding box center [108, 221] width 40 height 9
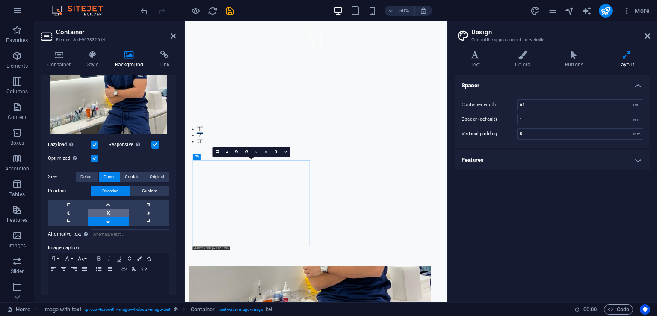
click at [107, 214] on link at bounding box center [108, 212] width 40 height 9
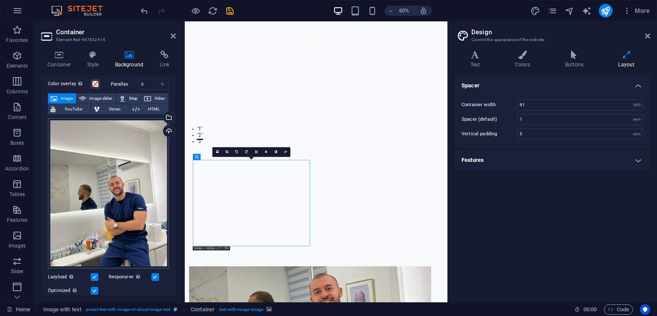
scroll to position [32, 0]
click at [129, 149] on div "Drag files here, click to choose files or select files from Files or our free s…" at bounding box center [108, 193] width 121 height 150
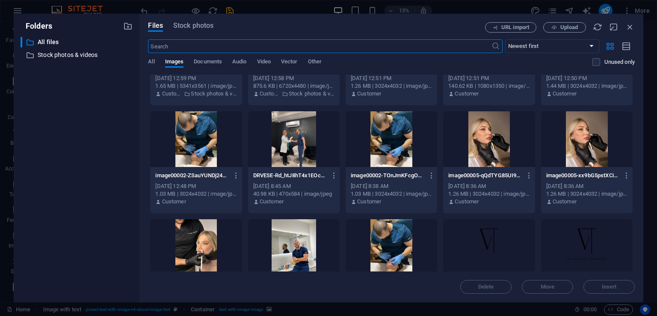
scroll to position [229, 0]
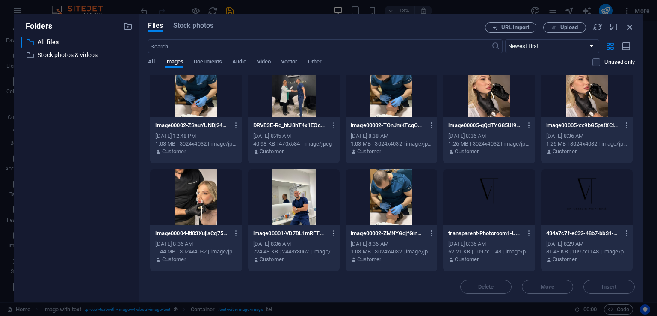
click at [330, 229] on icon "button" at bounding box center [334, 233] width 8 height 8
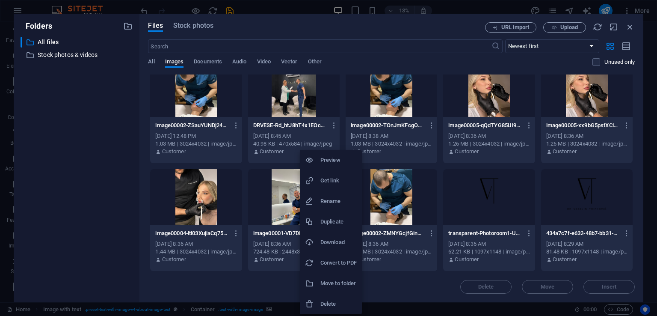
click at [278, 213] on div at bounding box center [328, 158] width 657 height 316
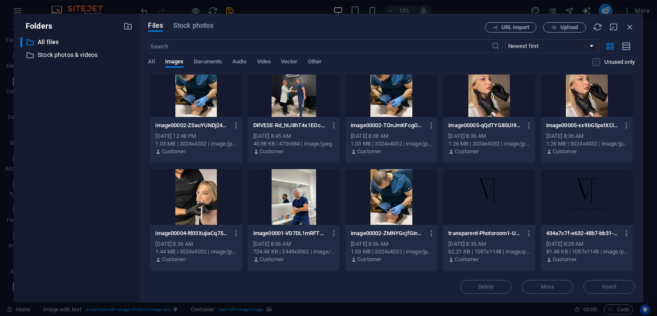
click at [278, 213] on div at bounding box center [294, 197] width 92 height 56
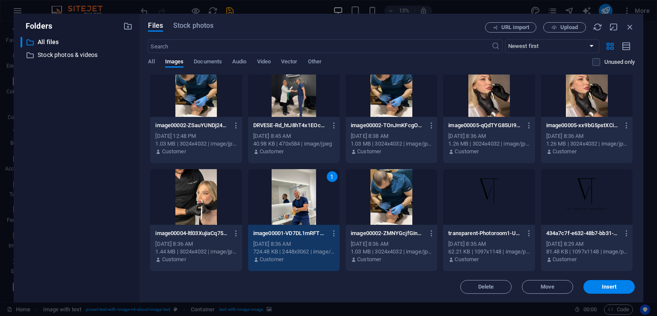
click at [303, 195] on div "1" at bounding box center [294, 197] width 92 height 56
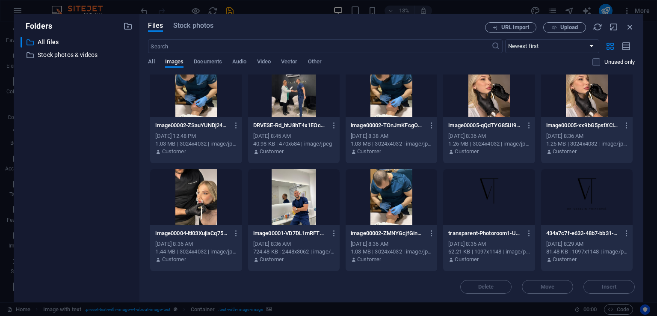
click at [303, 195] on div at bounding box center [294, 197] width 92 height 56
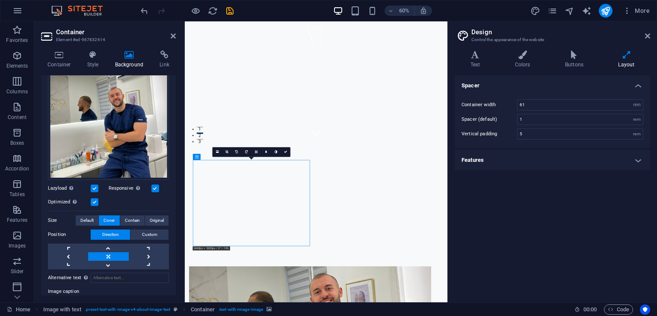
scroll to position [133, 0]
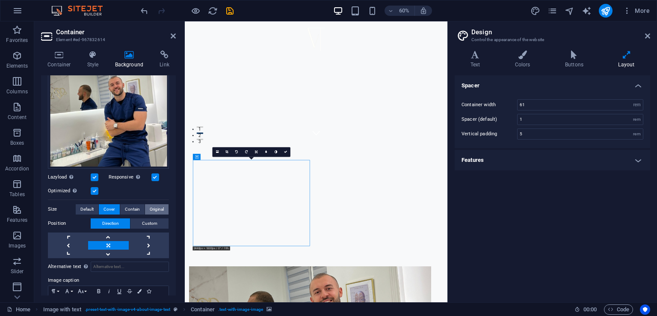
click at [147, 208] on button "Original" at bounding box center [157, 209] width 24 height 10
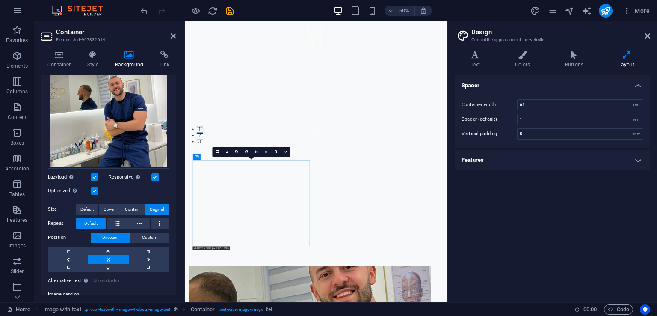
click at [152, 204] on span "Original" at bounding box center [157, 209] width 14 height 10
click at [113, 207] on span "Cover" at bounding box center [108, 209] width 11 height 10
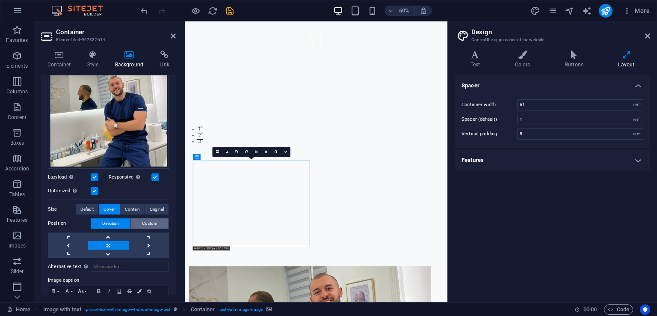
click at [146, 224] on span "Custom" at bounding box center [149, 223] width 15 height 10
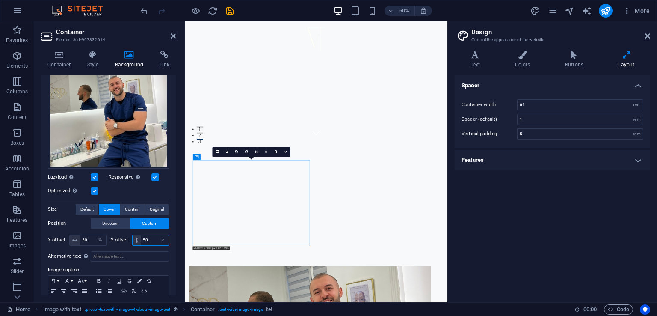
click at [147, 235] on input "50" at bounding box center [155, 240] width 28 height 10
type input "5"
type input "1"
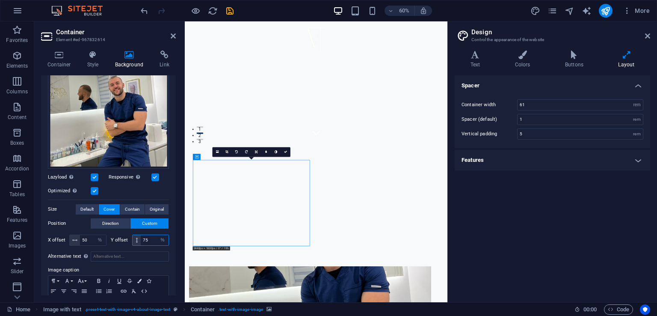
click at [148, 236] on input "75" at bounding box center [155, 240] width 28 height 10
type input "7"
type input "80"
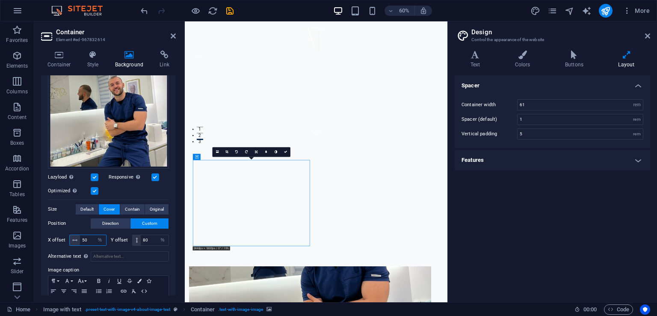
click at [86, 239] on input "50" at bounding box center [93, 240] width 26 height 10
type input "5"
type input "45"
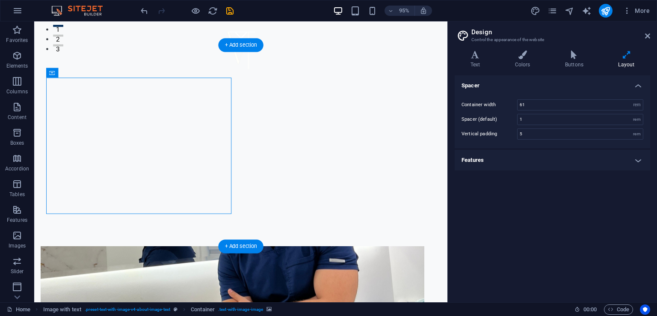
select select "%"
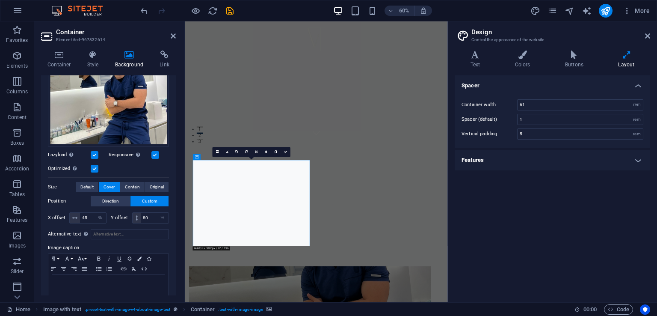
scroll to position [155, 0]
click at [89, 212] on input "45" at bounding box center [93, 217] width 26 height 10
type input "4"
type input "60"
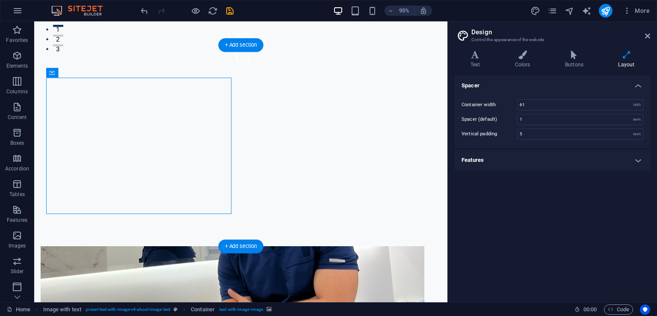
select select "%"
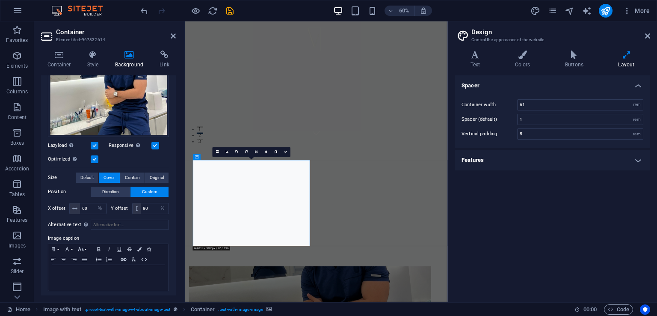
scroll to position [134, 0]
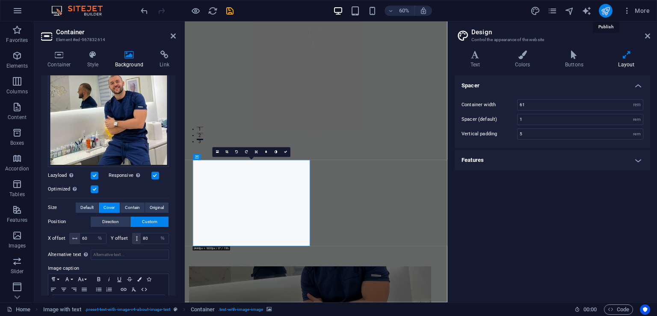
click at [604, 10] on icon "publish" at bounding box center [605, 11] width 10 height 10
checkbox input "false"
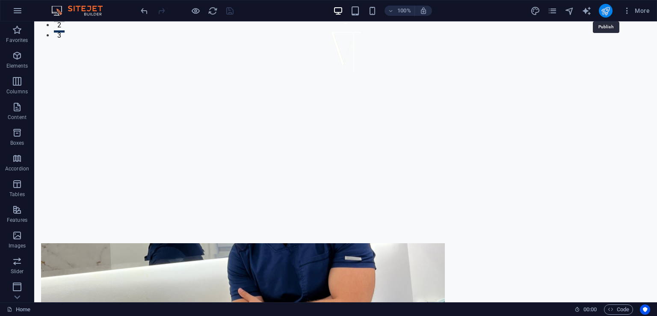
click at [604, 10] on icon "publish" at bounding box center [605, 11] width 10 height 10
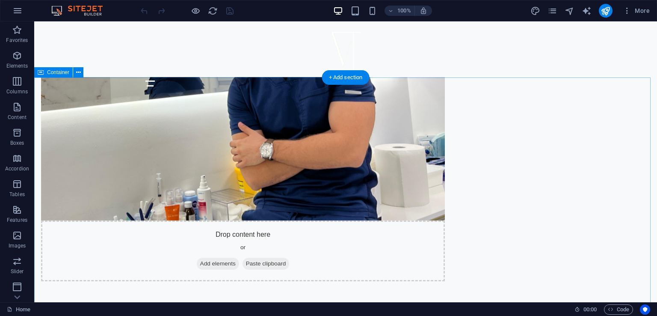
scroll to position [436, 0]
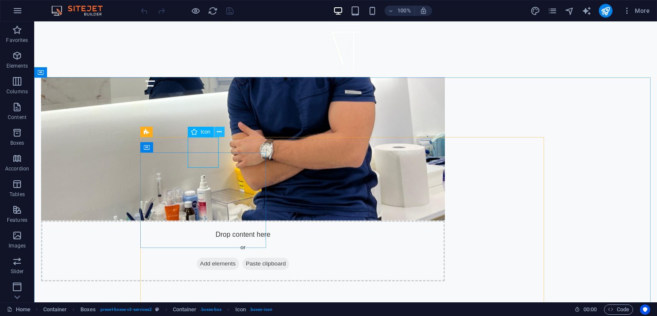
click at [217, 133] on icon at bounding box center [219, 131] width 5 height 9
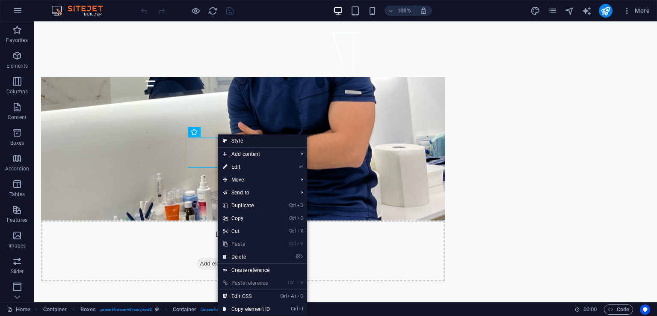
click at [263, 137] on link "Style" at bounding box center [262, 140] width 89 height 13
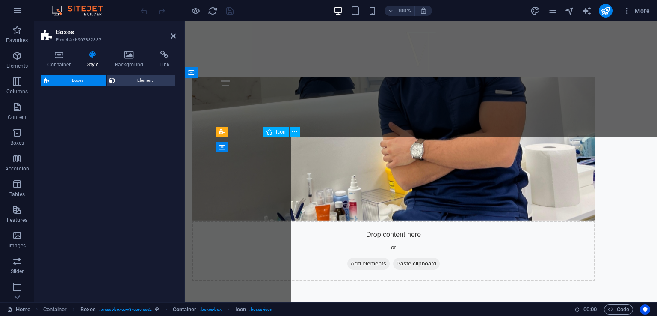
select select "rem"
select select "preset-boxes-v3-services2"
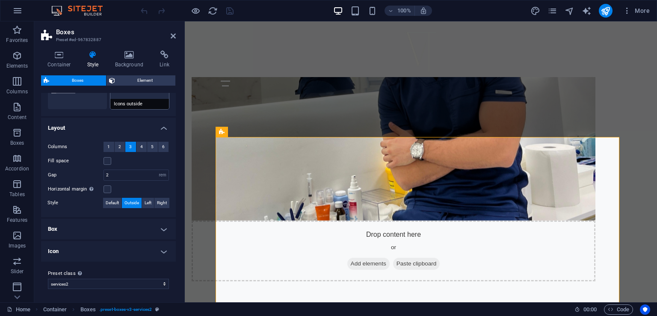
scroll to position [122, 0]
click at [161, 229] on h4 "Box" at bounding box center [108, 229] width 135 height 21
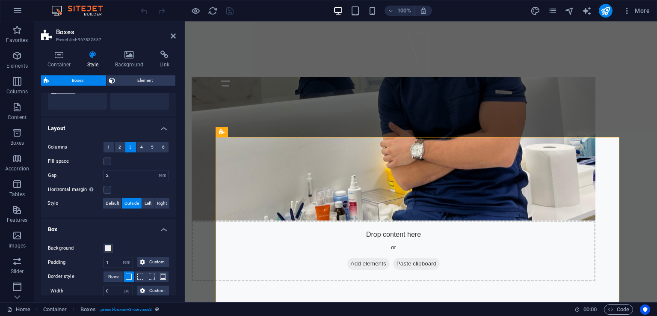
click at [161, 229] on h4 "Box" at bounding box center [108, 226] width 135 height 15
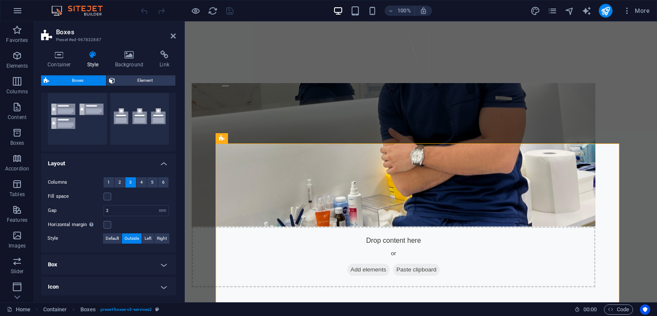
scroll to position [122, 0]
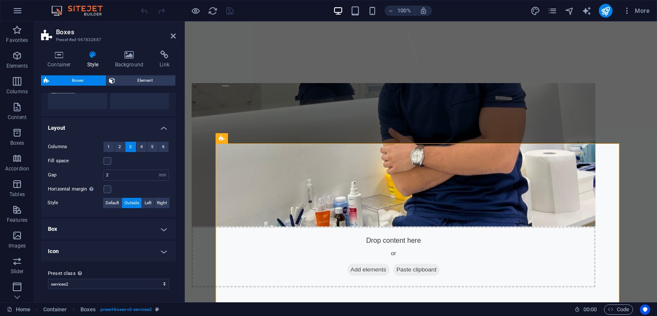
click at [149, 247] on h4 "Icon" at bounding box center [108, 251] width 135 height 21
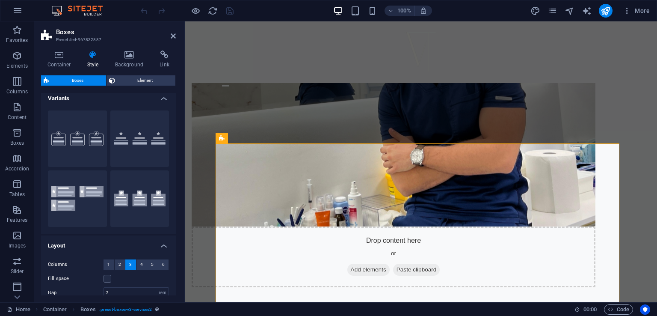
scroll to position [0, 0]
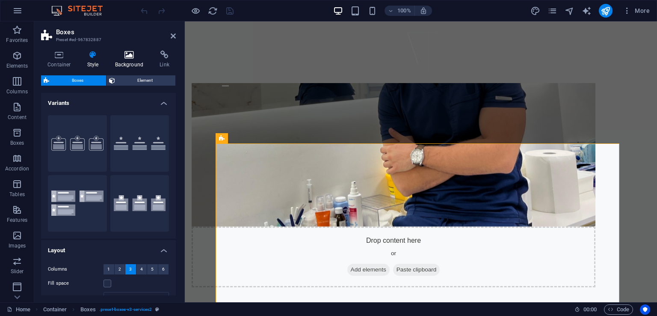
click at [121, 56] on icon at bounding box center [129, 54] width 41 height 9
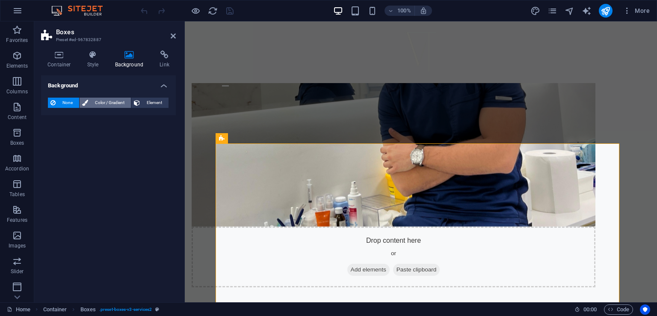
click at [105, 98] on span "Color / Gradient" at bounding box center [110, 102] width 38 height 10
click at [60, 100] on span "None" at bounding box center [67, 102] width 18 height 10
click at [73, 62] on h4 "Container" at bounding box center [61, 59] width 40 height 18
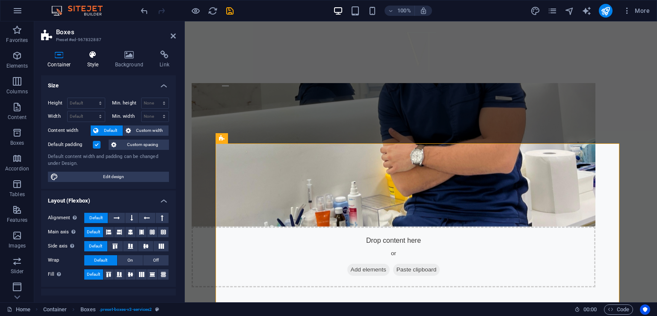
click at [95, 63] on h4 "Style" at bounding box center [95, 59] width 28 height 18
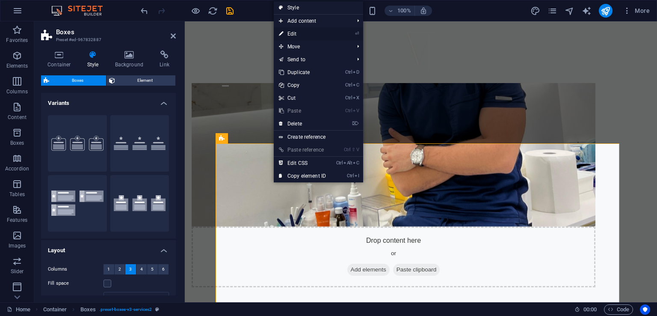
click at [311, 32] on link "⏎ Edit" at bounding box center [302, 33] width 57 height 13
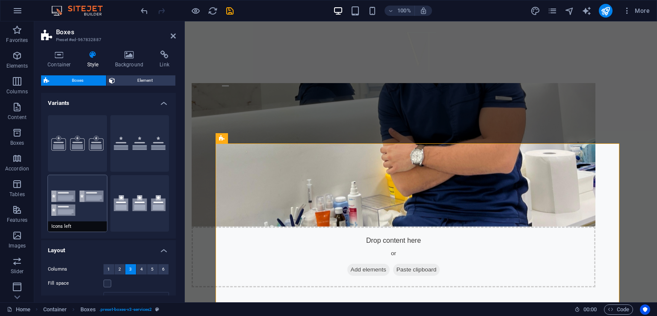
click at [91, 206] on button "Icons left" at bounding box center [77, 203] width 59 height 56
type input "1"
select select "rem"
type input "0"
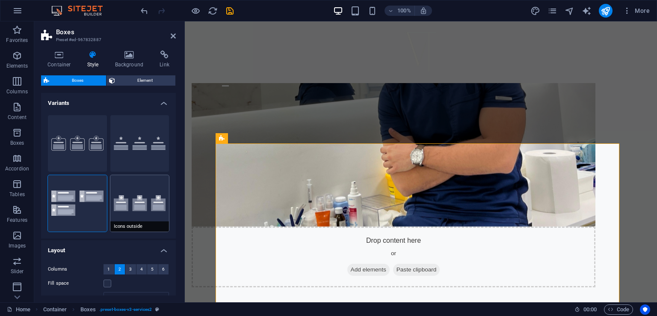
click at [134, 198] on button "Icons outside" at bounding box center [139, 203] width 59 height 56
type input "2"
type input "16"
select select "px"
type input "0"
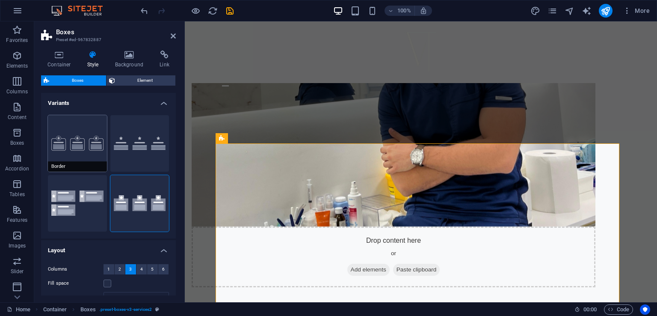
click at [83, 145] on button "Border" at bounding box center [77, 143] width 59 height 56
type input "16"
select select "px"
type input "1"
type input "100"
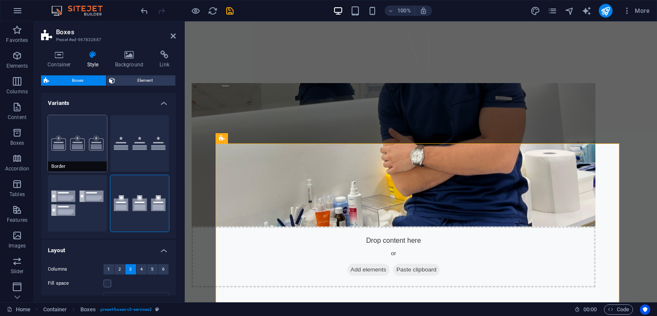
select select "%"
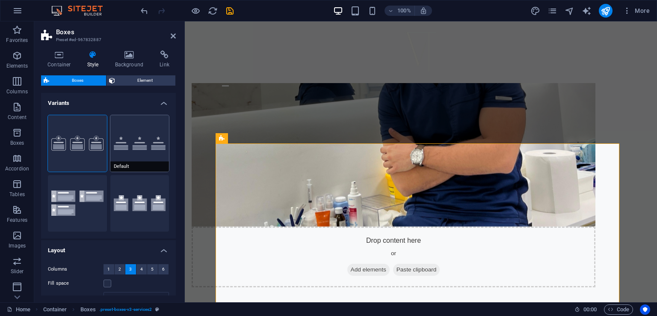
click at [155, 146] on button "Default" at bounding box center [139, 143] width 59 height 56
type input "0"
select select "rem"
type input "0"
select select "px"
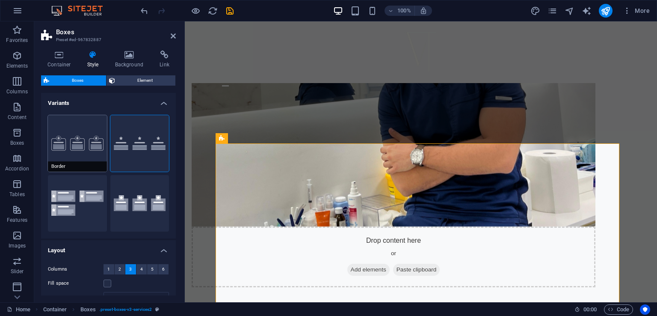
click at [96, 139] on button "Border" at bounding box center [77, 143] width 59 height 56
type input "16"
select select "px"
type input "100"
select select "%"
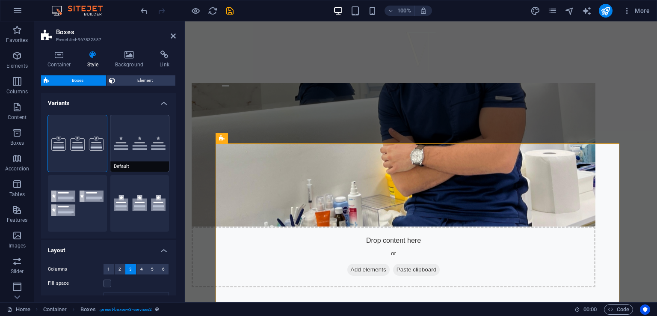
click at [140, 138] on button "Default" at bounding box center [139, 143] width 59 height 56
type input "0"
select select "rem"
type input "0"
select select "px"
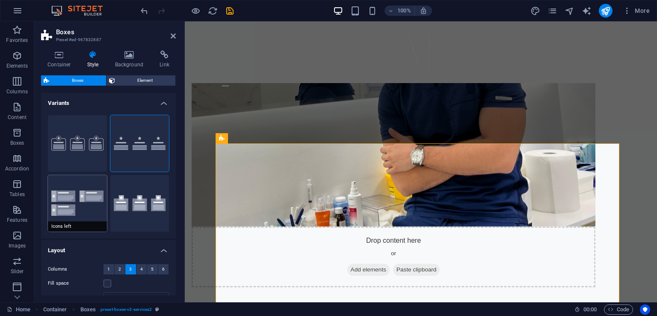
click at [77, 209] on button "Icons left" at bounding box center [77, 203] width 59 height 56
type input "1"
type input "0"
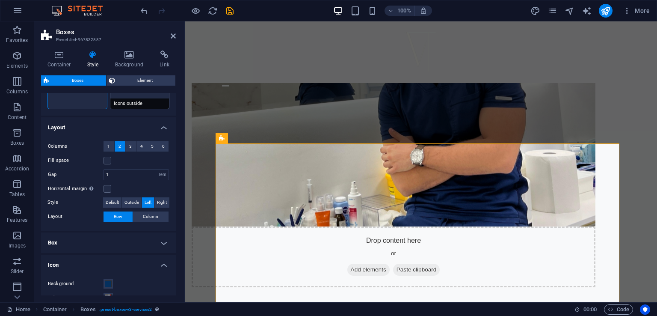
scroll to position [14, 0]
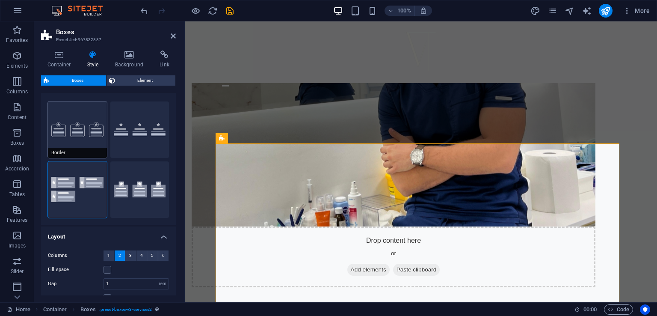
click at [80, 139] on button "Border" at bounding box center [77, 129] width 59 height 56
type input "2"
type input "16"
select select "px"
type input "1"
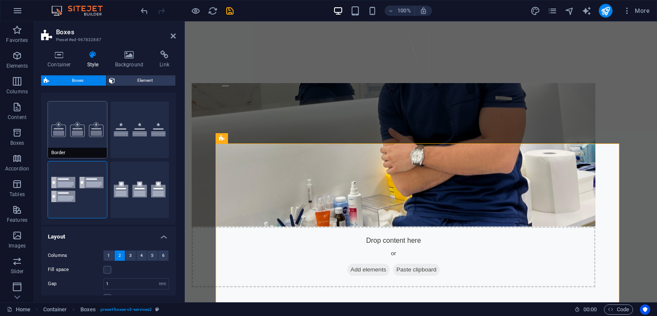
type input "100"
select select "%"
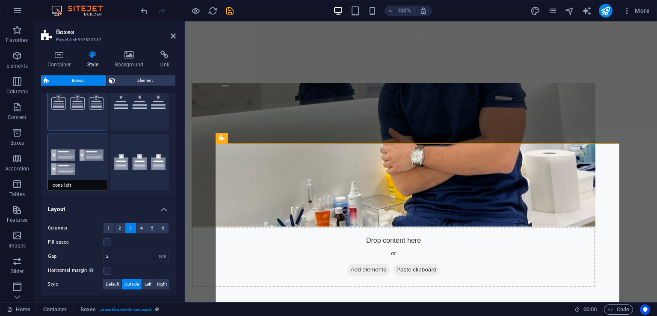
scroll to position [0, 0]
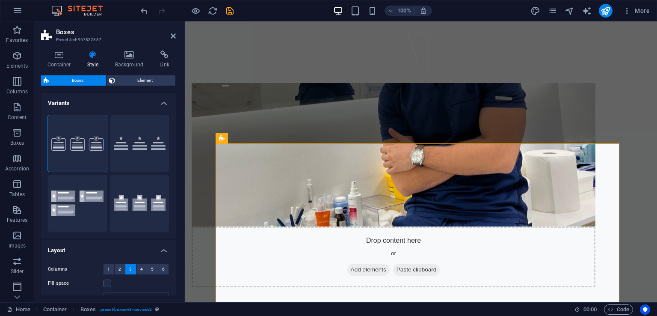
click at [159, 100] on h4 "Variants" at bounding box center [108, 100] width 135 height 15
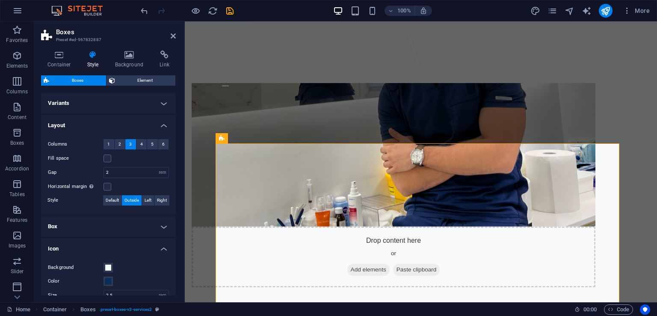
click at [164, 228] on h4 "Box" at bounding box center [108, 226] width 135 height 21
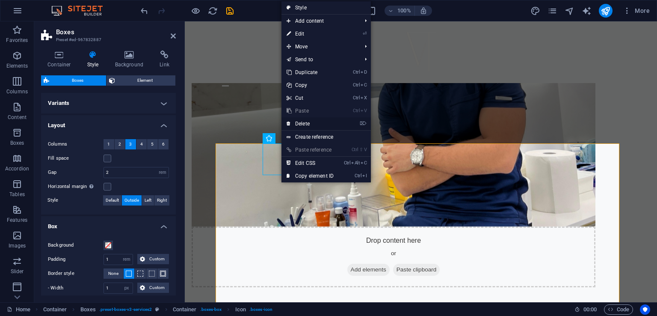
click at [318, 120] on link "⌦ Delete" at bounding box center [309, 123] width 57 height 13
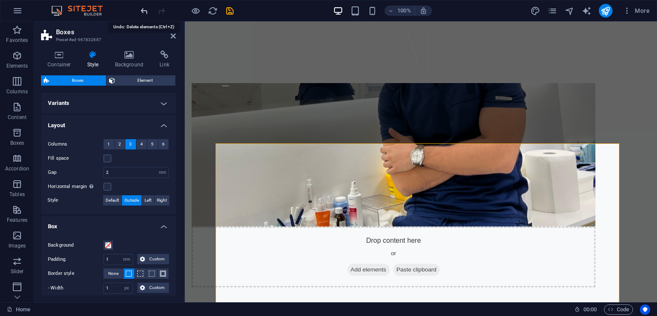
click at [144, 15] on icon "undo" at bounding box center [144, 11] width 10 height 10
type input "1"
type input "0"
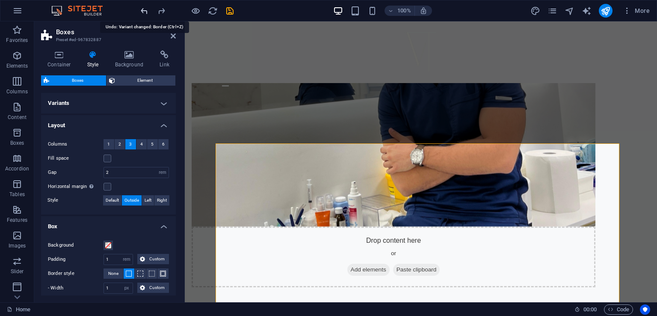
type input "1"
select select "rem"
type input "0"
select select "px"
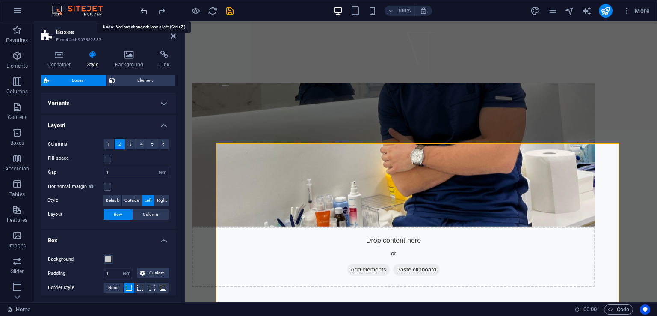
click at [144, 15] on icon "undo" at bounding box center [144, 11] width 10 height 10
type input "2"
type input "0"
type input "1"
type input "0"
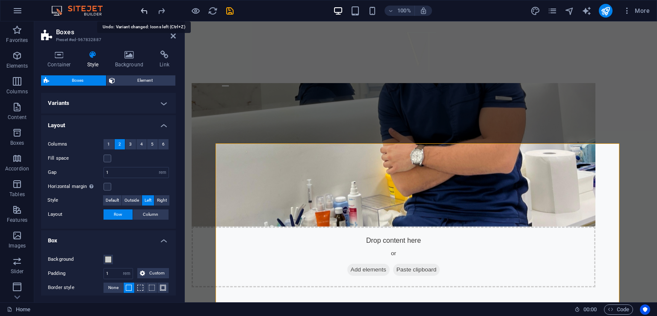
type input "1"
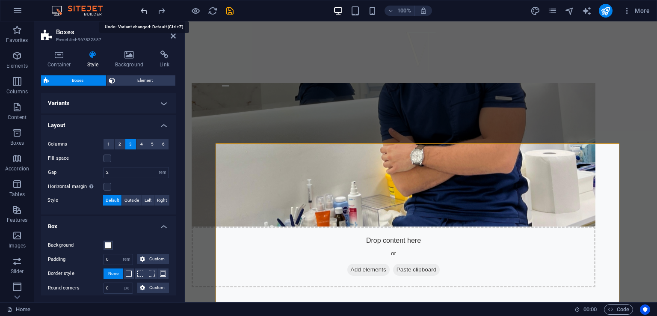
click at [144, 15] on icon "undo" at bounding box center [144, 11] width 10 height 10
type input "1"
type input "20"
type input "16"
select select "px"
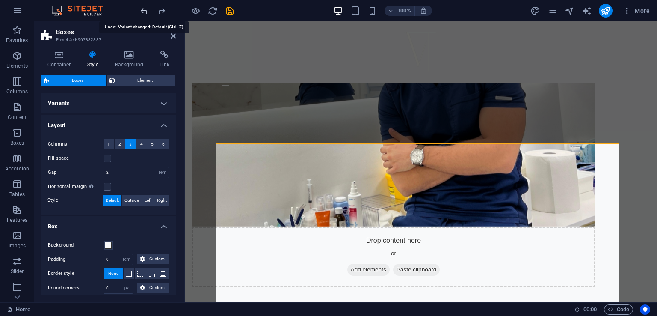
type input "100"
select select "%"
click at [144, 15] on icon "undo" at bounding box center [144, 11] width 10 height 10
type input "0"
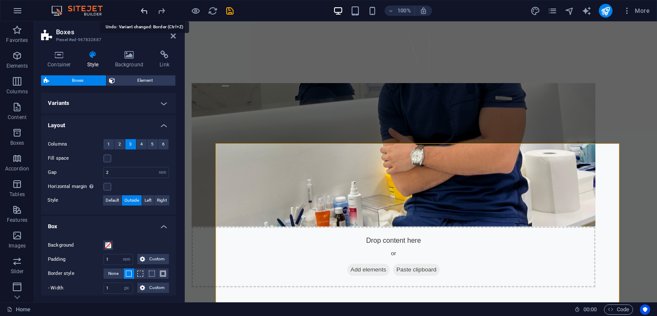
type input "0"
select select "rem"
type input "0"
select select "px"
click at [144, 15] on icon "undo" at bounding box center [144, 11] width 10 height 10
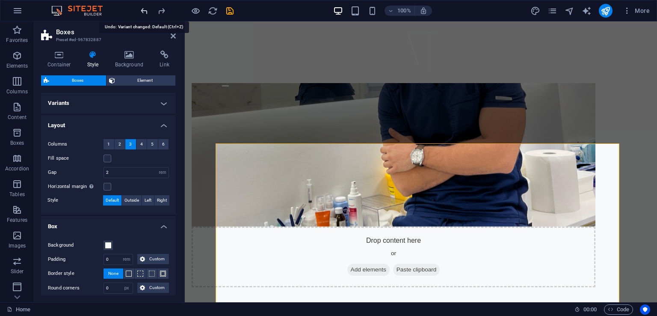
type input "1"
type input "20"
type input "16"
select select "px"
type input "100"
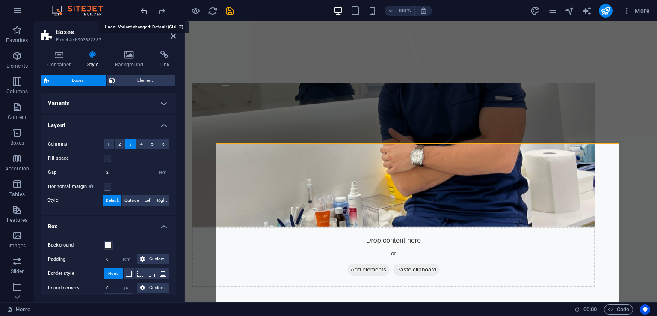
select select "%"
click at [144, 15] on icon "undo" at bounding box center [144, 11] width 10 height 10
type input "0"
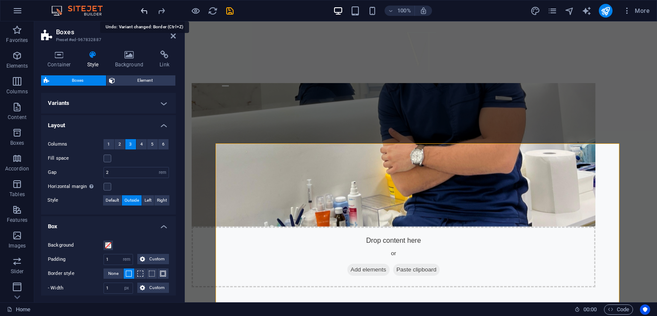
type input "0"
select select "px"
click at [144, 15] on icon "undo" at bounding box center [144, 11] width 10 height 10
type input "1"
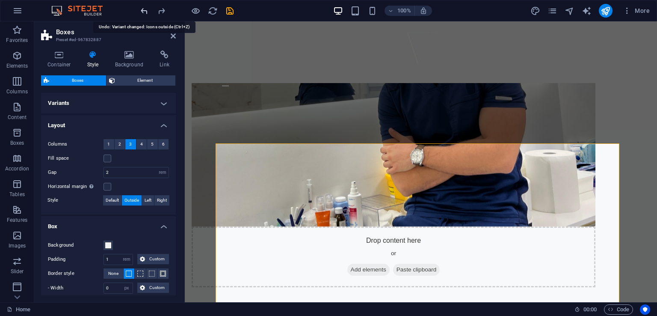
select select "rem"
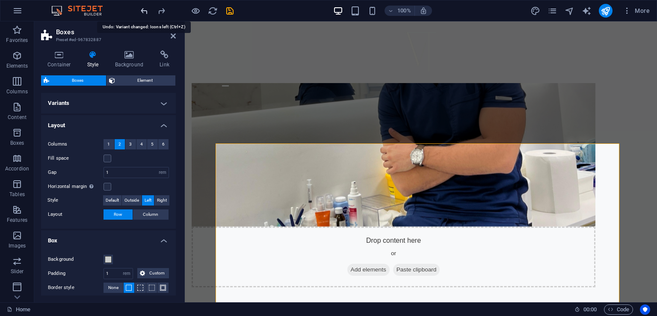
click at [144, 15] on icon "undo" at bounding box center [144, 11] width 10 height 10
type input "2"
type input "16"
select select "px"
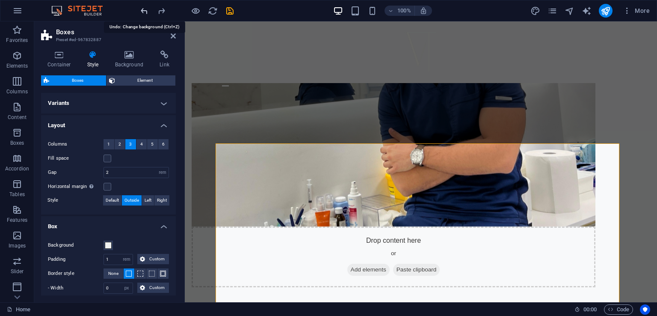
click at [144, 15] on icon "undo" at bounding box center [144, 11] width 10 height 10
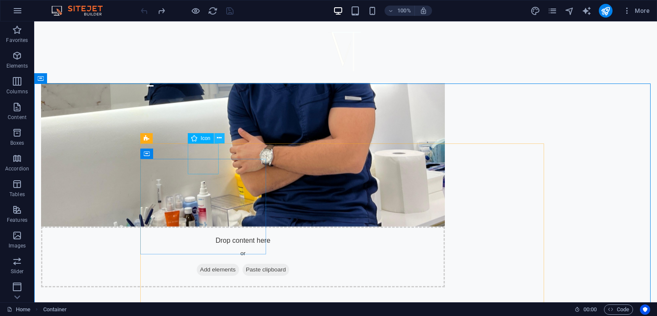
click at [216, 139] on button at bounding box center [219, 138] width 10 height 10
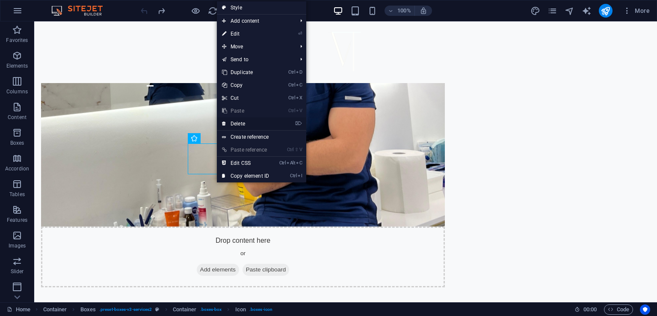
click at [246, 122] on link "⌦ Delete" at bounding box center [245, 123] width 57 height 13
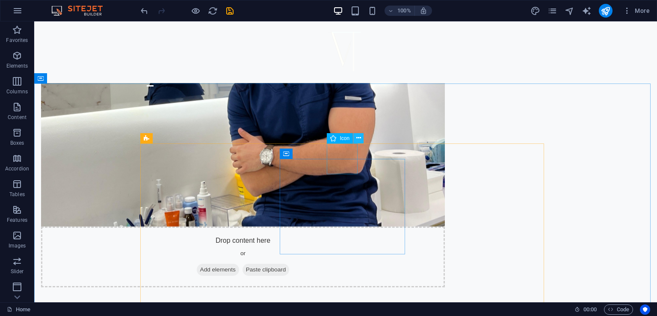
click at [359, 139] on icon at bounding box center [358, 137] width 5 height 9
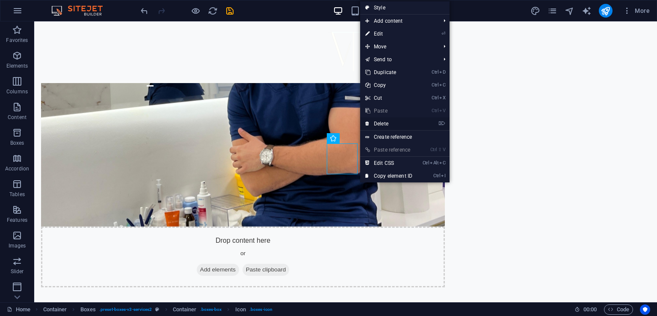
click at [389, 121] on link "⌦ Delete" at bounding box center [388, 123] width 57 height 13
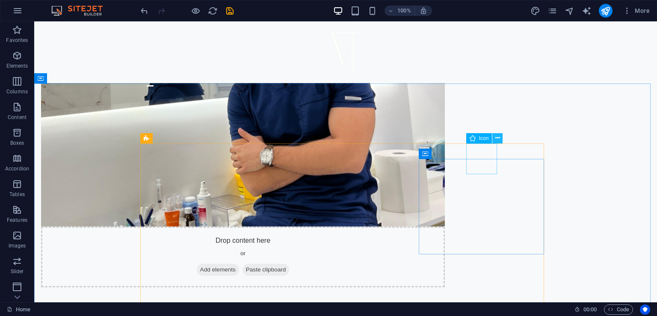
click at [499, 136] on icon at bounding box center [497, 137] width 5 height 9
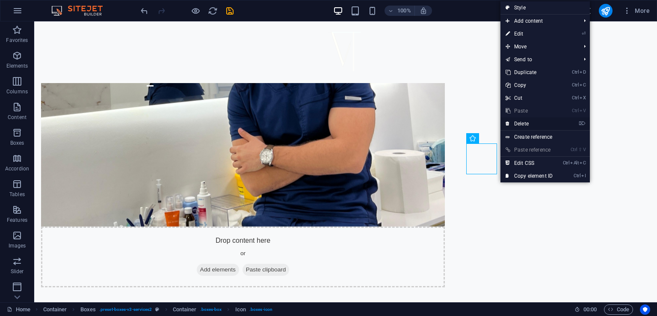
click at [523, 121] on link "⌦ Delete" at bounding box center [528, 123] width 57 height 13
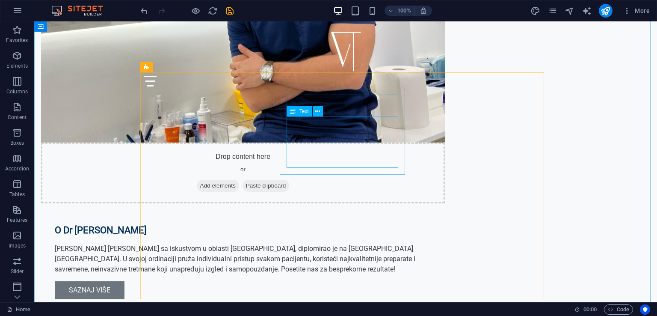
scroll to position [522, 0]
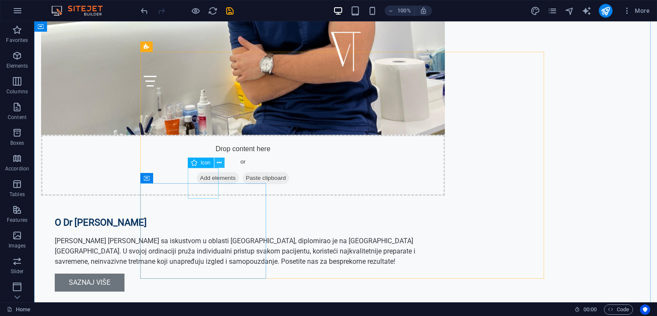
click at [222, 162] on button at bounding box center [219, 162] width 10 height 10
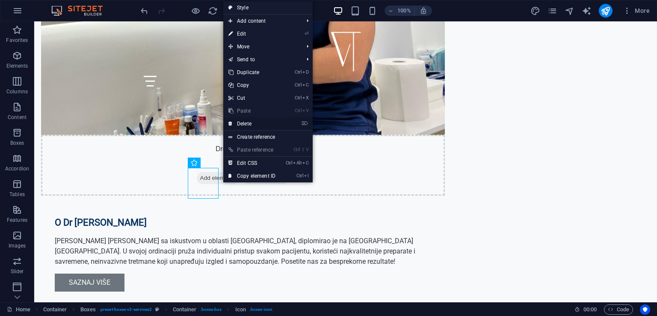
click at [251, 126] on link "⌦ Delete" at bounding box center [251, 123] width 57 height 13
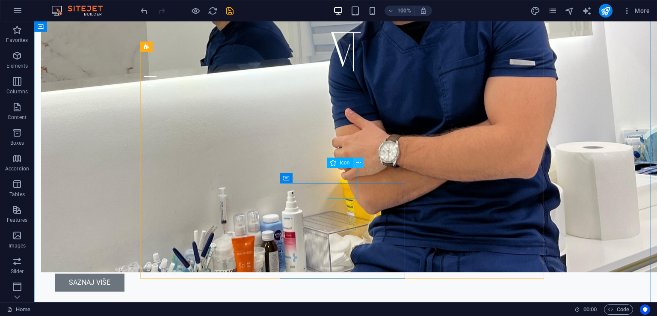
click at [359, 164] on icon at bounding box center [358, 162] width 5 height 9
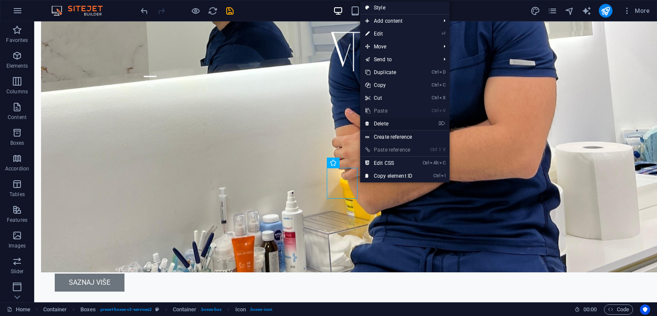
click at [390, 125] on link "⌦ Delete" at bounding box center [388, 123] width 57 height 13
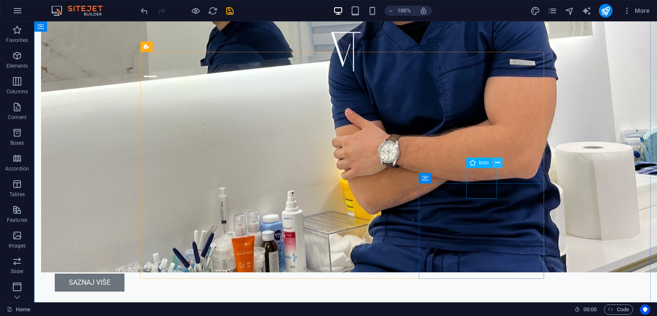
click at [496, 163] on icon at bounding box center [497, 162] width 5 height 9
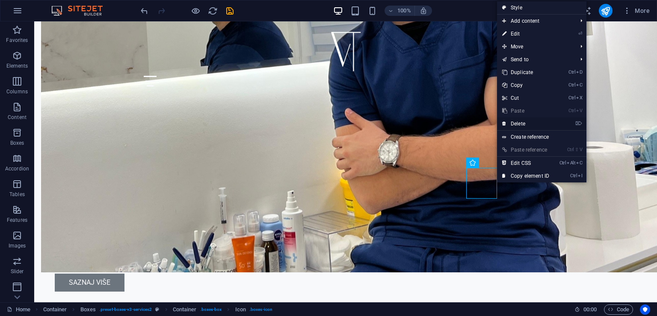
click at [513, 125] on link "⌦ Delete" at bounding box center [525, 123] width 57 height 13
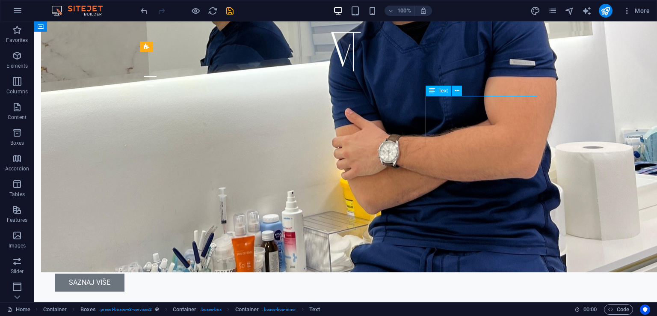
drag, startPoint x: 352, startPoint y: 125, endPoint x: 502, endPoint y: 125, distance: 150.5
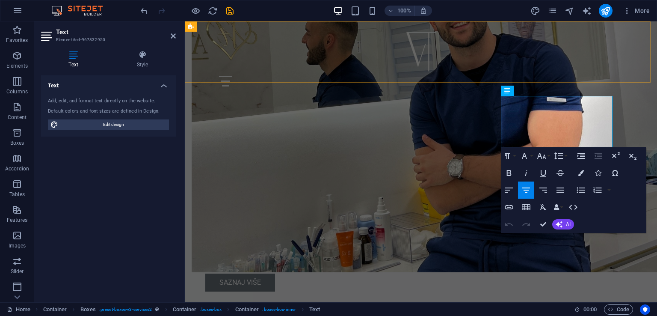
click at [487, 77] on div "Početna O nama Usluge Česta pitanja Kontakt" at bounding box center [421, 57] width 472 height 72
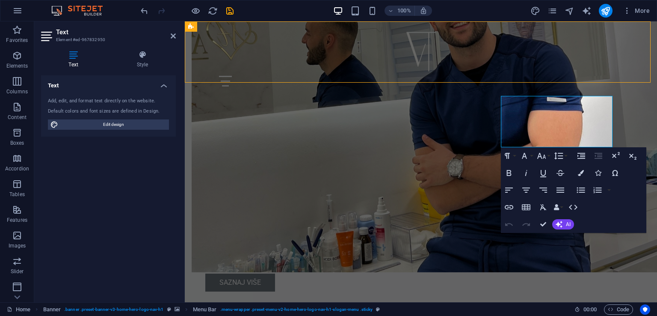
click at [487, 77] on div "Početna O nama Usluge Česta pitanja Kontakt" at bounding box center [421, 57] width 472 height 72
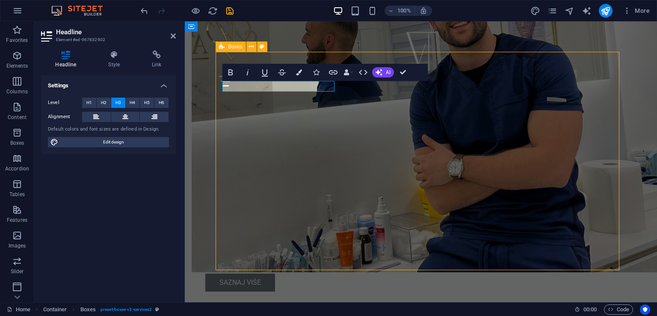
select select "rem"
select select "px"
select select "rem"
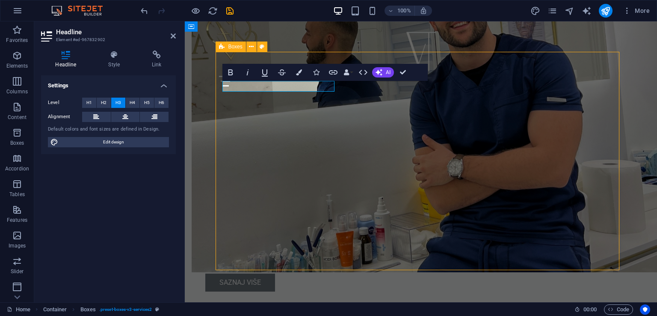
select select "px"
select select "preset-boxes-v3-services2"
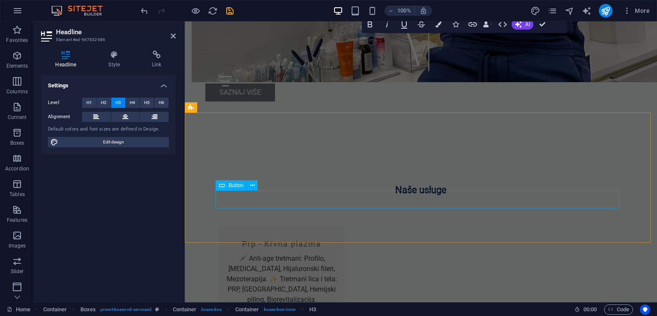
scroll to position [675, 0]
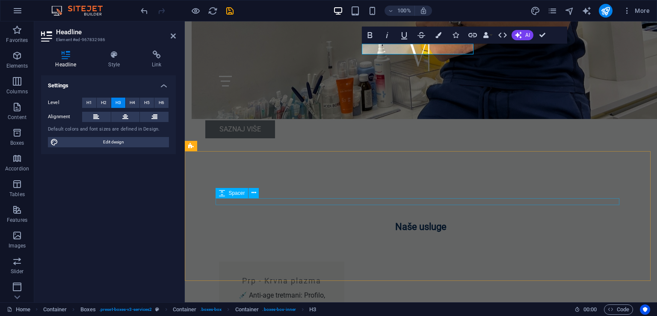
select select "rem"
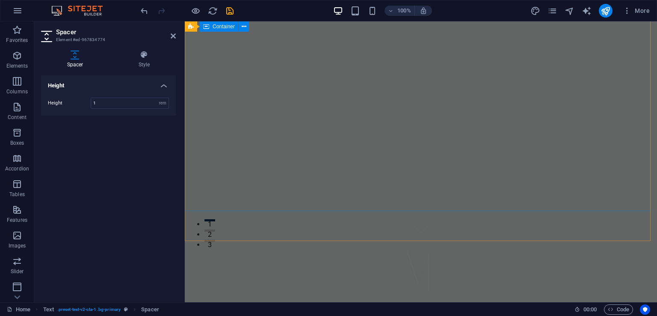
scroll to position [0, 0]
click at [18, 13] on icon "button" at bounding box center [17, 11] width 10 height 10
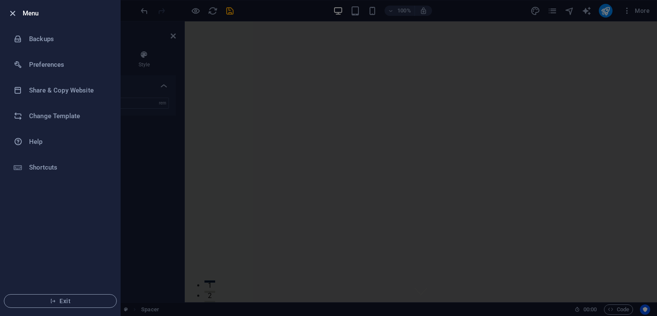
click at [12, 11] on icon "button" at bounding box center [13, 14] width 10 height 10
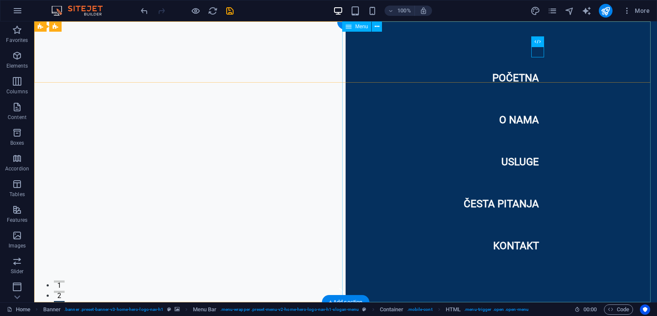
click at [512, 164] on nav "Početna O nama Usluge Česta pitanja Kontakt" at bounding box center [500, 161] width 311 height 280
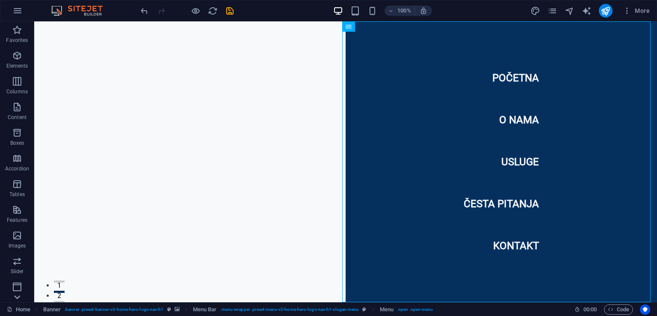
click at [21, 298] on icon at bounding box center [17, 297] width 12 height 12
click at [21, 12] on icon "button" at bounding box center [17, 11] width 10 height 10
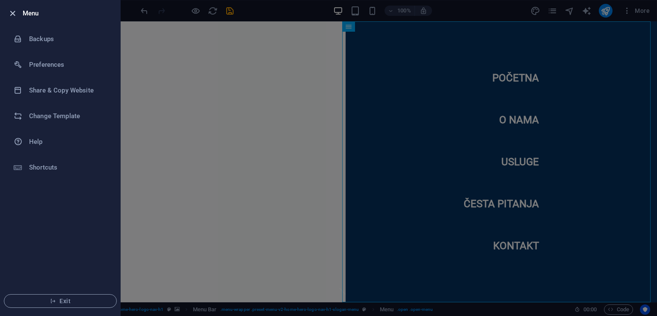
click at [10, 14] on icon "button" at bounding box center [13, 14] width 10 height 10
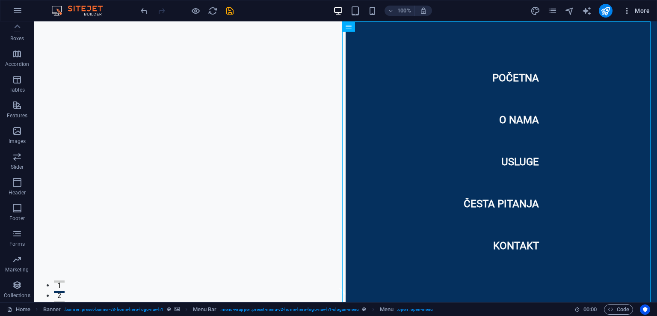
click at [623, 7] on icon "button" at bounding box center [627, 10] width 9 height 9
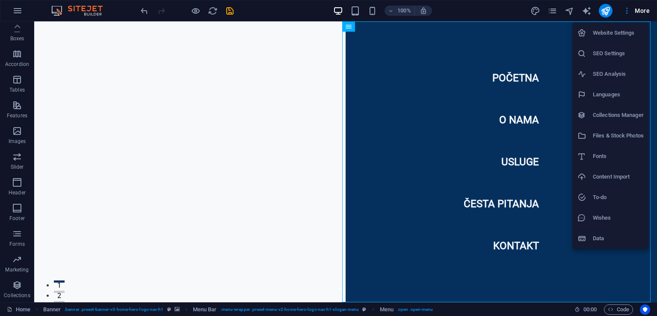
click at [599, 28] on h6 "Website Settings" at bounding box center [618, 33] width 51 height 10
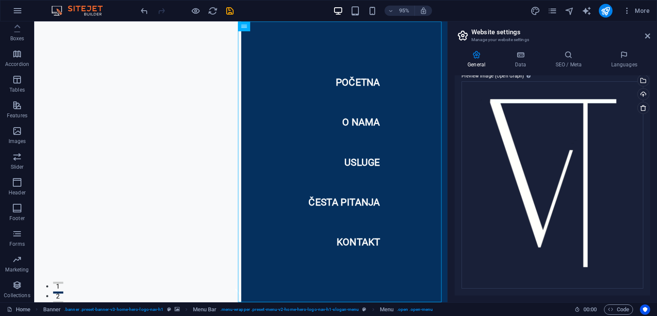
scroll to position [0, 0]
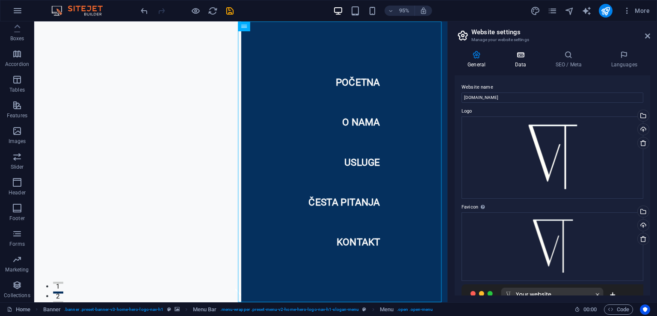
click at [523, 57] on icon at bounding box center [520, 54] width 37 height 9
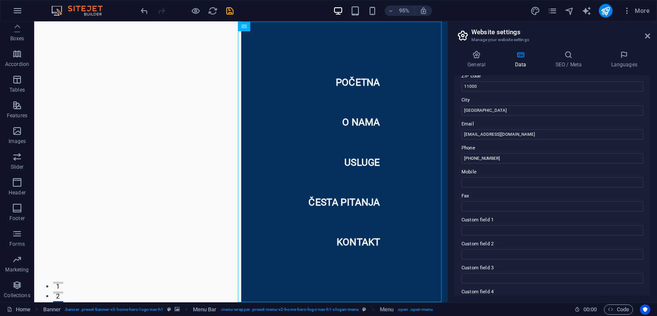
scroll to position [125, 0]
click at [523, 159] on input "[PHONE_NUMBER]" at bounding box center [552, 158] width 182 height 10
click at [488, 158] on input "[PHONE_NUMBER]" at bounding box center [552, 158] width 182 height 10
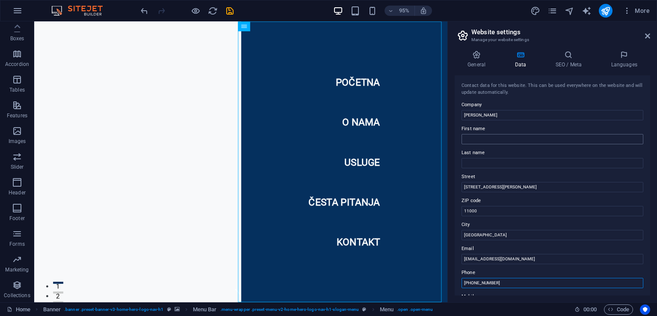
scroll to position [191, 0]
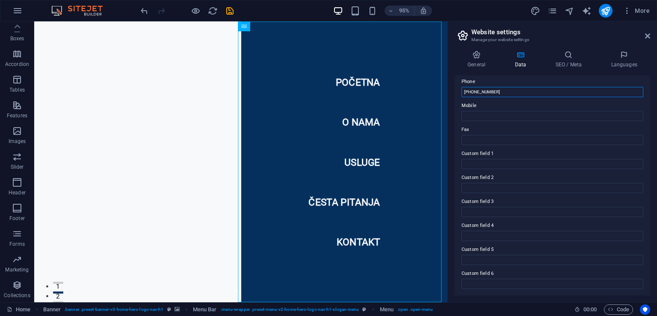
type input "[PHONE_NUMBER]"
click at [614, 71] on div "General Data SEO / Meta Languages Website name [DOMAIN_NAME] Logo Drag files he…" at bounding box center [552, 172] width 195 height 245
click at [626, 55] on icon at bounding box center [624, 54] width 52 height 9
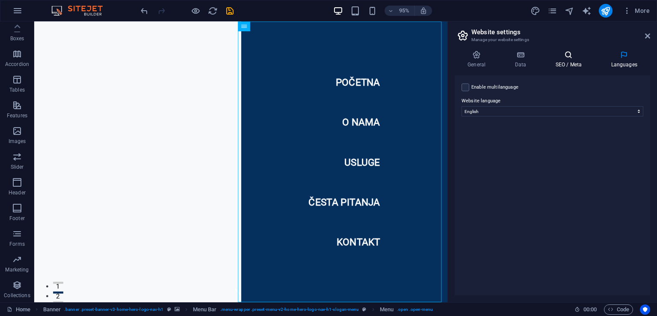
click at [577, 60] on h4 "SEO / Meta" at bounding box center [570, 59] width 56 height 18
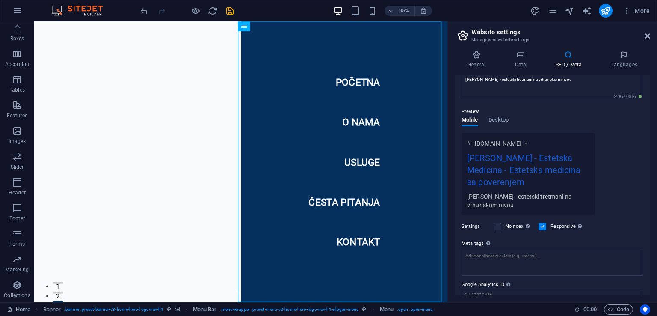
scroll to position [127, 0]
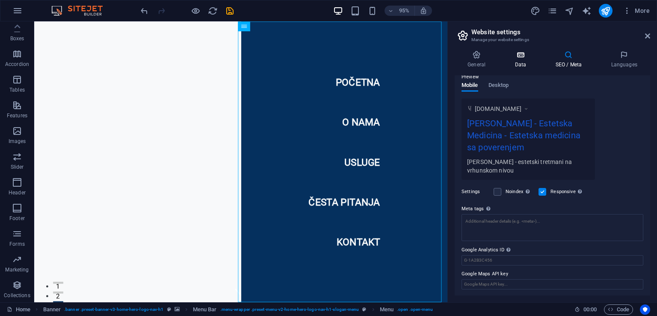
click at [509, 62] on h4 "Data" at bounding box center [522, 59] width 41 height 18
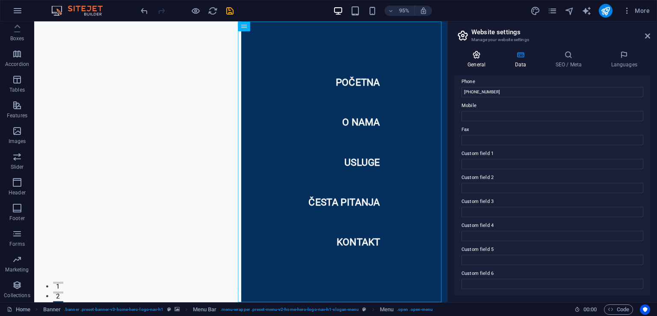
click at [488, 62] on h4 "General" at bounding box center [478, 59] width 47 height 18
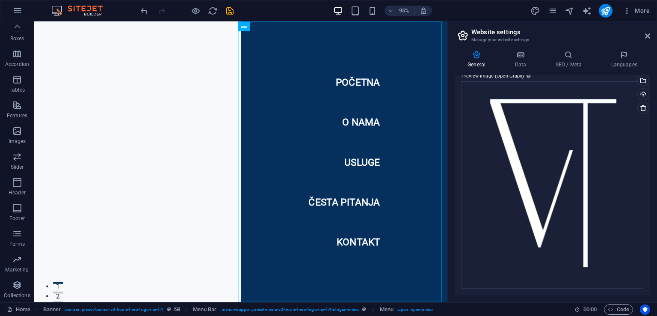
scroll to position [0, 0]
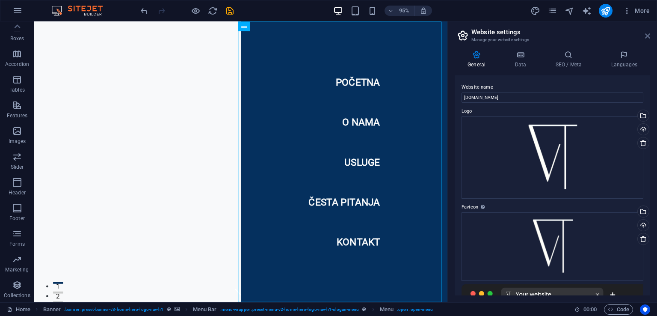
click at [645, 37] on icon at bounding box center [647, 35] width 5 height 7
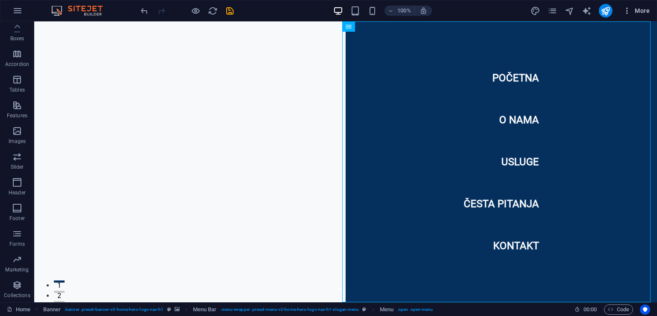
click at [625, 12] on icon "button" at bounding box center [627, 10] width 9 height 9
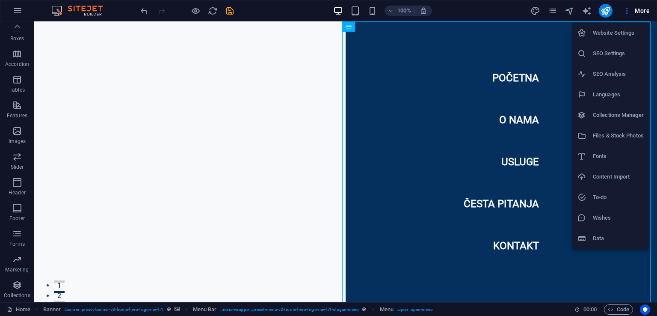
click at [625, 12] on div at bounding box center [328, 158] width 657 height 316
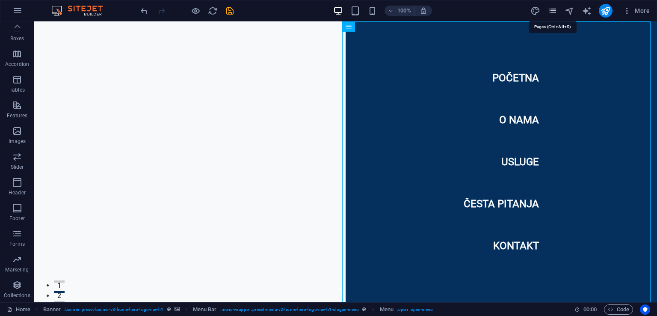
click at [552, 8] on icon "pages" at bounding box center [552, 11] width 10 height 10
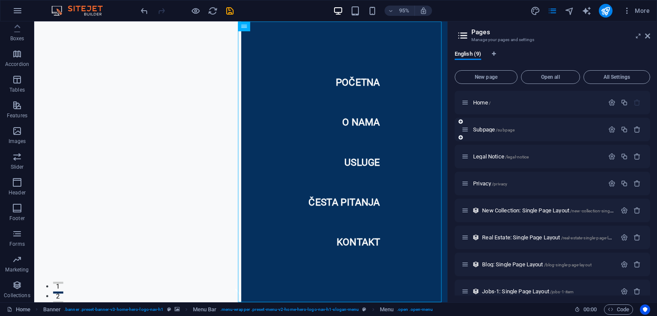
scroll to position [38, 0]
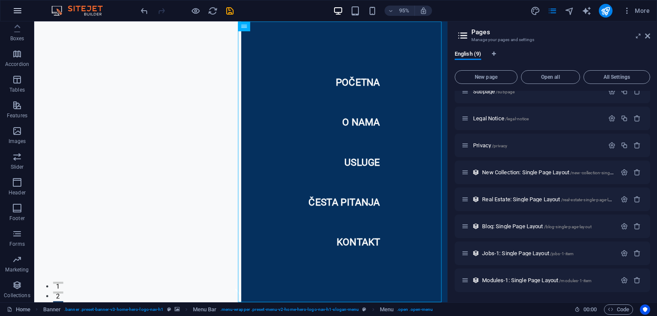
click at [13, 15] on icon "button" at bounding box center [17, 11] width 10 height 10
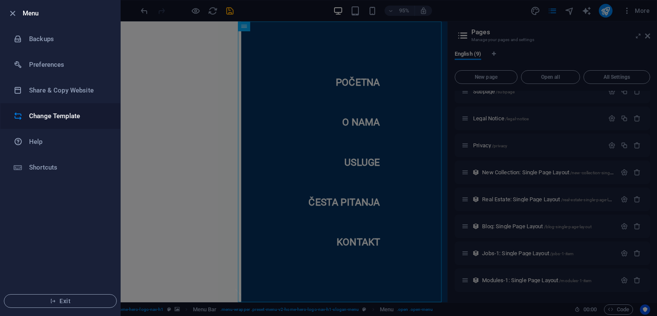
click at [92, 112] on h6 "Change Template" at bounding box center [68, 116] width 79 height 10
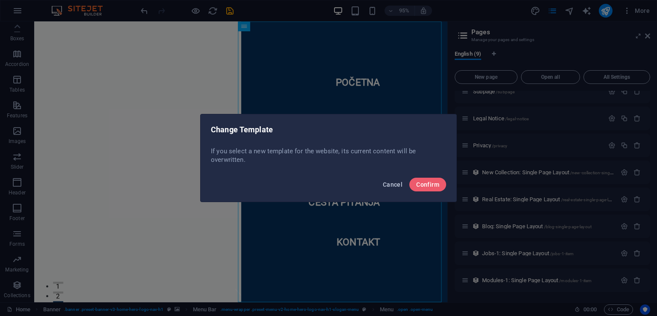
click at [394, 185] on span "Cancel" at bounding box center [393, 184] width 20 height 7
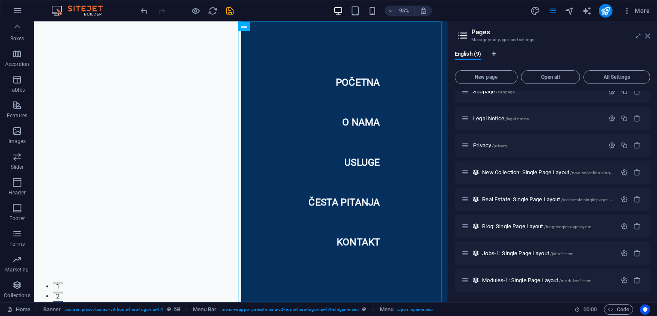
click at [647, 38] on icon at bounding box center [647, 35] width 5 height 7
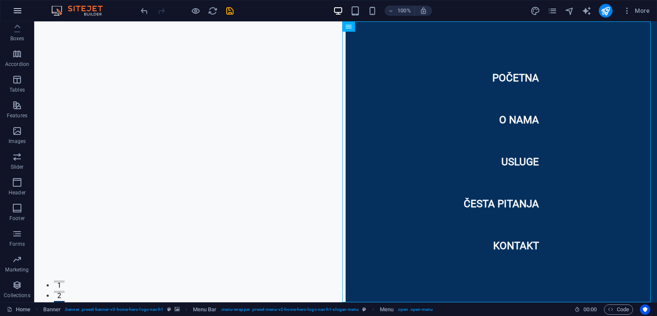
click at [16, 16] on button "button" at bounding box center [17, 10] width 21 height 21
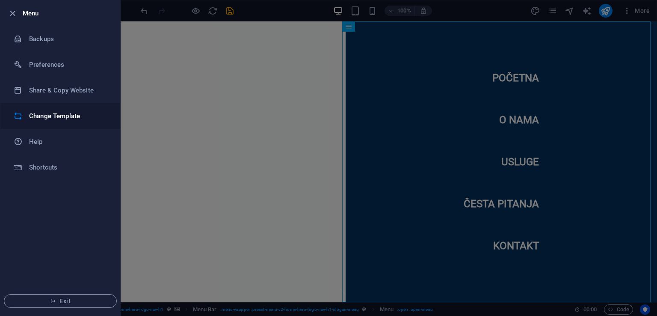
click at [31, 117] on h6 "Change Template" at bounding box center [68, 116] width 79 height 10
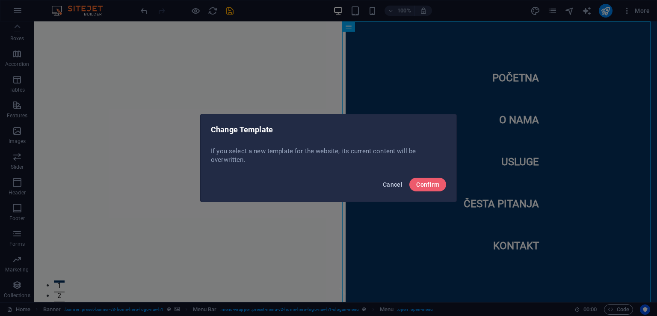
click at [390, 185] on span "Cancel" at bounding box center [393, 184] width 20 height 7
